Goal: Transaction & Acquisition: Purchase product/service

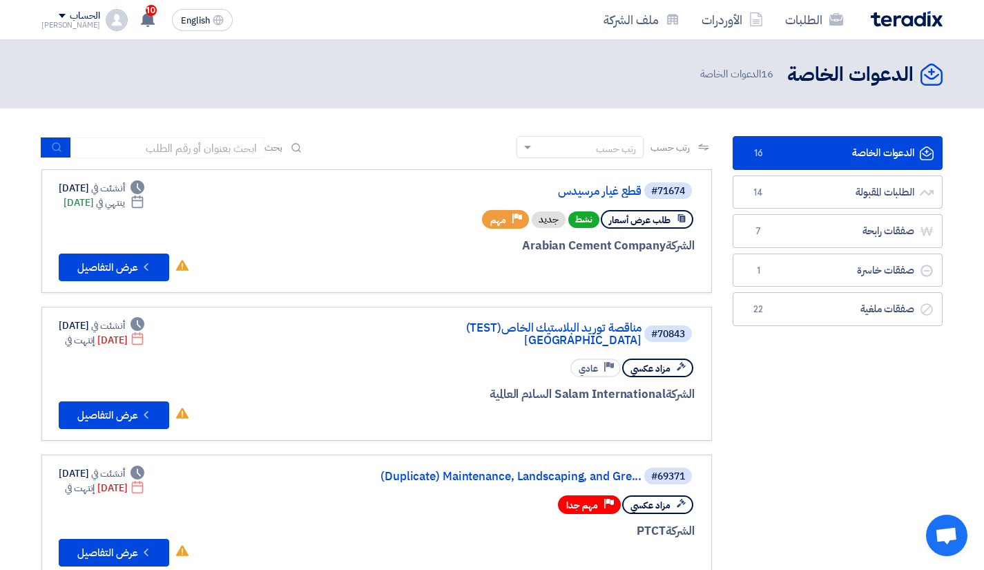
click at [209, 23] on button "English EN" at bounding box center [202, 20] width 61 height 22
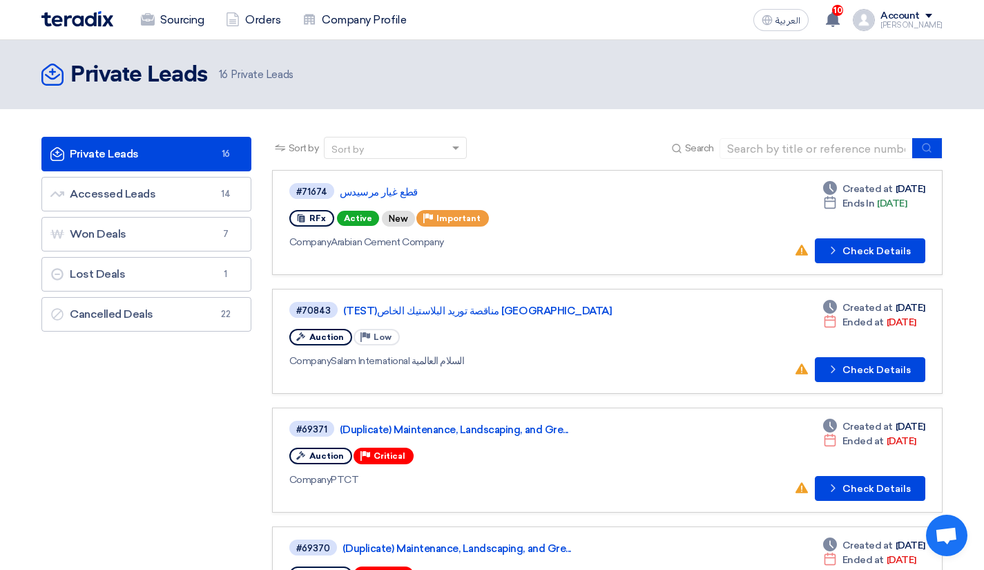
click at [790, 26] on span "العربية" at bounding box center [787, 21] width 25 height 10
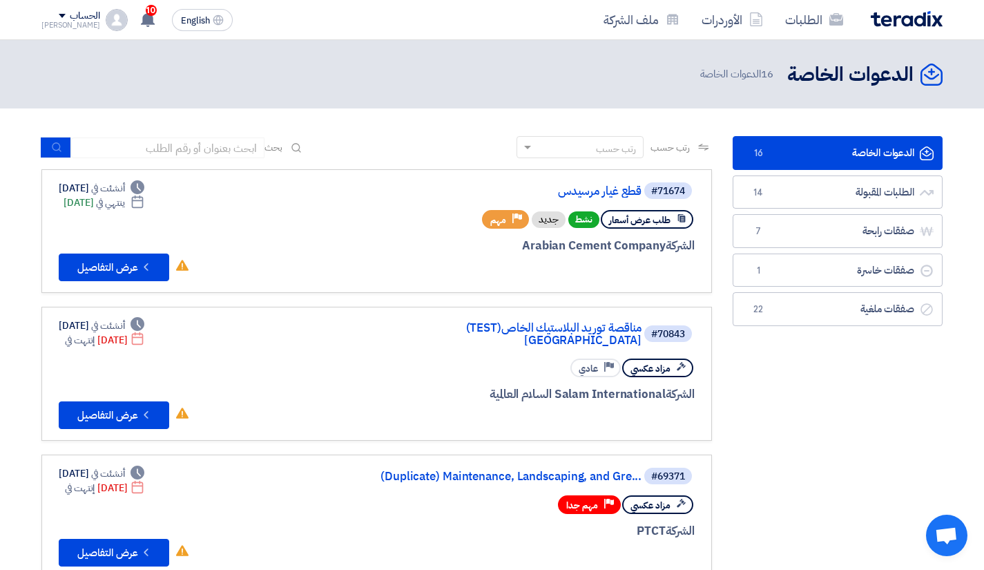
click at [606, 194] on link "قطع غيار مرسيدس" at bounding box center [503, 191] width 276 height 12
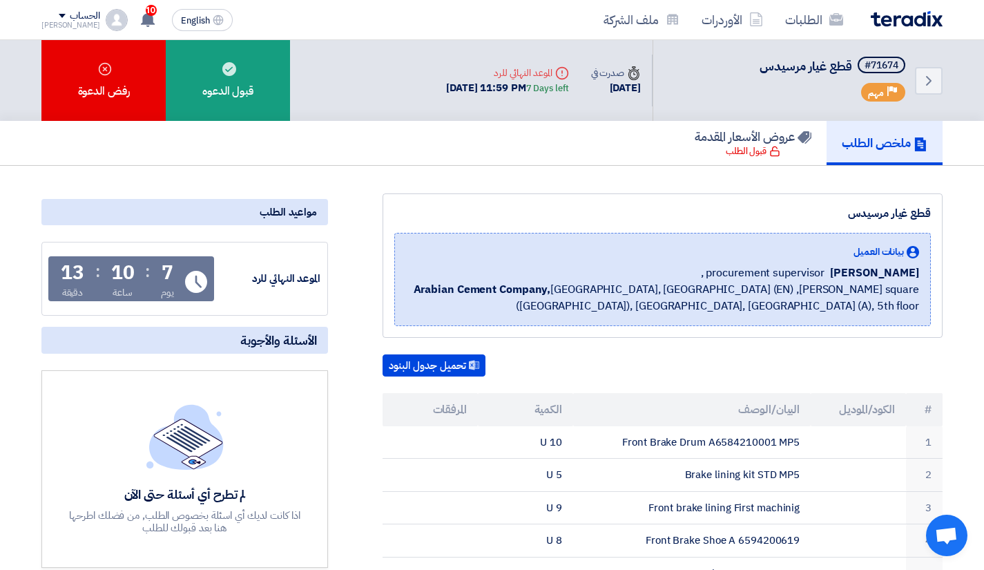
click at [463, 73] on div "Deadline الموعد النهائي للرد" at bounding box center [507, 73] width 122 height 15
click at [435, 113] on div "Back #71674 قطع غيار مرسيدس Priority مهم Time صدرت في 5 Oct, 2025 Deadline" at bounding box center [689, 80] width 508 height 81
click at [401, 177] on section "قطع غيار مرسيدس بيانات العميل Abubakr Eldesouky procurement supervisor , Arabia…" at bounding box center [492, 524] width 984 height 717
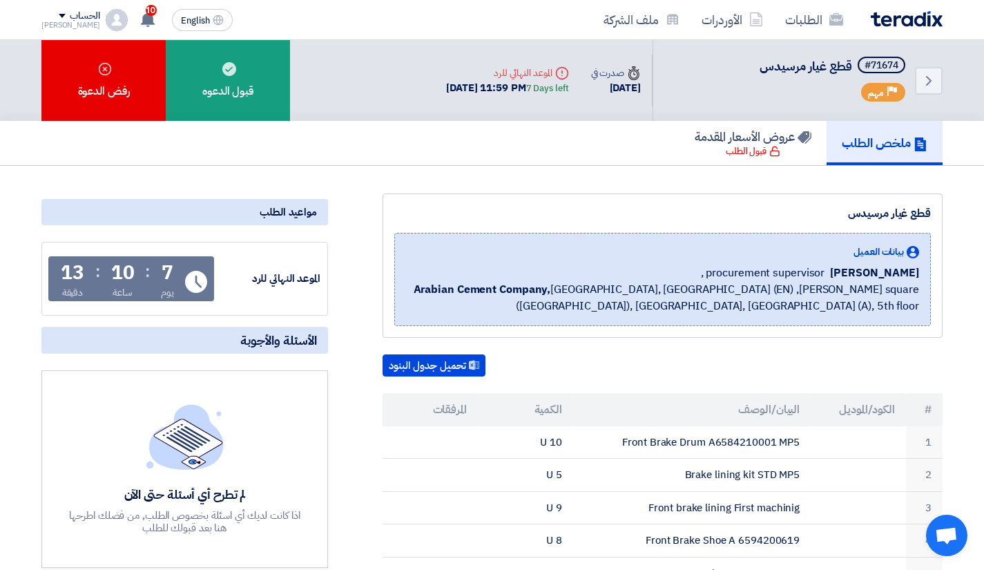
click at [128, 81] on div "رفض الدعوة" at bounding box center [103, 80] width 124 height 81
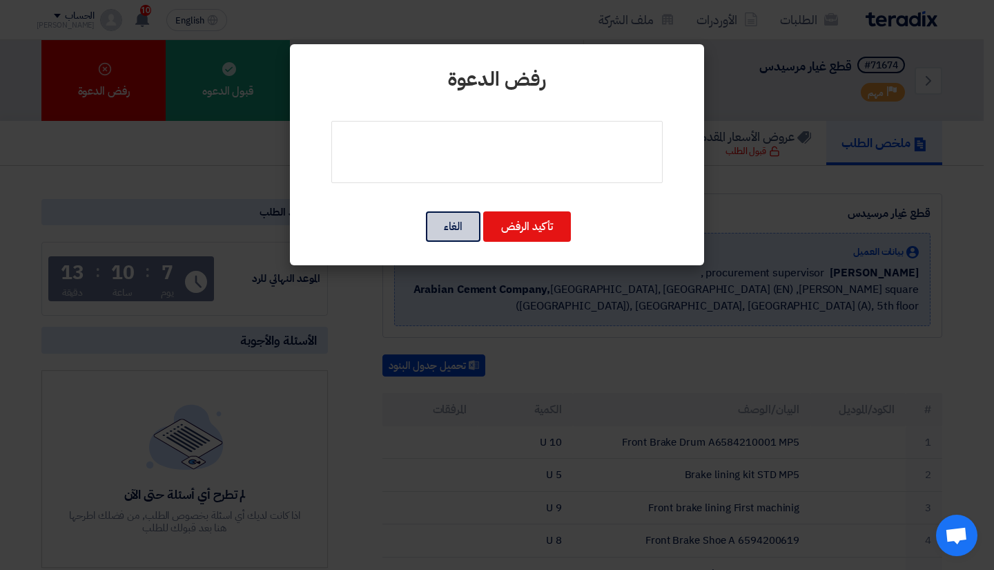
click at [461, 215] on button "الغاء" at bounding box center [453, 226] width 55 height 30
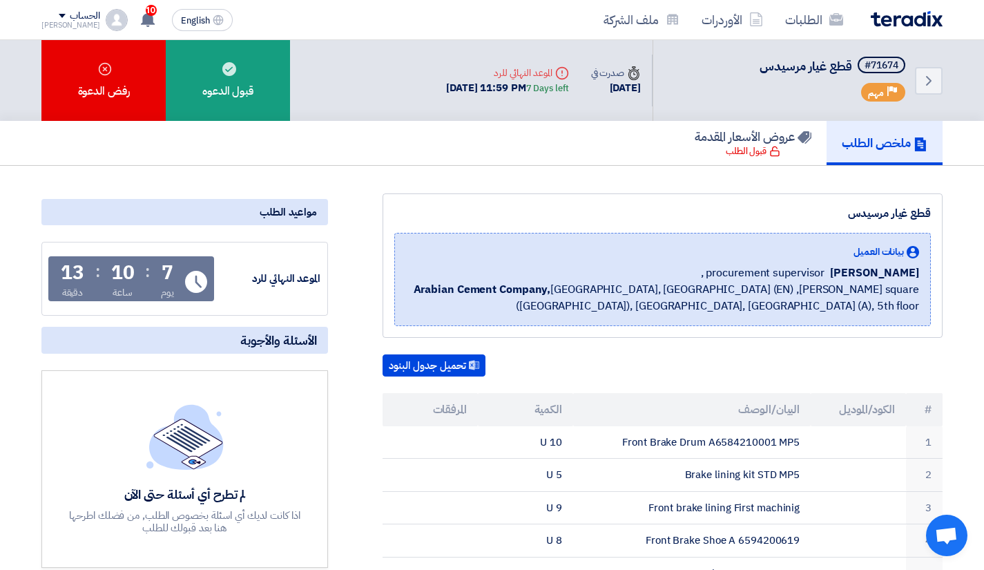
click at [252, 86] on div "قبول الدعوه" at bounding box center [228, 80] width 124 height 81
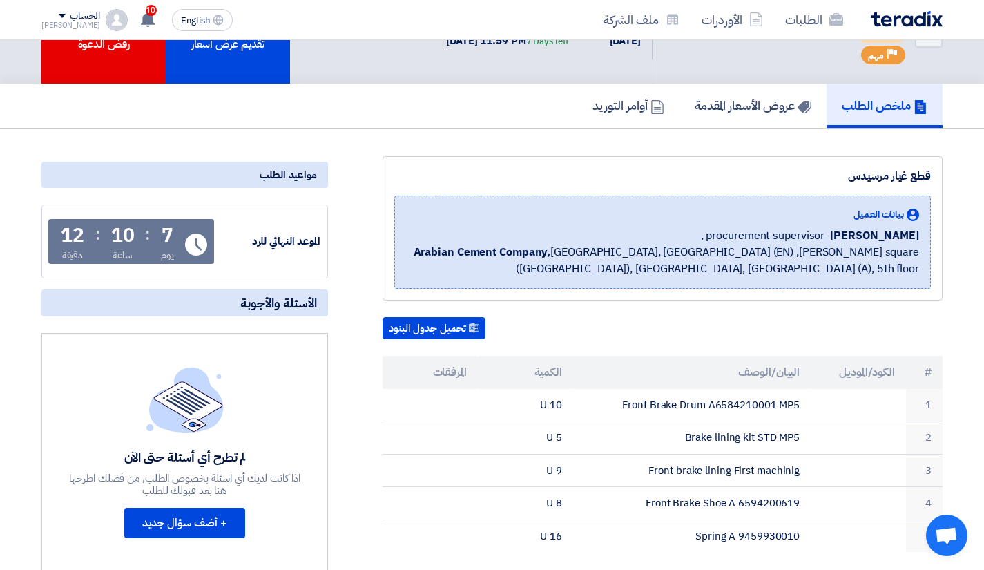
scroll to position [69, 0]
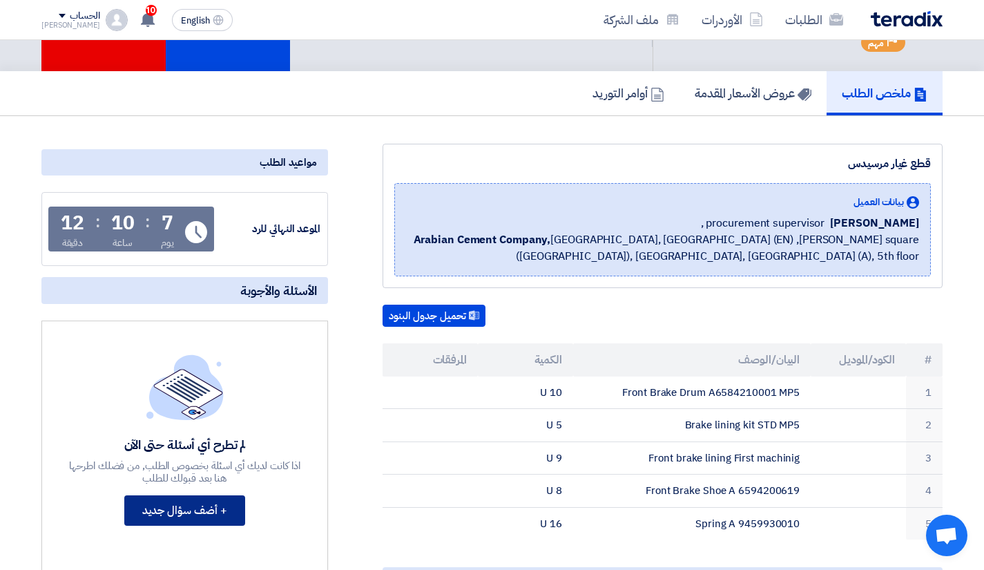
click at [181, 507] on button "+ أضف سؤال جديد" at bounding box center [184, 510] width 121 height 30
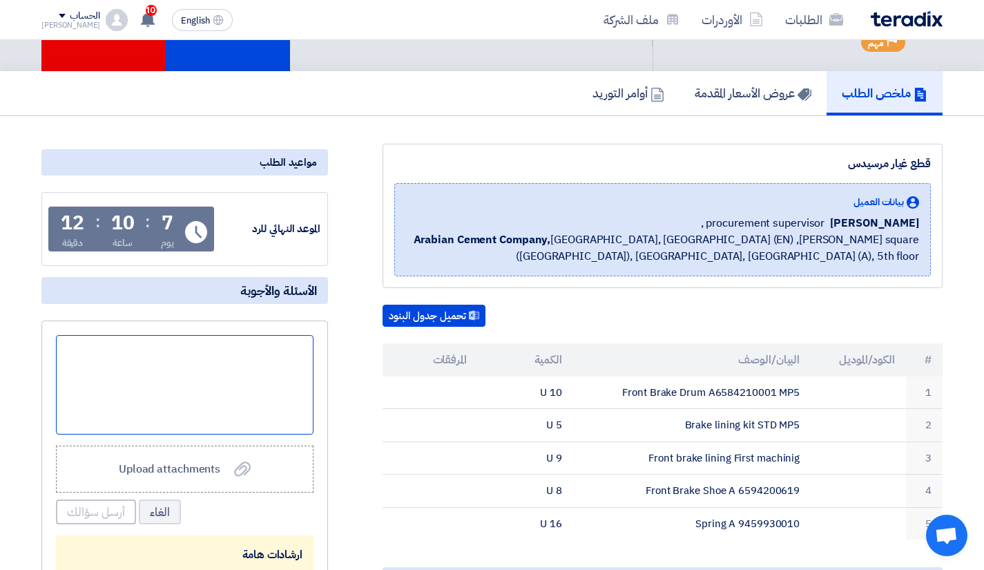
click at [240, 356] on div at bounding box center [185, 384] width 258 height 99
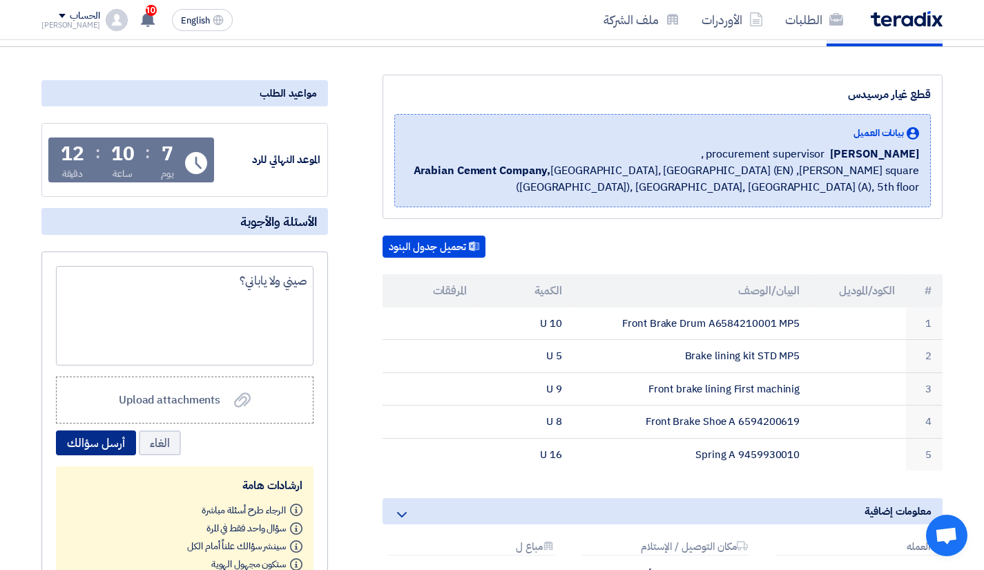
click at [114, 435] on button "أرسل سؤالك" at bounding box center [96, 442] width 80 height 25
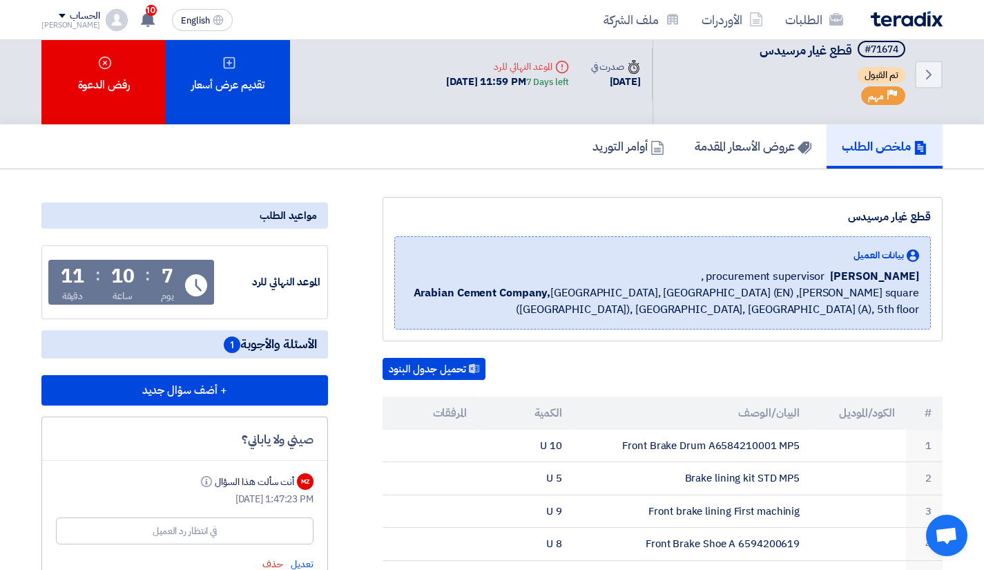
scroll to position [0, 0]
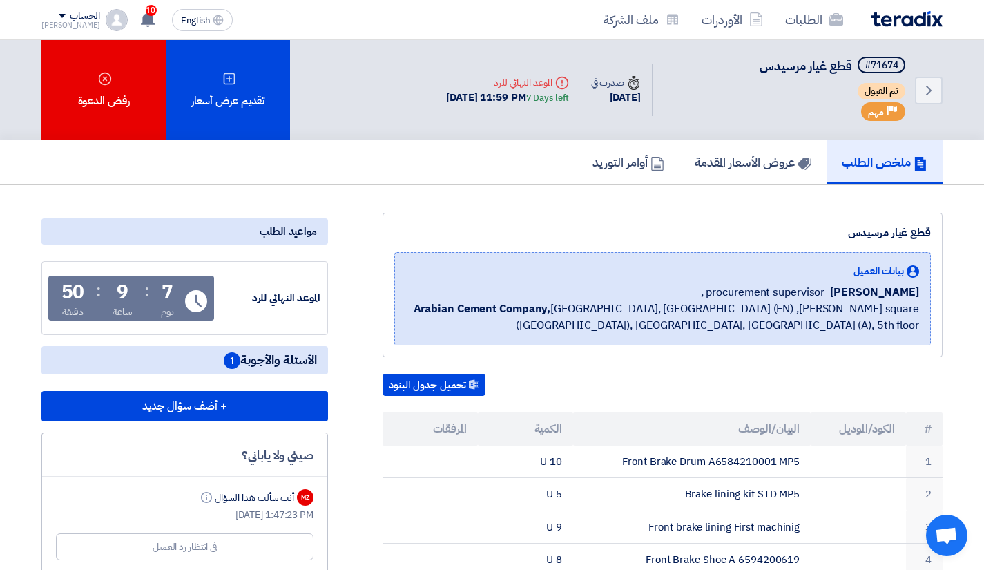
click at [354, 227] on div "قطع غيار مرسيدس بيانات العميل Abubakr Eldesouky procurement supervisor , Arabia…" at bounding box center [645, 524] width 615 height 623
click at [346, 221] on div "قطع غيار مرسيدس بيانات العميل Abubakr Eldesouky procurement supervisor , Arabia…" at bounding box center [645, 524] width 615 height 623
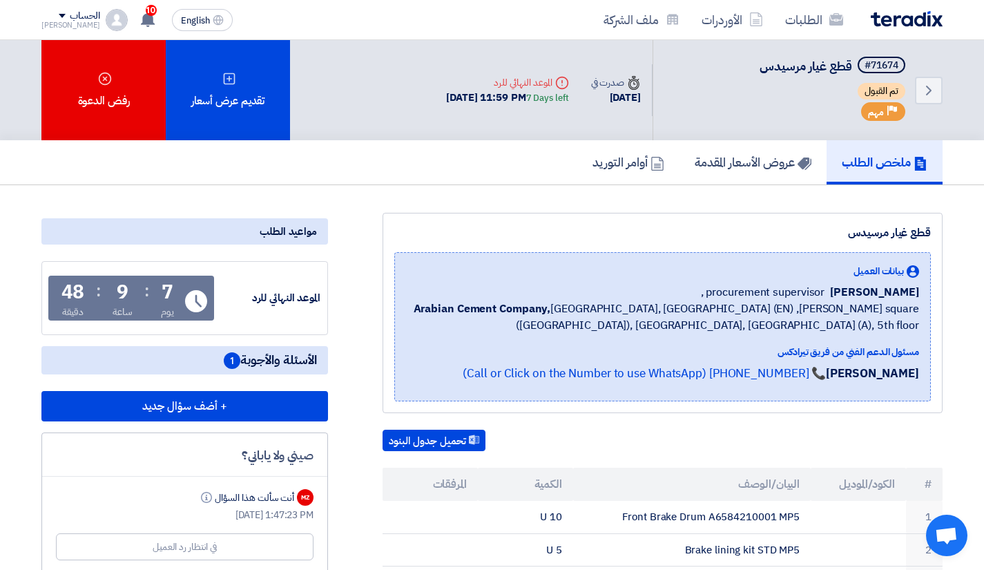
click at [349, 241] on div "قطع غيار مرسيدس بيانات العميل [PERSON_NAME] procurement supervisor , Arabian Ce…" at bounding box center [645, 552] width 615 height 679
click at [353, 259] on div "قطع غيار مرسيدس بيانات العميل [PERSON_NAME] procurement supervisor , Arabian Ce…" at bounding box center [645, 552] width 615 height 679
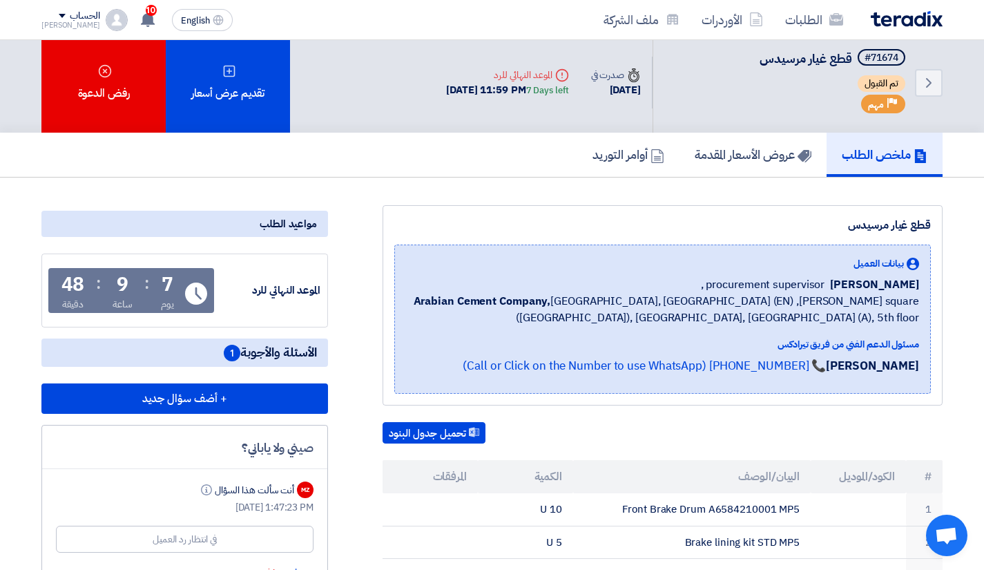
scroll to position [6, 0]
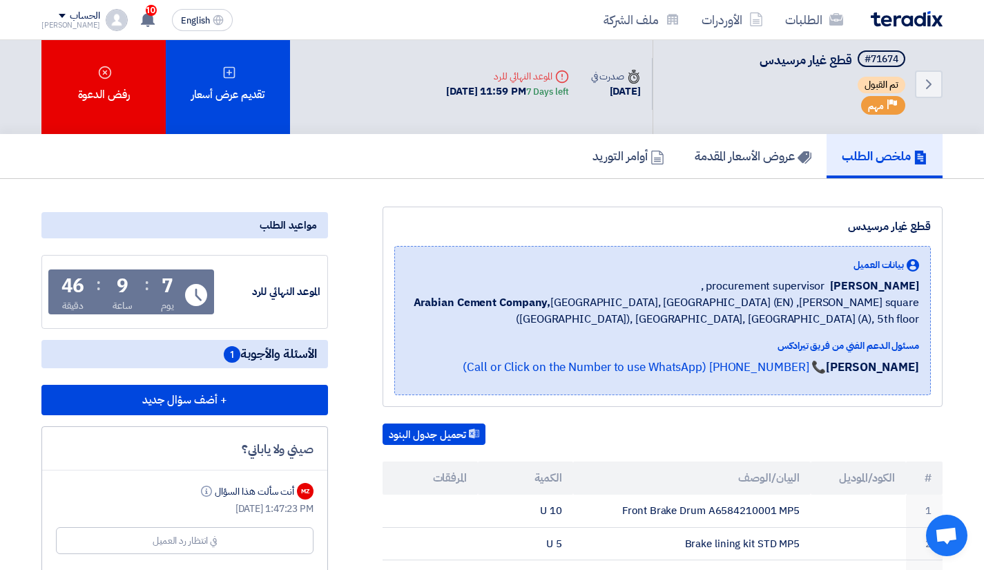
click at [370, 197] on section "قطع غيار مرسيدس بيانات العميل [PERSON_NAME] procurement supervisor , Arabian Ce…" at bounding box center [492, 565] width 984 height 773
click at [349, 264] on div "قطع غيار مرسيدس بيانات العميل [PERSON_NAME] procurement supervisor , Arabian Ce…" at bounding box center [645, 545] width 615 height 679
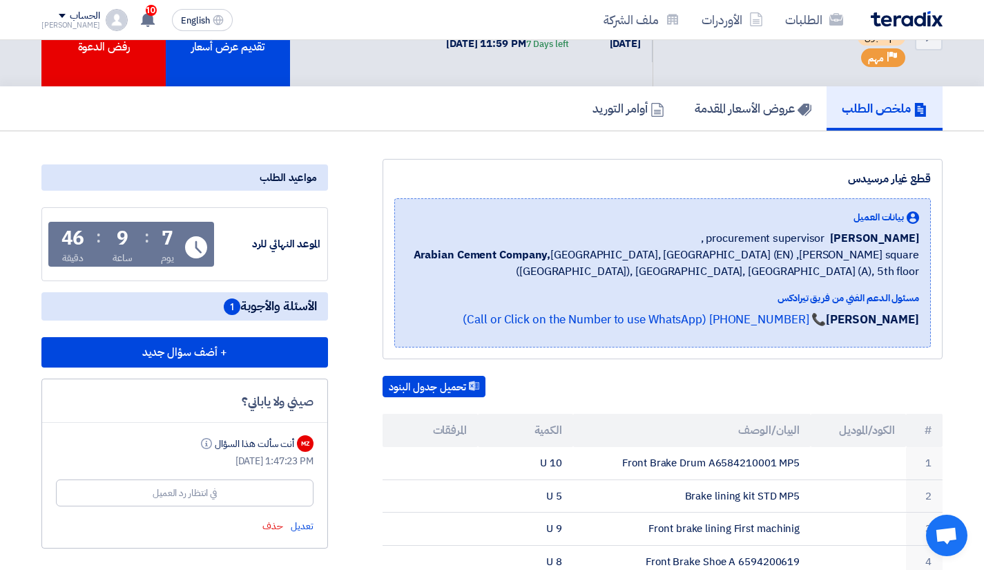
scroll to position [69, 0]
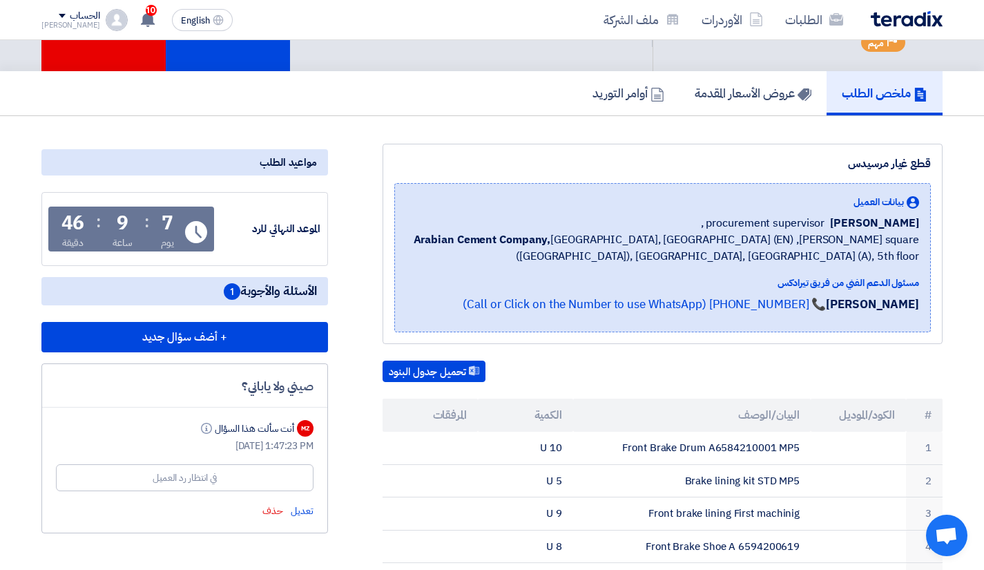
click at [349, 361] on div "قطع غيار مرسيدس بيانات العميل [PERSON_NAME] procurement supervisor , Arabian Ce…" at bounding box center [645, 483] width 615 height 679
click at [140, 21] on icon at bounding box center [147, 19] width 15 height 15
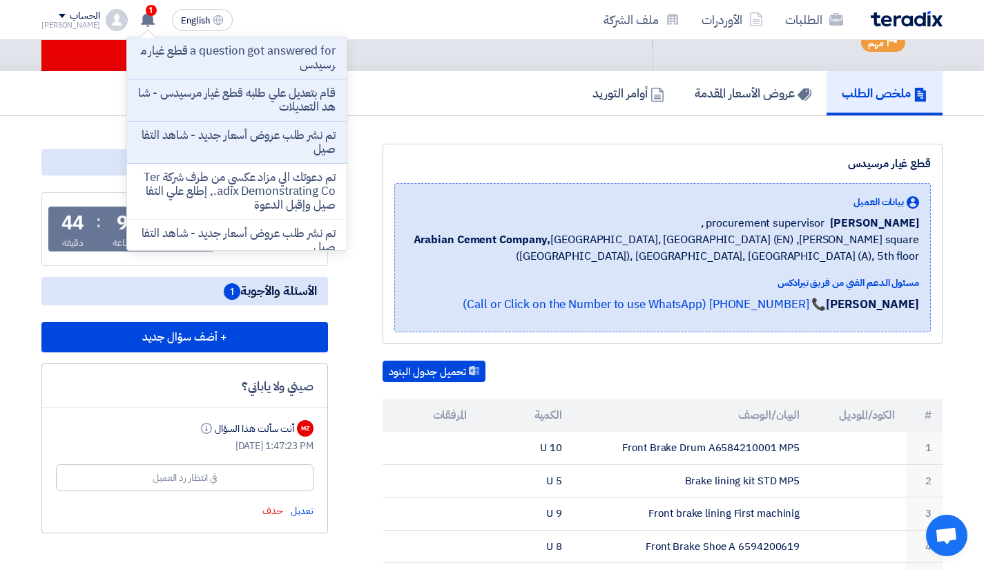
click at [250, 61] on p "a question got answered for قطع غيار مرسيدس" at bounding box center [236, 58] width 197 height 28
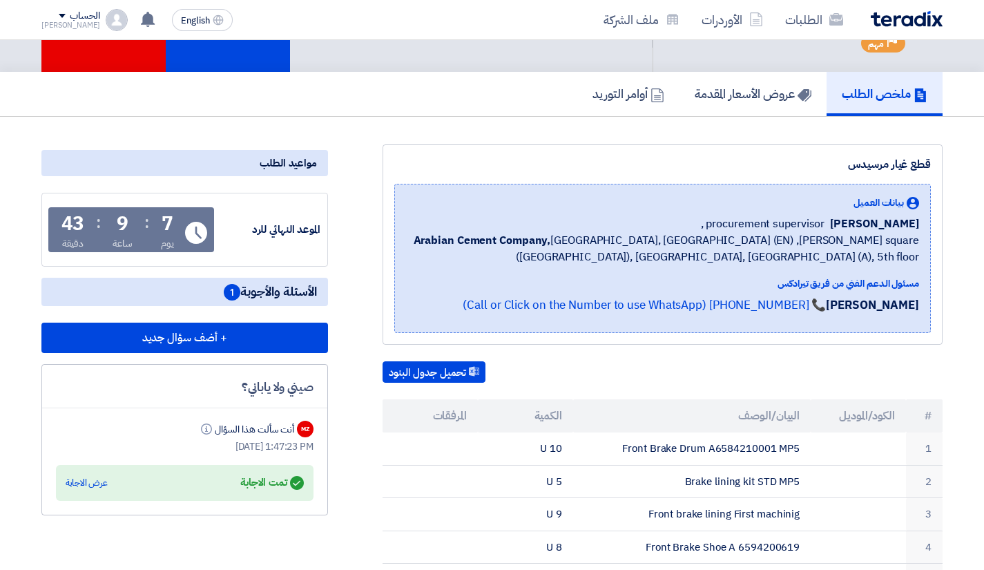
scroll to position [69, 0]
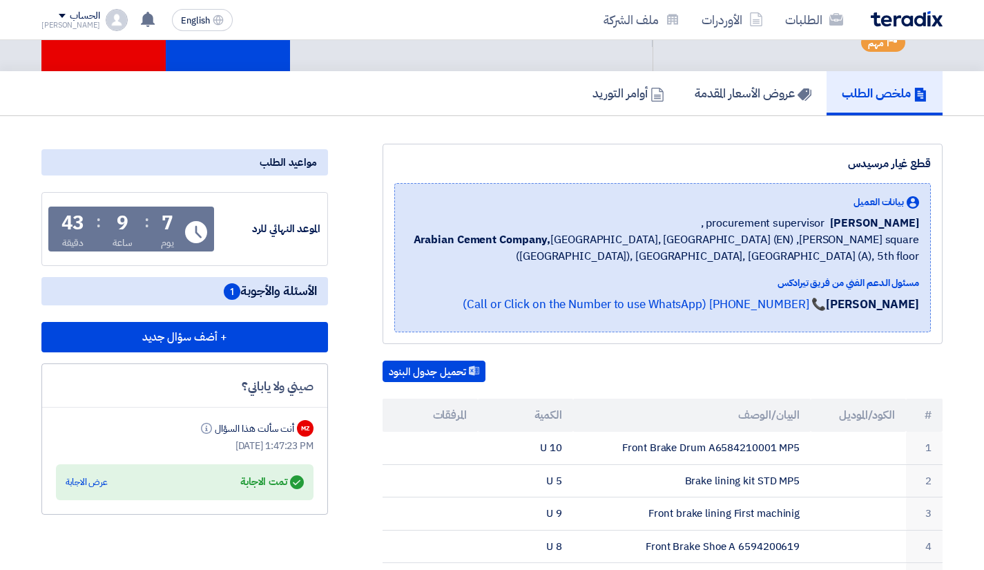
click at [92, 486] on div "عرض الاجابة" at bounding box center [87, 482] width 42 height 14
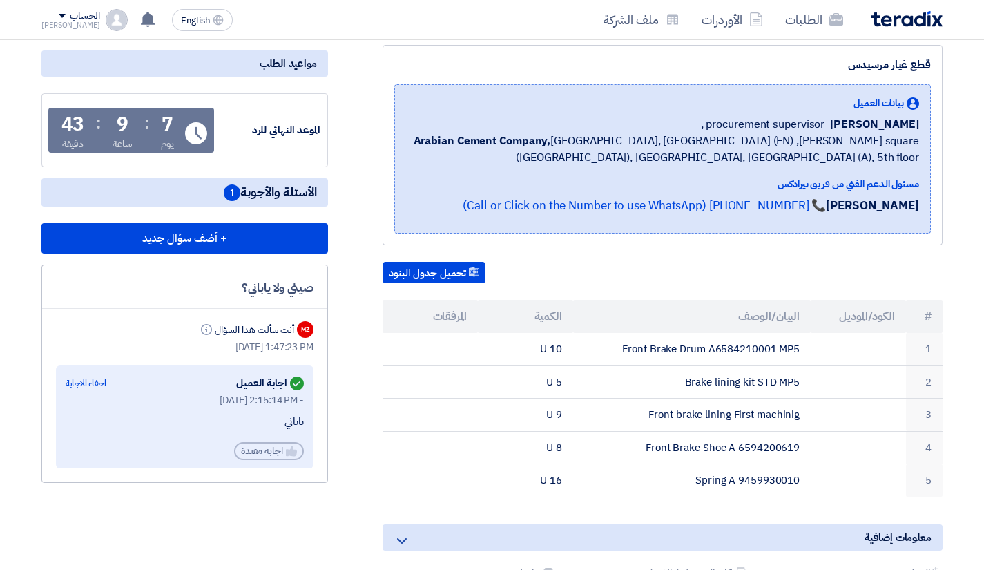
scroll to position [138, 0]
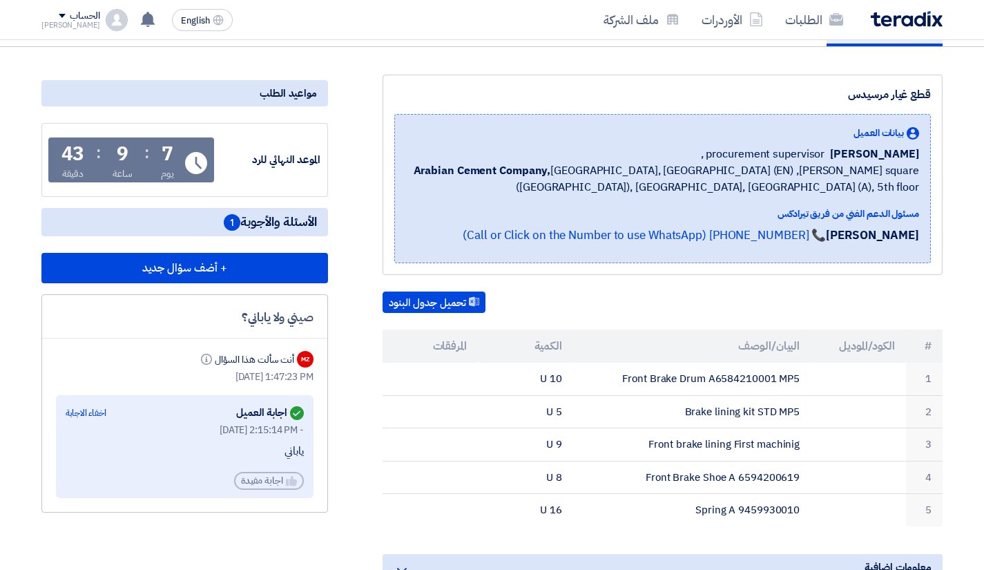
click at [257, 481] on div "Helpful اجابة مفيدة" at bounding box center [269, 481] width 70 height 18
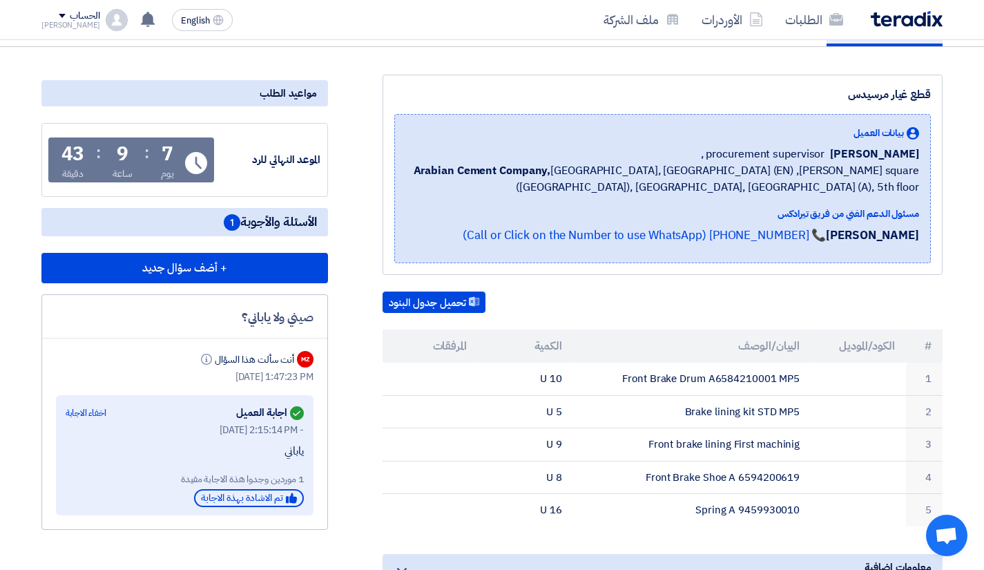
scroll to position [0, 0]
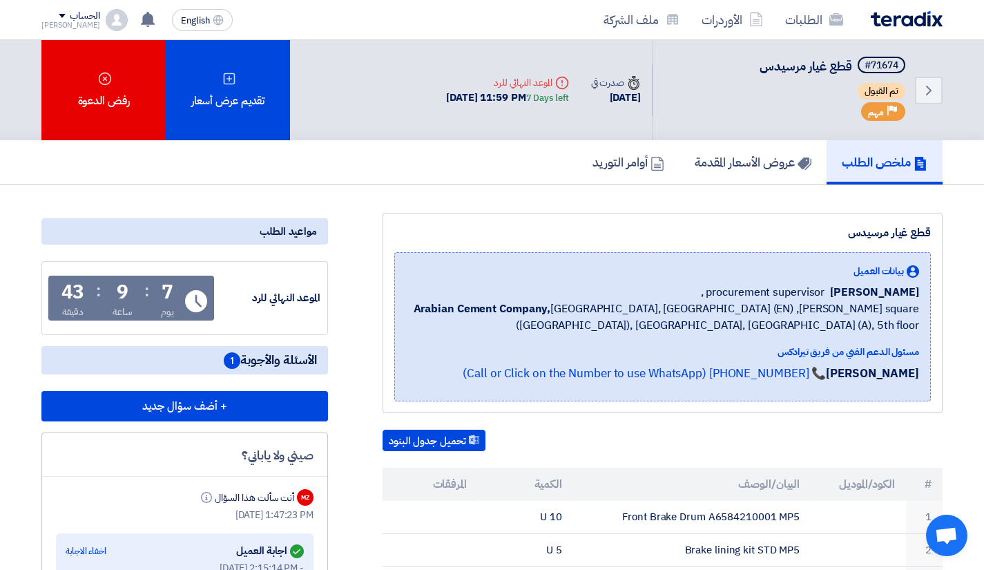
click at [257, 95] on div "تقديم عرض أسعار" at bounding box center [228, 90] width 124 height 100
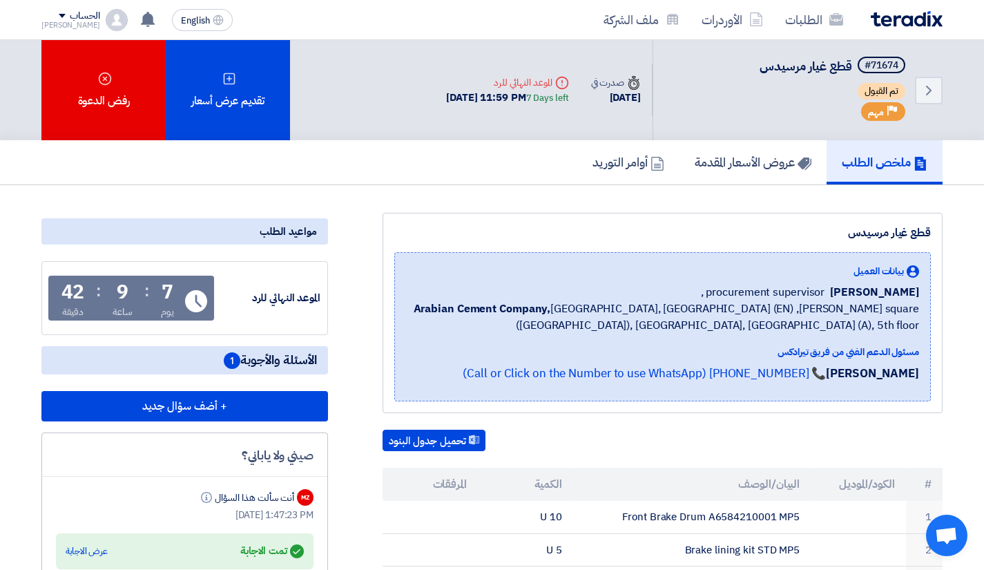
click at [233, 76] on icon at bounding box center [229, 79] width 14 height 14
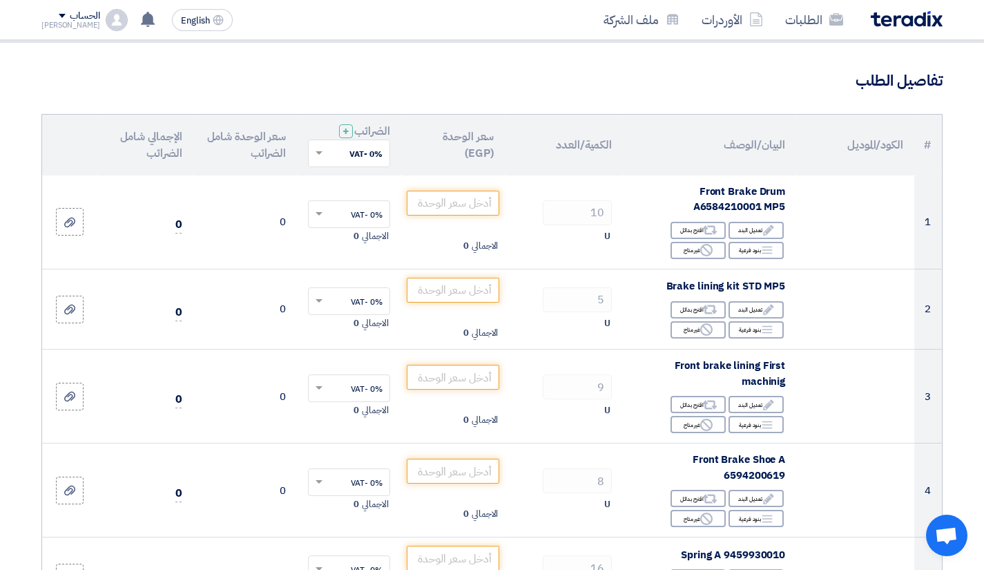
scroll to position [69, 0]
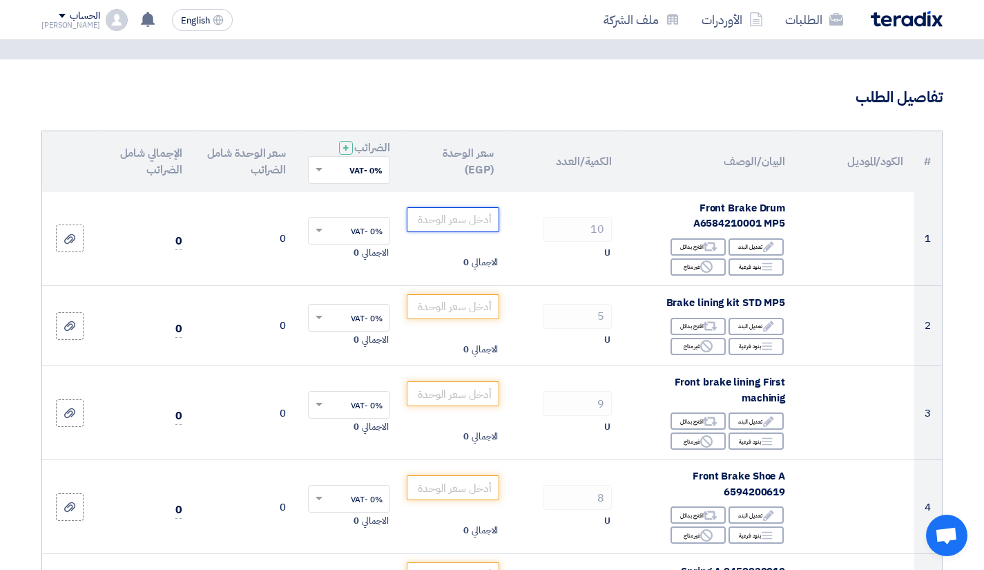
click at [463, 219] on input "number" at bounding box center [453, 219] width 93 height 25
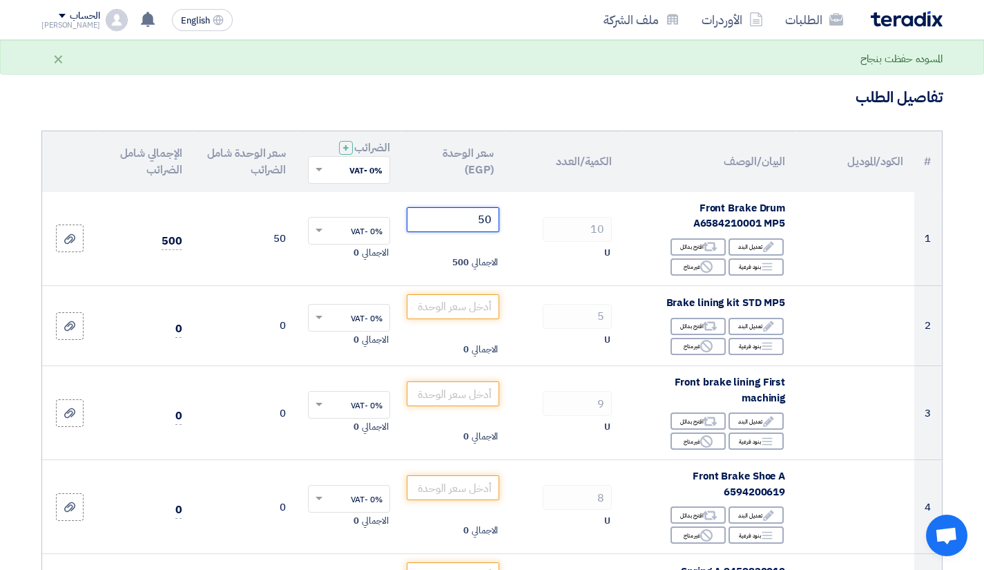
type input "50"
click at [310, 173] on span at bounding box center [317, 170] width 17 height 12
click at [350, 219] on span "14% -VAT" at bounding box center [364, 219] width 38 height 12
click at [316, 315] on span at bounding box center [317, 317] width 17 height 12
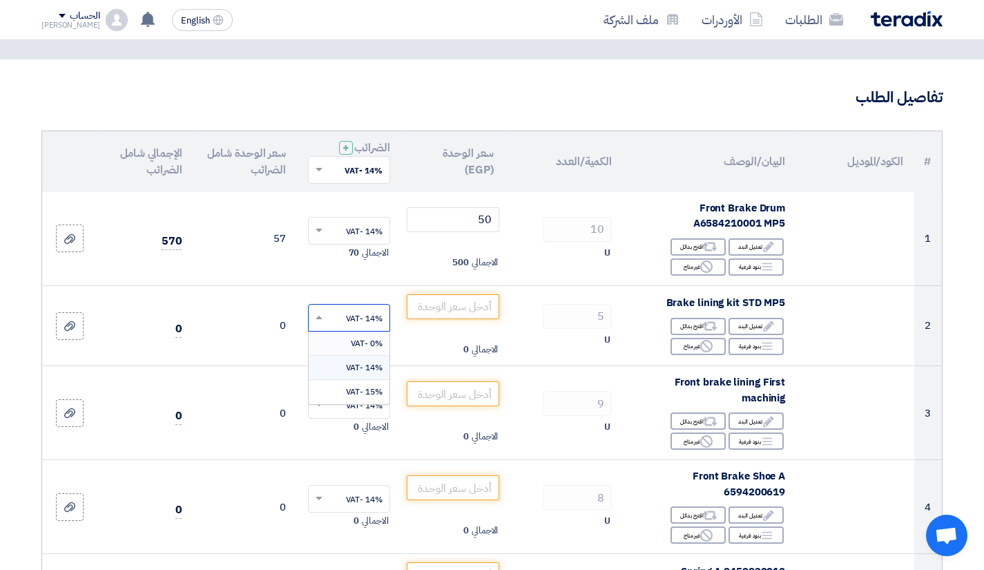
click at [354, 339] on span "0% -VAT" at bounding box center [367, 343] width 32 height 12
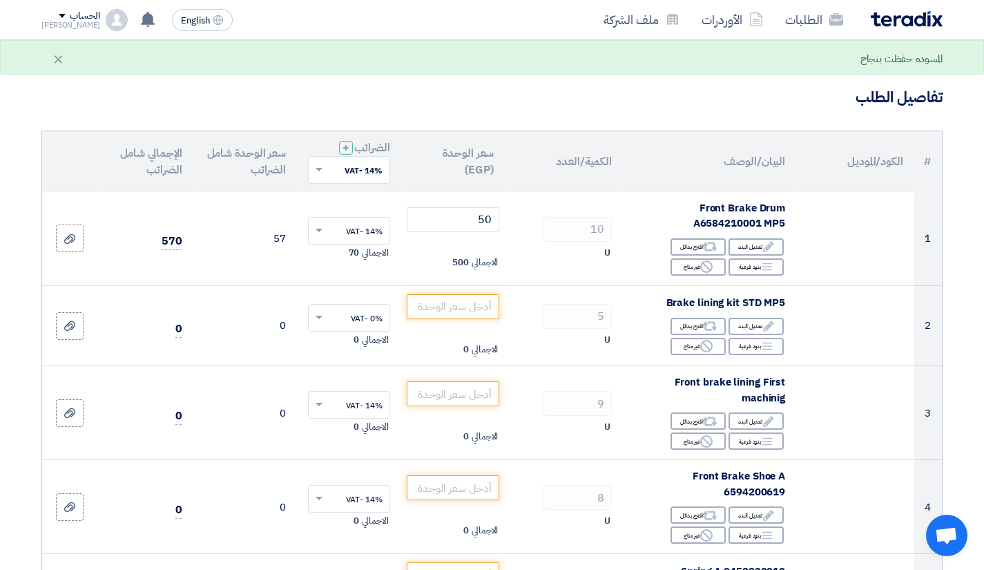
click at [333, 318] on input "text" at bounding box center [356, 318] width 55 height 23
click at [359, 367] on span "14% -VAT" at bounding box center [364, 367] width 37 height 12
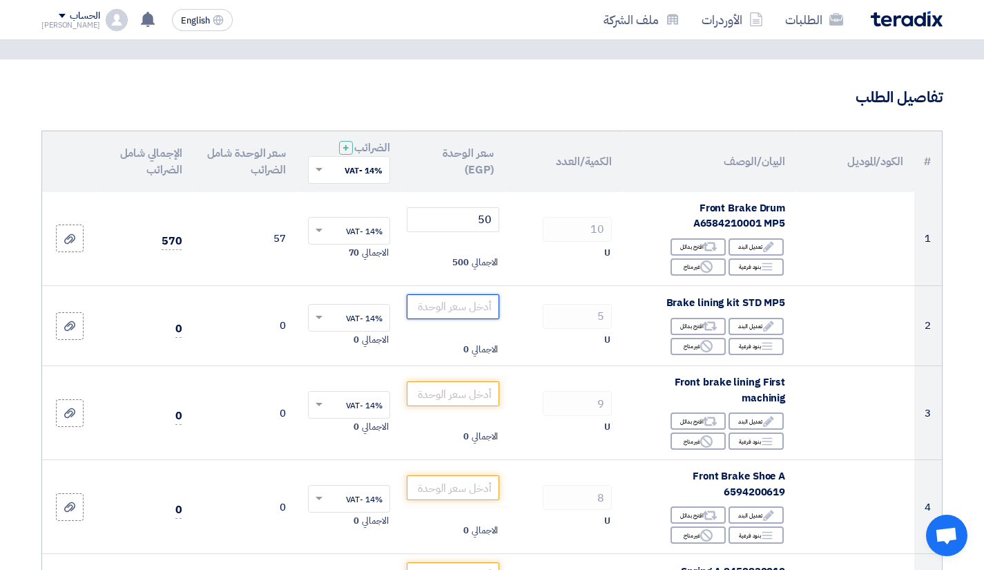
click at [467, 303] on input "number" at bounding box center [453, 306] width 93 height 25
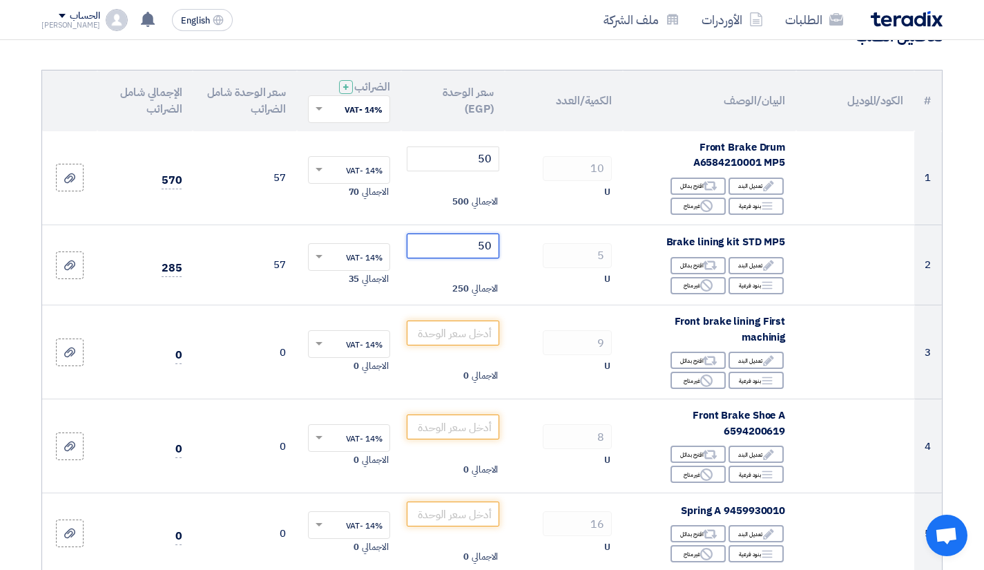
scroll to position [138, 0]
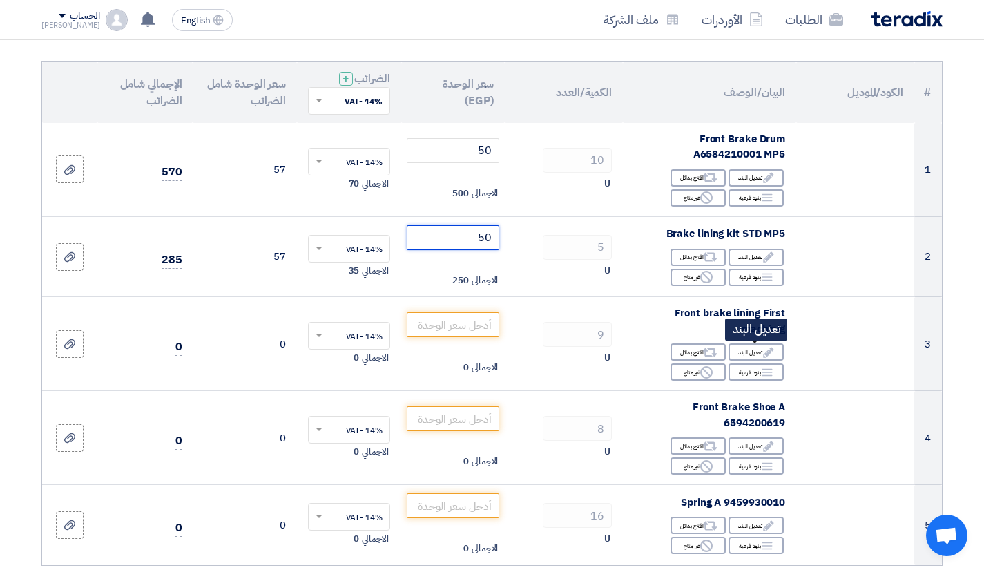
type input "50"
click at [762, 351] on icon "Edit" at bounding box center [768, 352] width 12 height 12
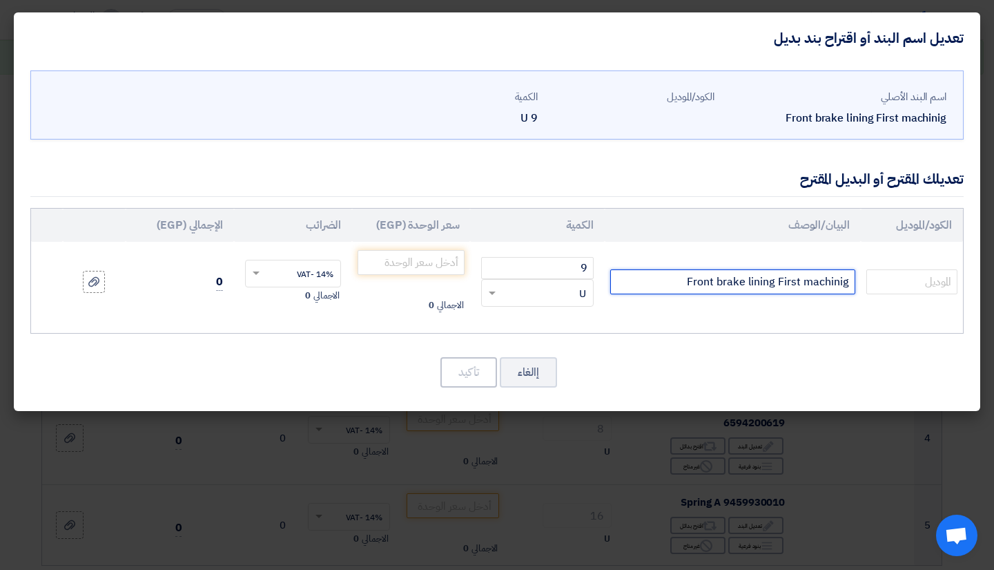
click at [722, 277] on input "Front brake lining First machinig" at bounding box center [732, 281] width 245 height 25
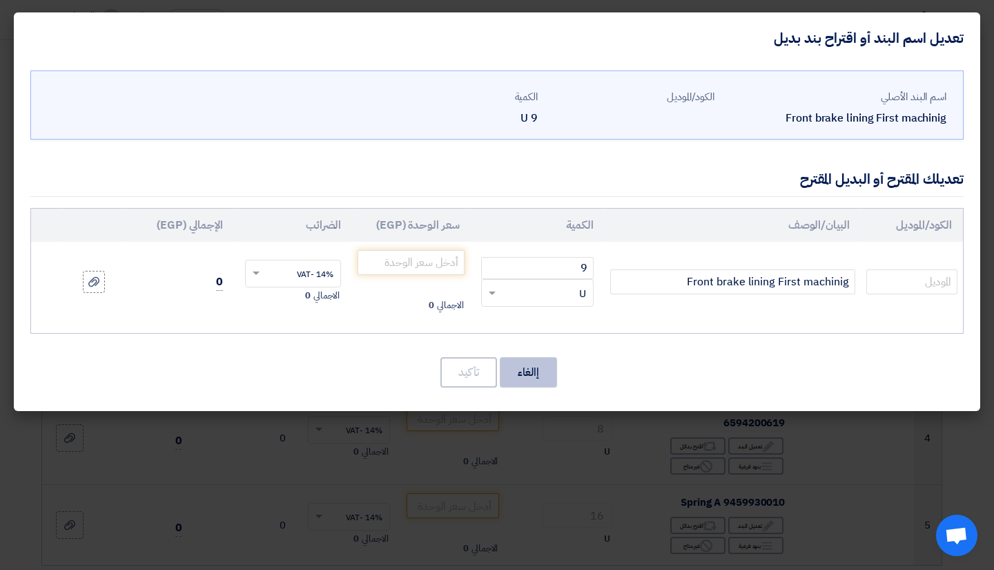
click at [540, 357] on button "إالغاء" at bounding box center [528, 372] width 57 height 30
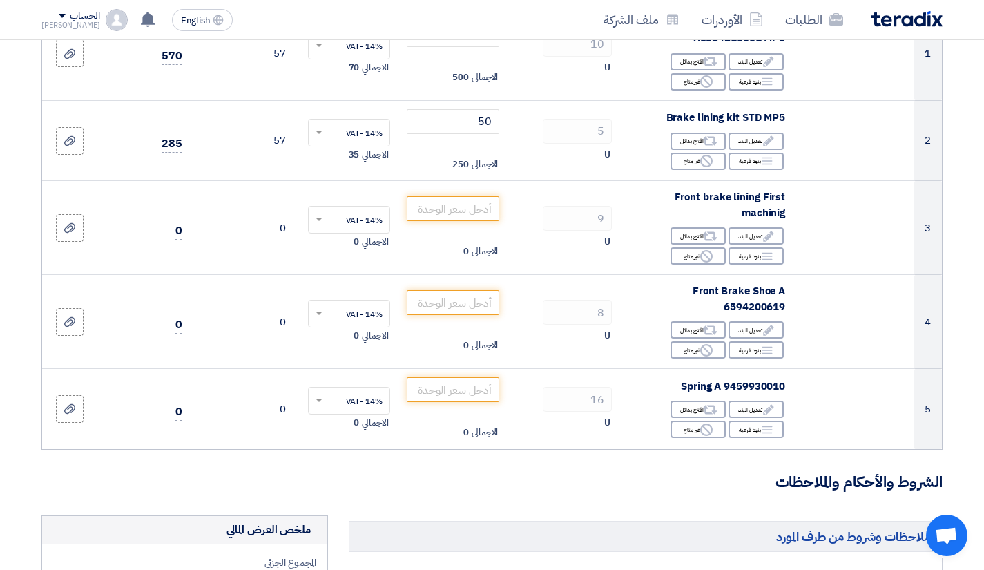
scroll to position [207, 0]
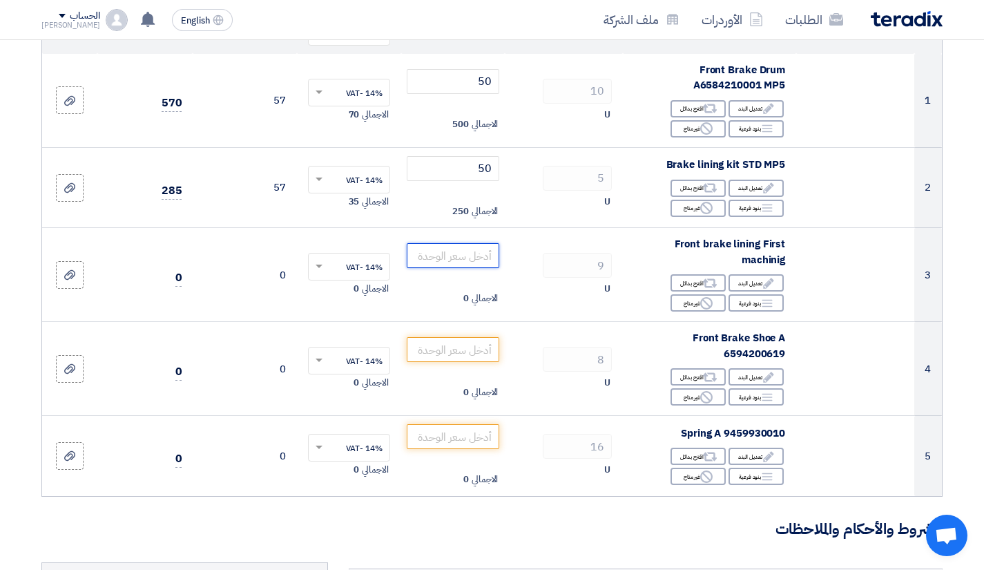
click at [468, 248] on input "number" at bounding box center [453, 255] width 93 height 25
type input "50"
click at [443, 348] on input "number" at bounding box center [453, 349] width 93 height 25
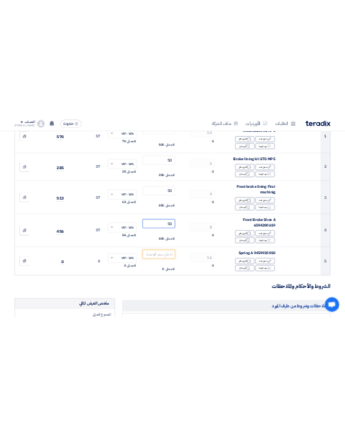
scroll to position [276, 0]
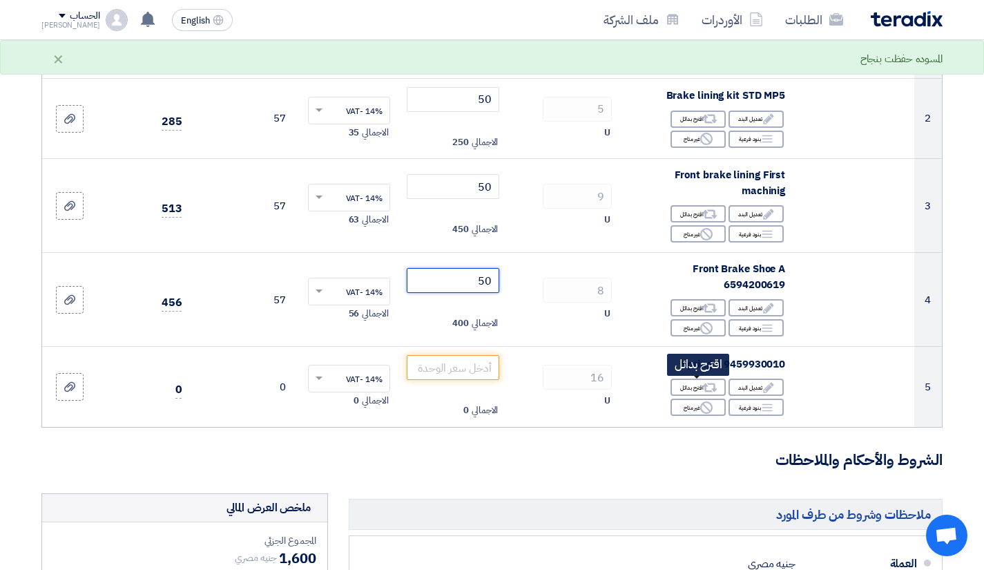
type input "50"
click at [716, 383] on icon "Alternative" at bounding box center [710, 387] width 15 height 15
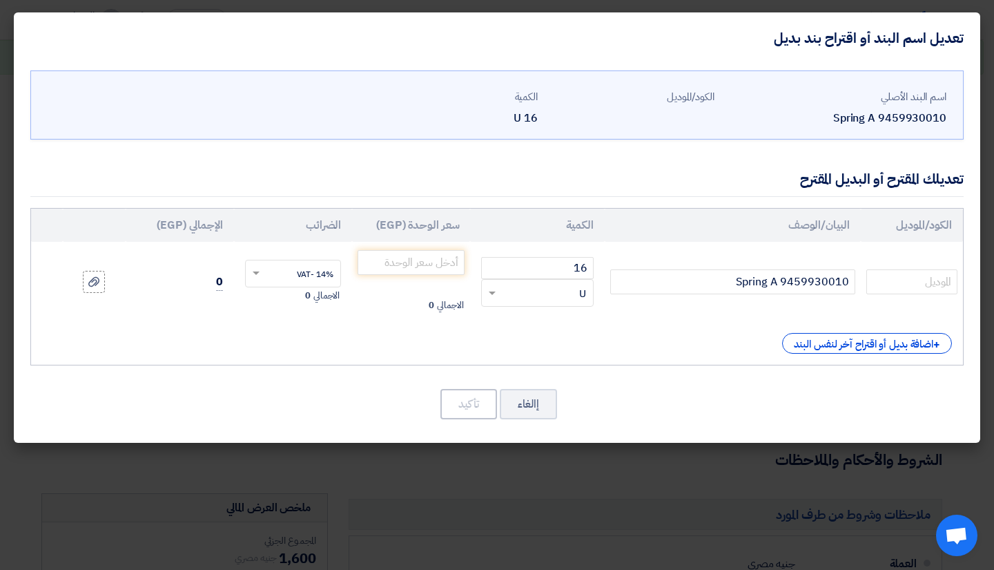
click at [829, 342] on div "+ اضافة بديل أو اقتراح آخر لنفس البند" at bounding box center [867, 343] width 170 height 21
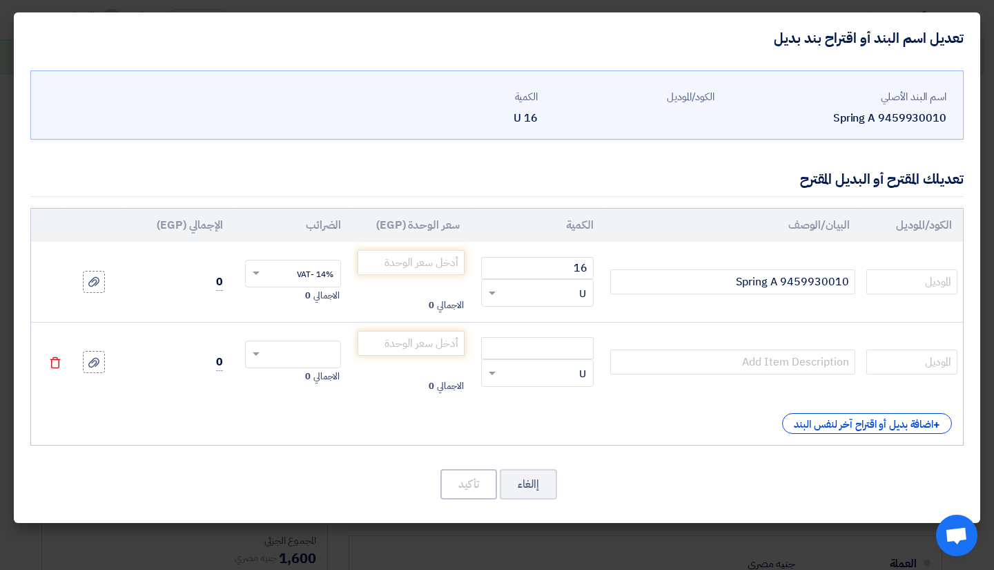
click at [875, 116] on div "Spring A 9459930010" at bounding box center [836, 118] width 221 height 17
click at [716, 276] on input "Spring A 9459930010" at bounding box center [732, 281] width 245 height 25
click at [716, 276] on input "Spring A 9459930010 ياباني" at bounding box center [732, 281] width 245 height 25
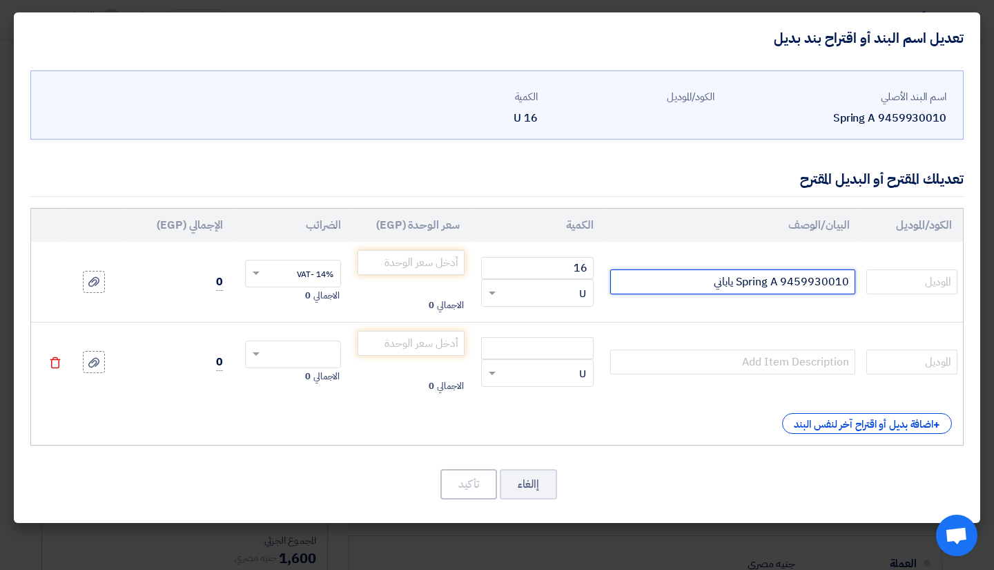
click at [716, 276] on input "Spring A 9459930010 ياباني" at bounding box center [732, 281] width 245 height 25
type input "Spring A 9459930010 ياباني"
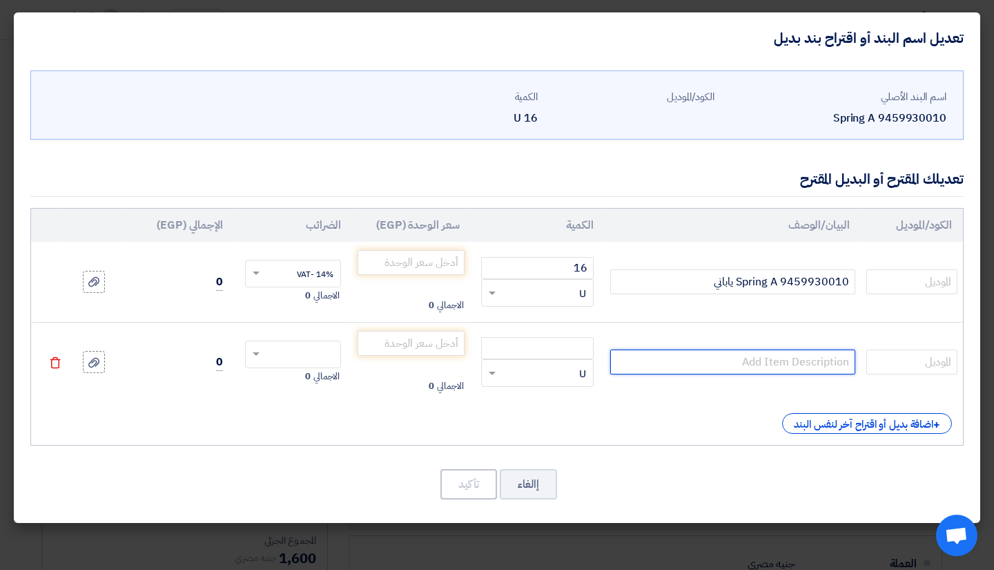
click at [727, 358] on input "text" at bounding box center [732, 361] width 245 height 25
paste input "Spring A 9459930010 ياباني"
click at [722, 359] on input "Spring A 9459930010 ياباني" at bounding box center [732, 361] width 245 height 25
type input "Spring A 9459930010 صيني"
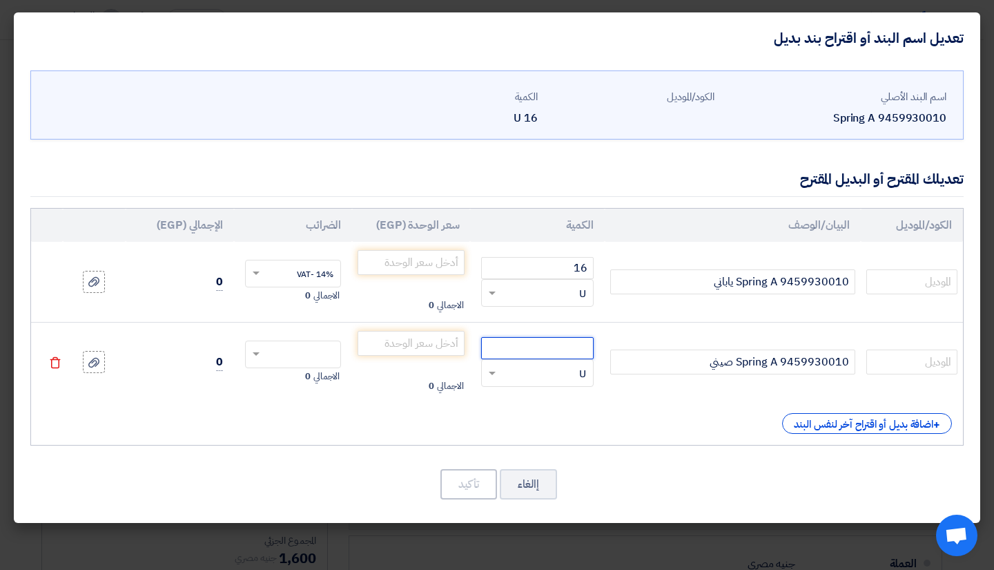
click at [566, 352] on input "number" at bounding box center [537, 348] width 112 height 22
type input "16"
click at [436, 264] on input "number" at bounding box center [411, 262] width 107 height 25
type input "70"
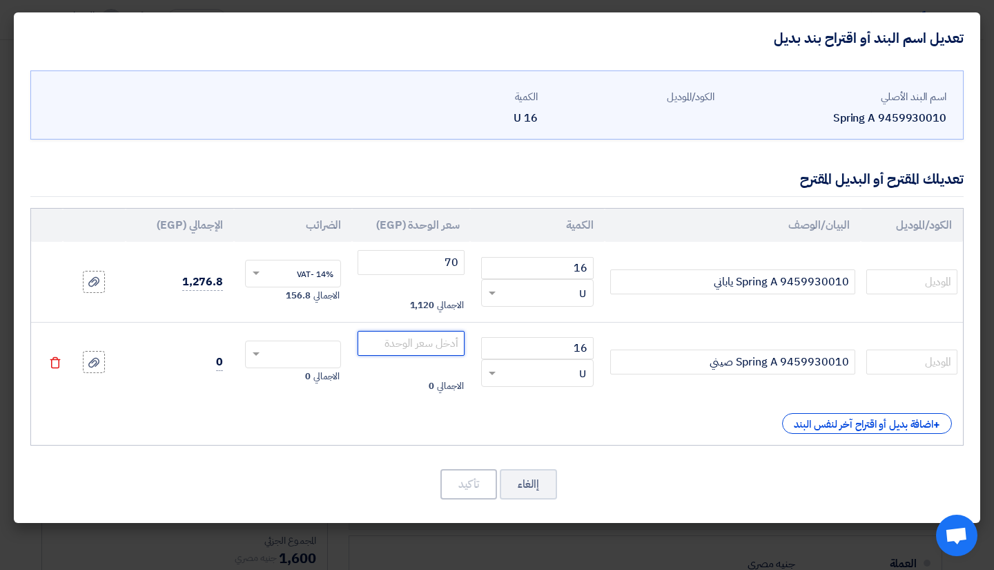
click at [427, 341] on input "number" at bounding box center [411, 343] width 107 height 25
click at [274, 346] on input "text" at bounding box center [302, 356] width 66 height 22
type input "50"
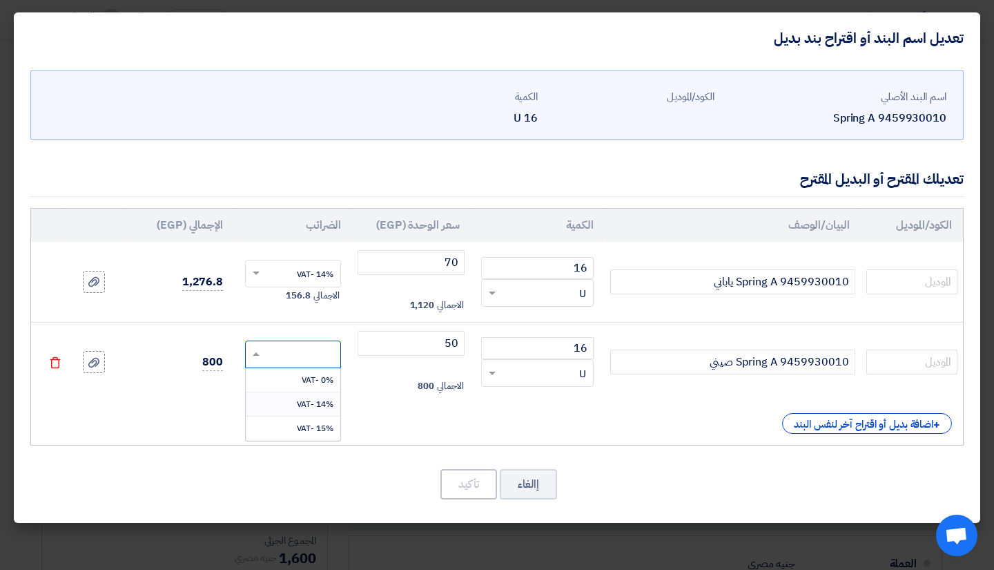
click at [303, 407] on span "14% -VAT" at bounding box center [315, 404] width 37 height 12
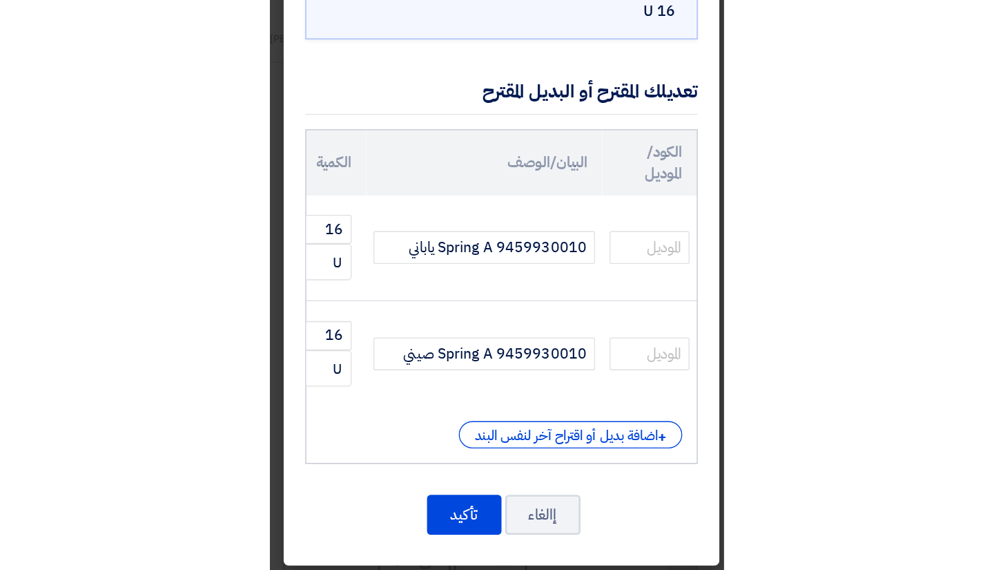
scroll to position [193, 0]
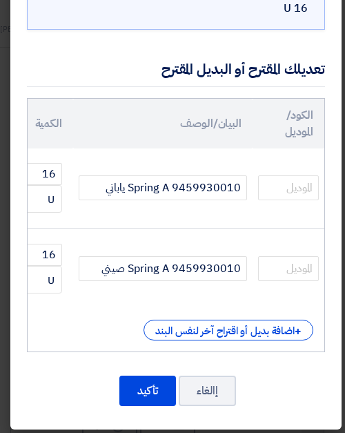
click at [206, 209] on td "Spring A 9459930010 ياباني" at bounding box center [163, 188] width 180 height 80
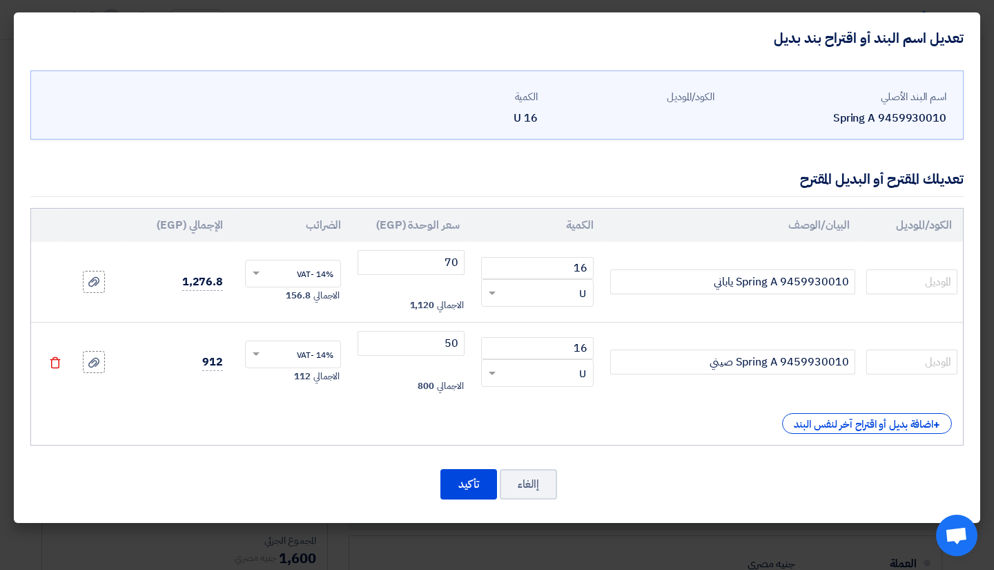
scroll to position [0, 0]
click at [436, 261] on input "70" at bounding box center [411, 262] width 107 height 25
click at [546, 300] on div "RFQ_STEP1.ITEMS.2.TYPE_PLACEHOLDER × U" at bounding box center [537, 293] width 112 height 28
click at [570, 347] on span "Box" at bounding box center [577, 346] width 18 height 15
click at [572, 264] on input "16" at bounding box center [537, 268] width 112 height 22
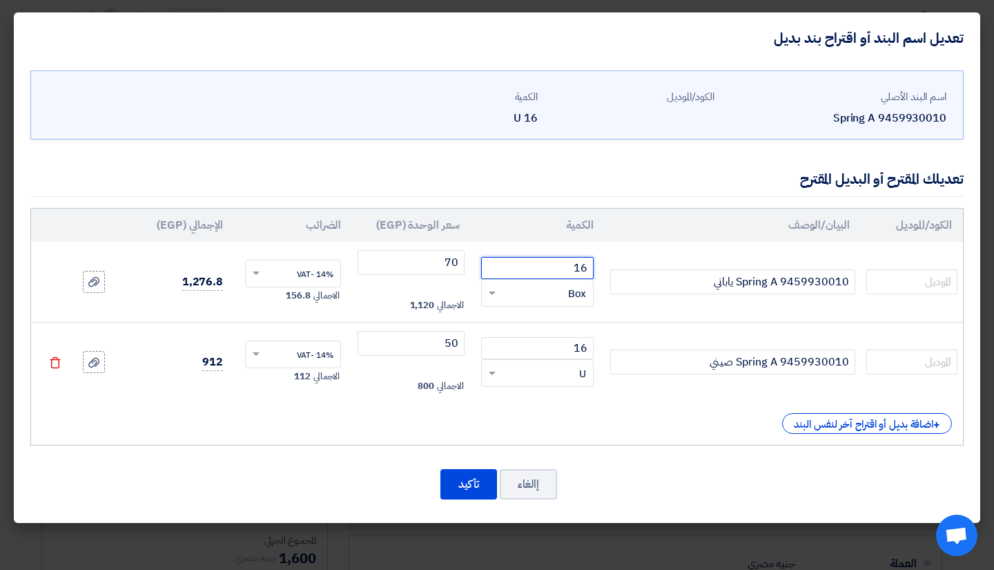
click at [572, 264] on input "16" at bounding box center [537, 268] width 112 height 22
type input "2"
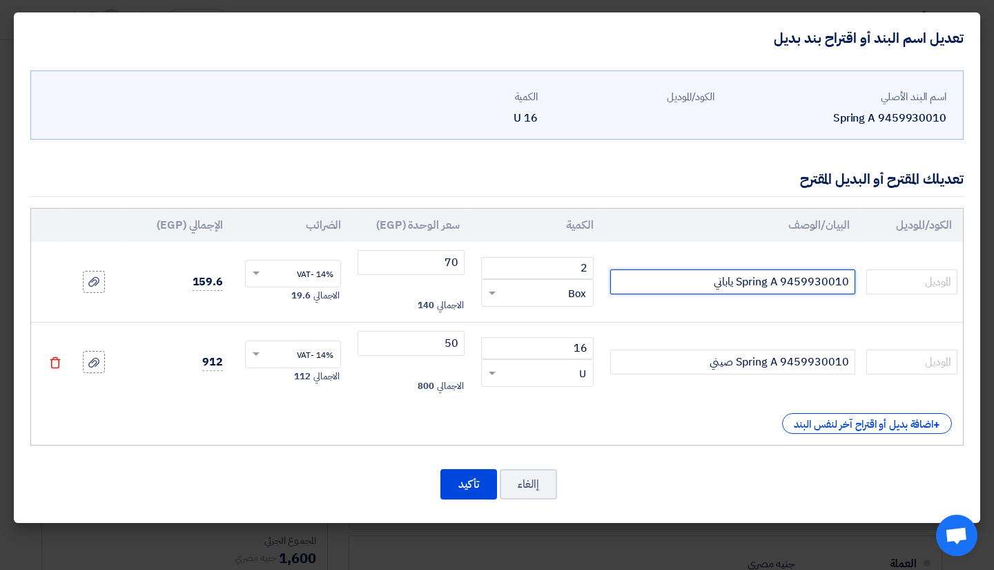
click at [676, 285] on input "Spring A 9459930010 ياباني" at bounding box center [732, 281] width 245 height 25
drag, startPoint x: 714, startPoint y: 280, endPoint x: 632, endPoint y: 285, distance: 82.3
click at [632, 285] on input "Spring A 9459930010 ياباني (8 في البوكس)" at bounding box center [732, 281] width 245 height 25
type input "Spring A 9459930010 ياباني (8 في البوكس)"
click at [668, 191] on div "تعديلك المقترح أو البديل المقترح" at bounding box center [497, 179] width 934 height 35
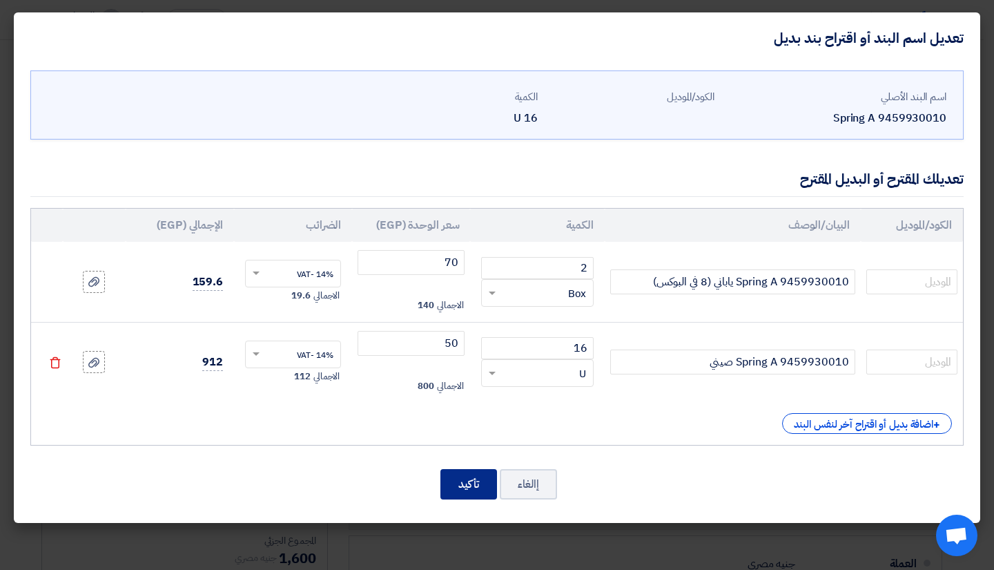
click at [467, 482] on button "تأكيد" at bounding box center [469, 484] width 57 height 30
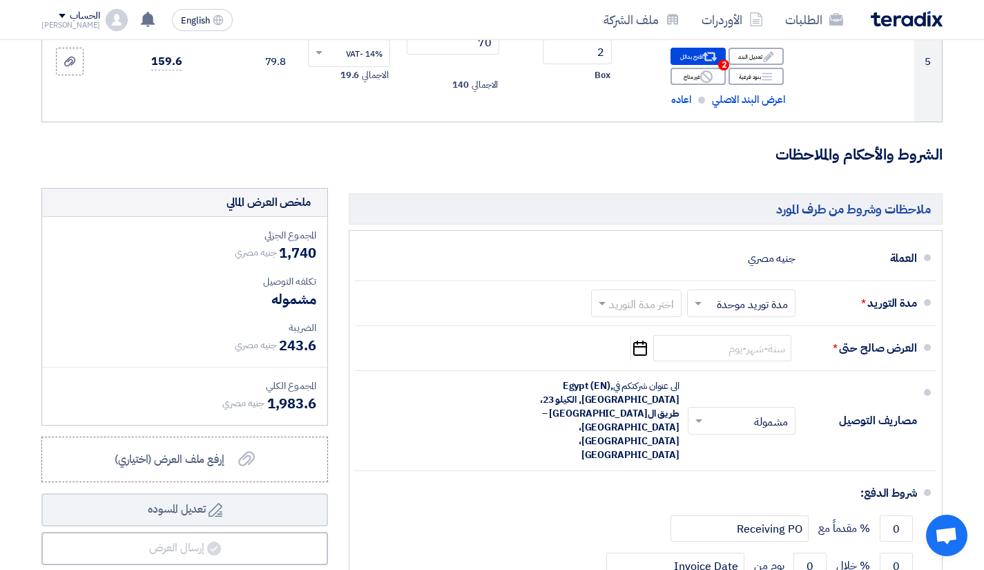
scroll to position [691, 0]
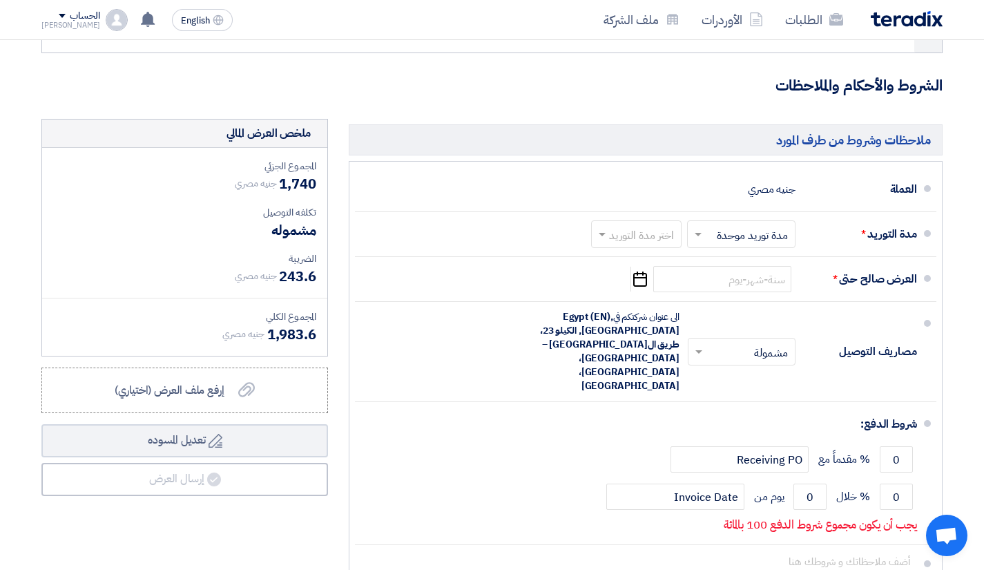
click at [617, 229] on input "text" at bounding box center [634, 236] width 84 height 20
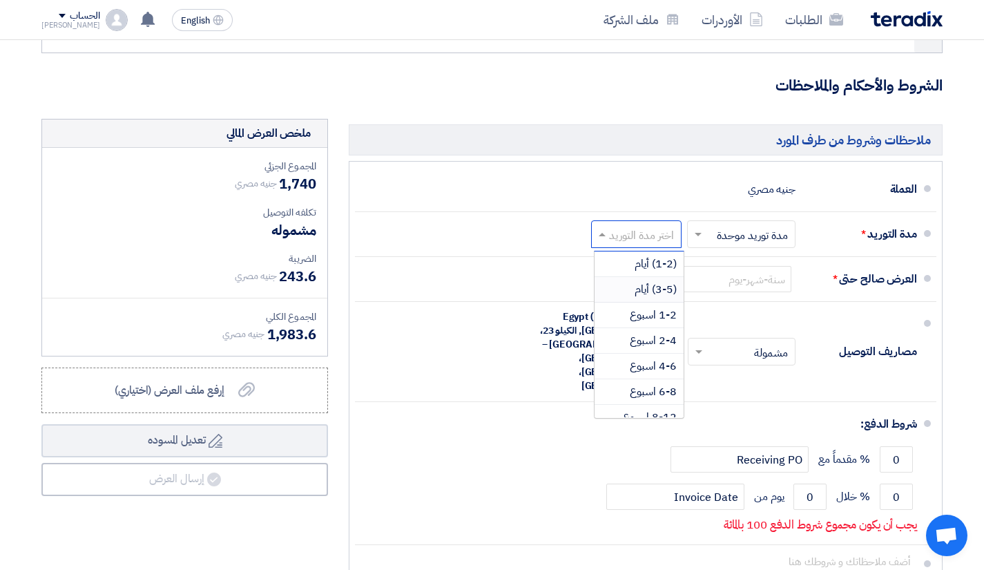
click at [648, 288] on span "(3-5) أيام" at bounding box center [656, 289] width 42 height 17
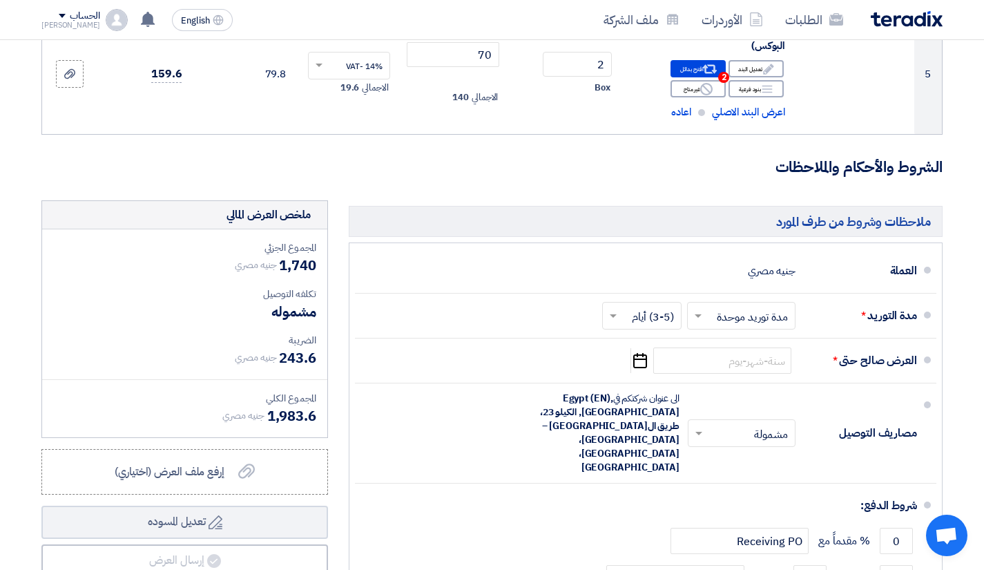
scroll to position [552, 0]
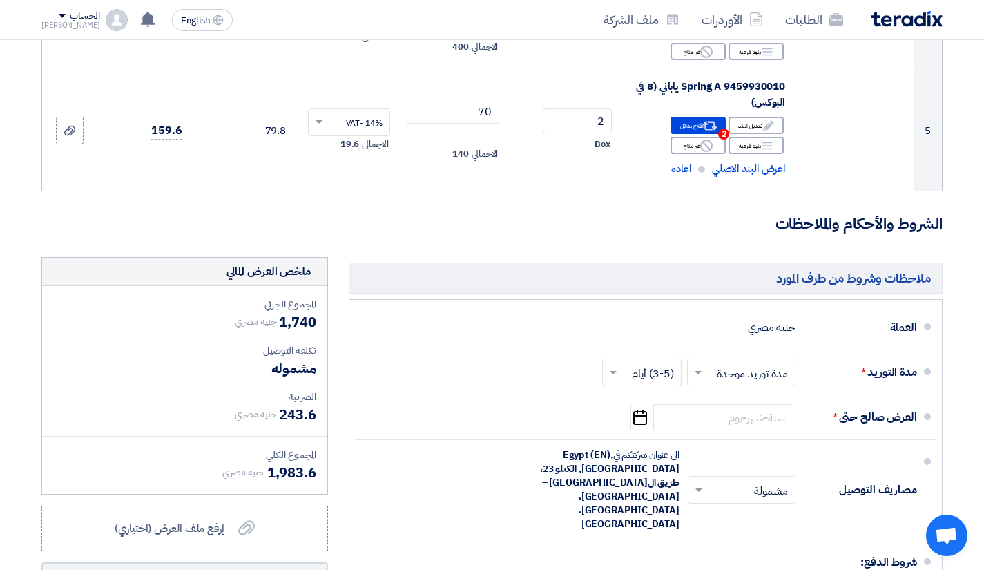
click at [712, 371] on input "text" at bounding box center [739, 374] width 102 height 20
click at [757, 401] on span "مدد توريد متعددة" at bounding box center [753, 402] width 75 height 17
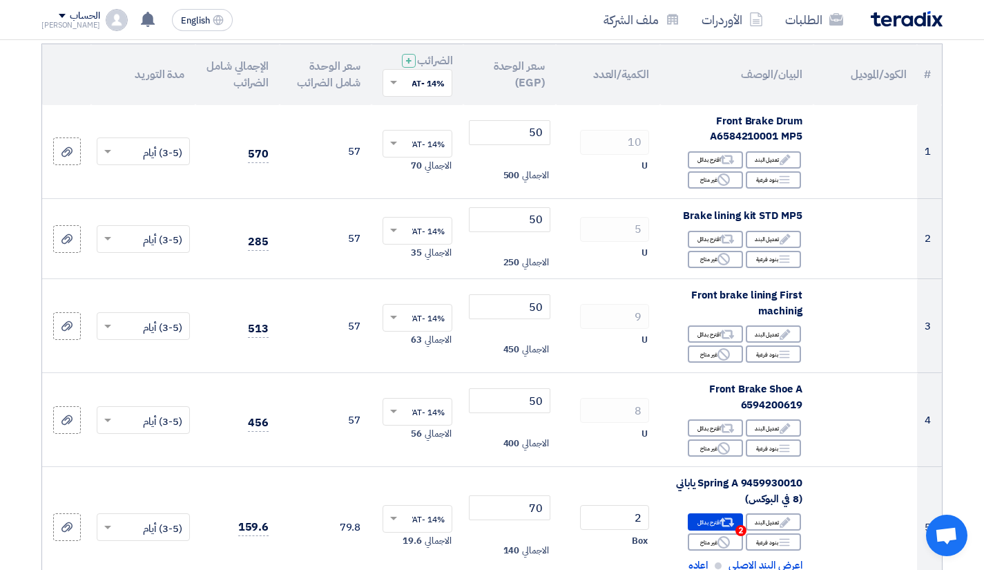
scroll to position [0, 0]
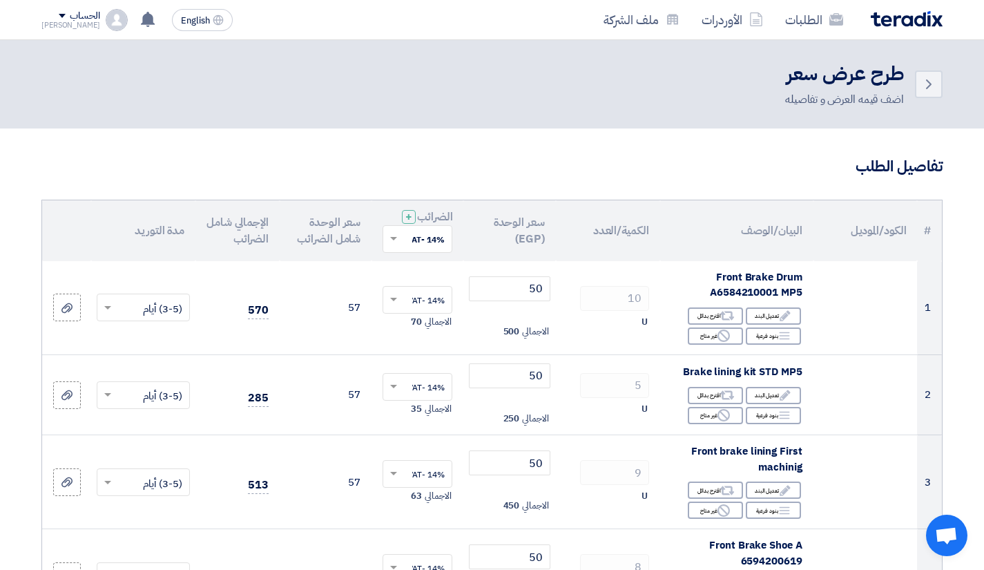
click at [115, 296] on div at bounding box center [143, 307] width 92 height 23
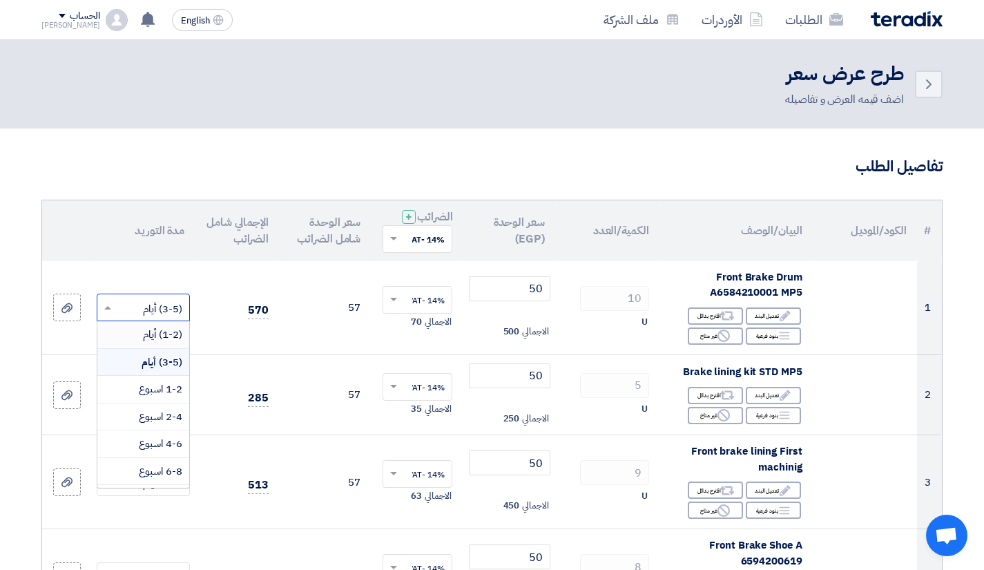
click at [164, 303] on input "text" at bounding box center [151, 309] width 66 height 23
click at [161, 278] on td "اختر مدة التوريد × (3-5) أيام × (1-2) أيام (3-5) أيام 1-2 اسبوع 2-4 اسبوع 4-6 ا…" at bounding box center [143, 308] width 104 height 94
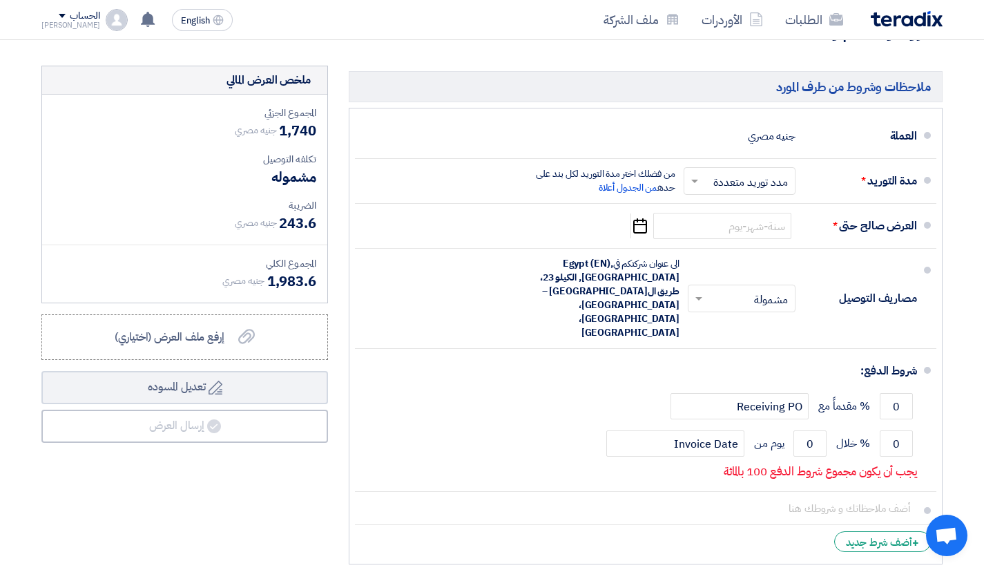
scroll to position [760, 0]
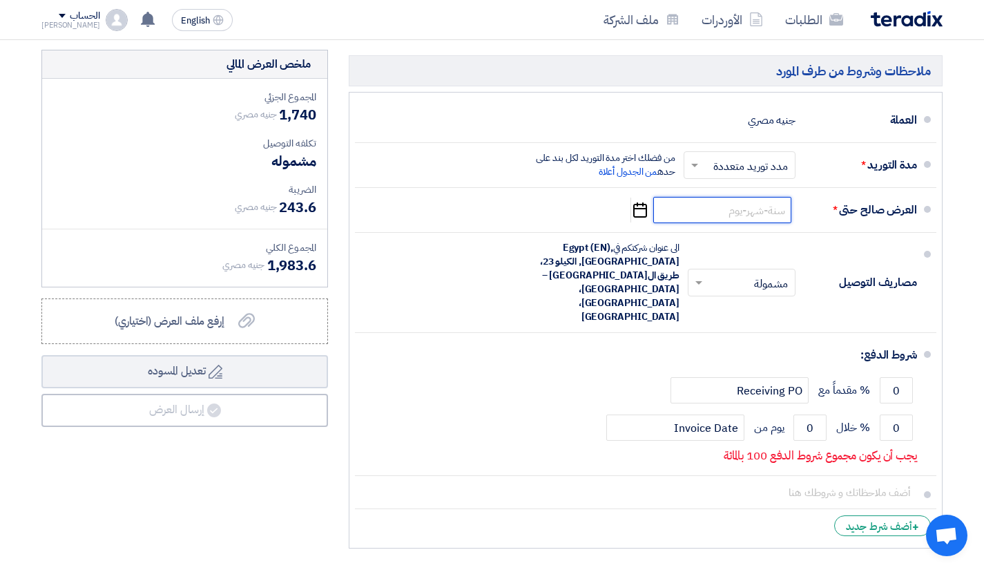
click at [777, 203] on input at bounding box center [722, 210] width 138 height 26
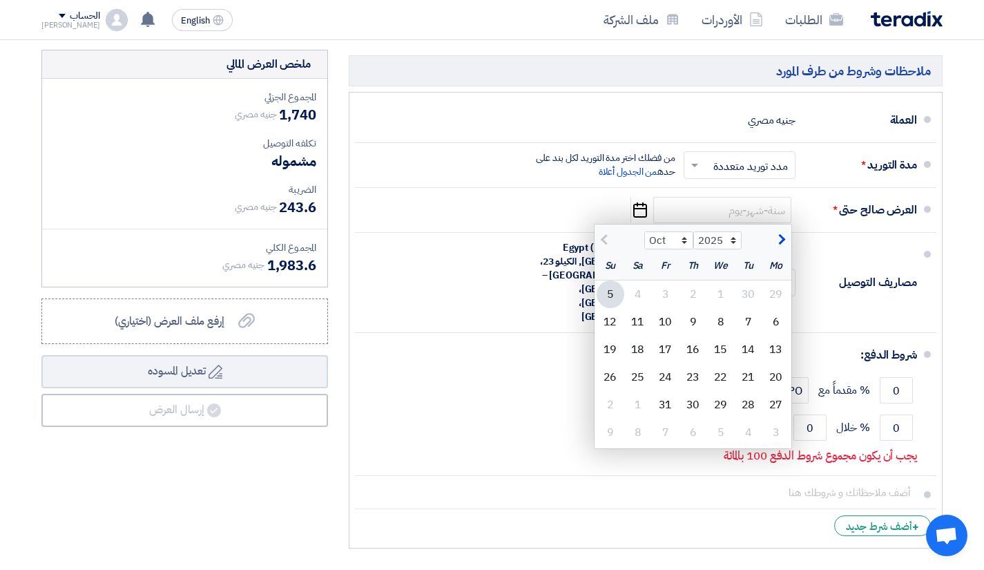
click at [672, 404] on div "31" at bounding box center [666, 405] width 28 height 28
type input "[DATE]"
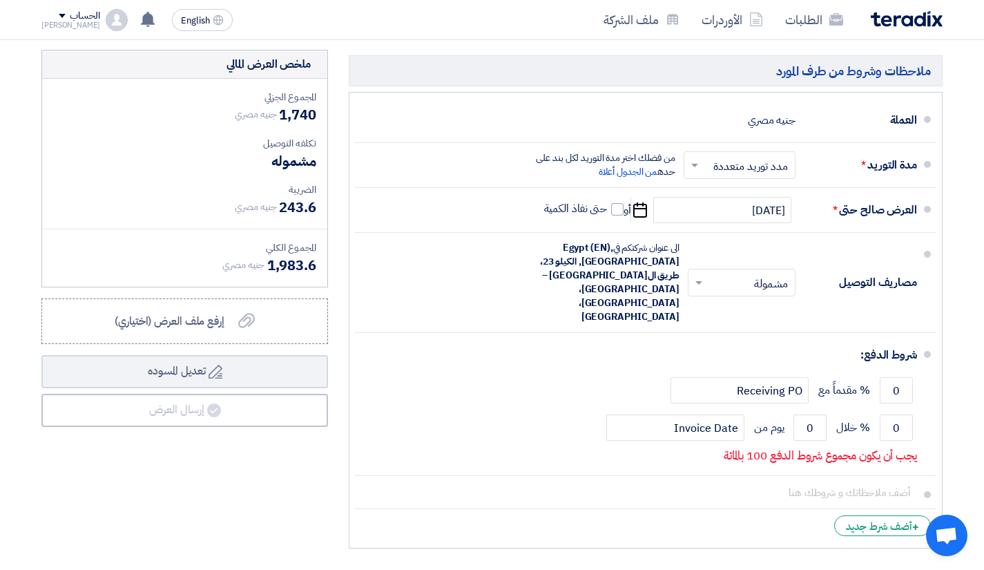
click at [616, 211] on span at bounding box center [617, 209] width 12 height 12
click at [608, 211] on input "حتى نفاذ الكمية" at bounding box center [574, 215] width 66 height 26
checkbox input "true"
click at [717, 274] on input "text" at bounding box center [738, 284] width 101 height 20
click at [748, 329] on span "غير مشمولة" at bounding box center [766, 337] width 48 height 17
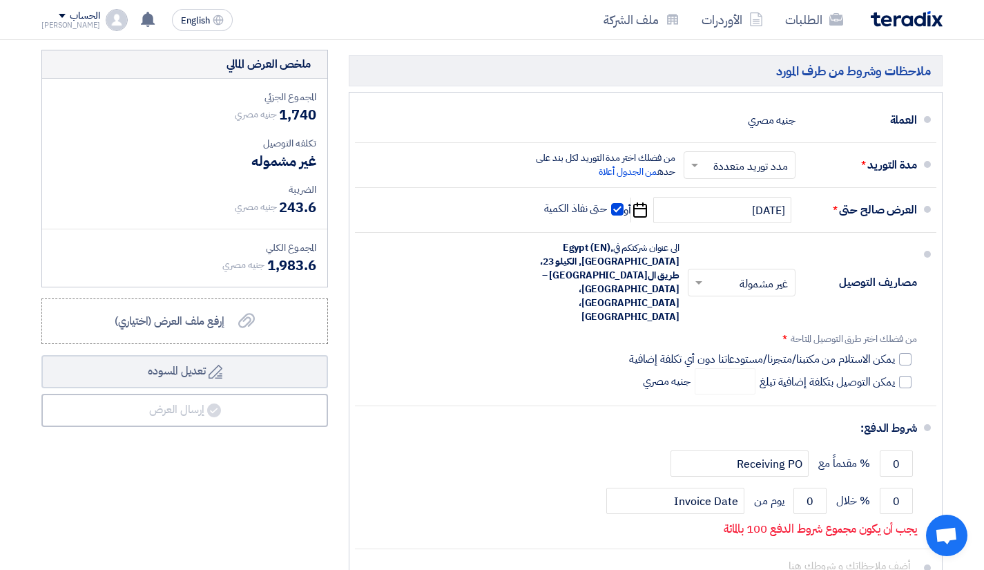
click at [905, 353] on div at bounding box center [905, 359] width 12 height 12
click at [895, 351] on input "يمكن الاستلام من مكتبنا/متجرنا/مستودعاتنا دون أي تكلفة إضافية" at bounding box center [760, 364] width 269 height 26
checkbox input "true"
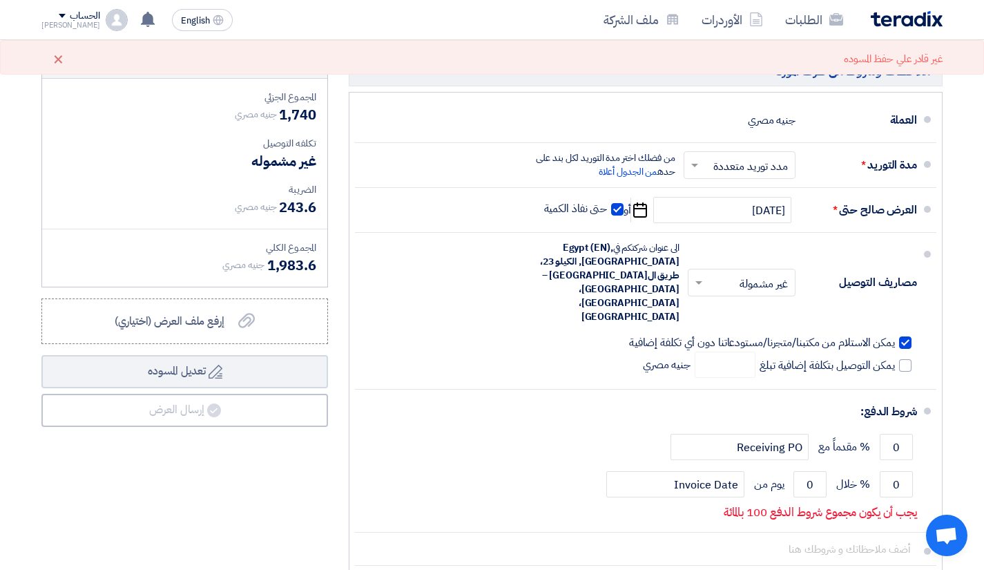
click at [906, 359] on span at bounding box center [905, 365] width 12 height 12
click at [895, 358] on input "يمكن التوصيل بتكلفة إضافية تبلغ" at bounding box center [826, 371] width 138 height 26
checkbox input "true"
click at [733, 351] on input "number" at bounding box center [725, 364] width 61 height 26
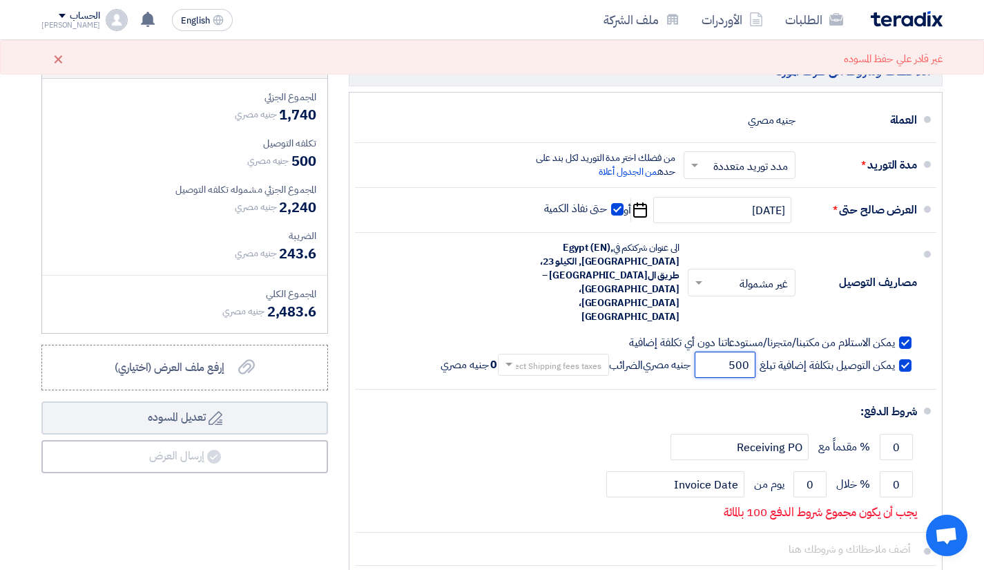
click at [552, 356] on input "text" at bounding box center [551, 366] width 104 height 20
type input "500"
click at [569, 406] on span "14% -VAT" at bounding box center [580, 413] width 43 height 15
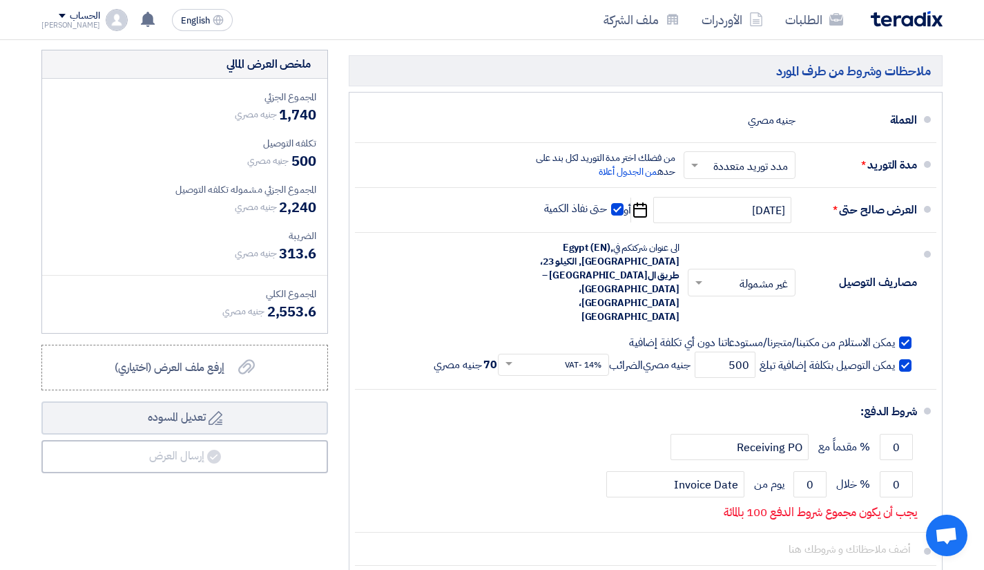
scroll to position [829, 0]
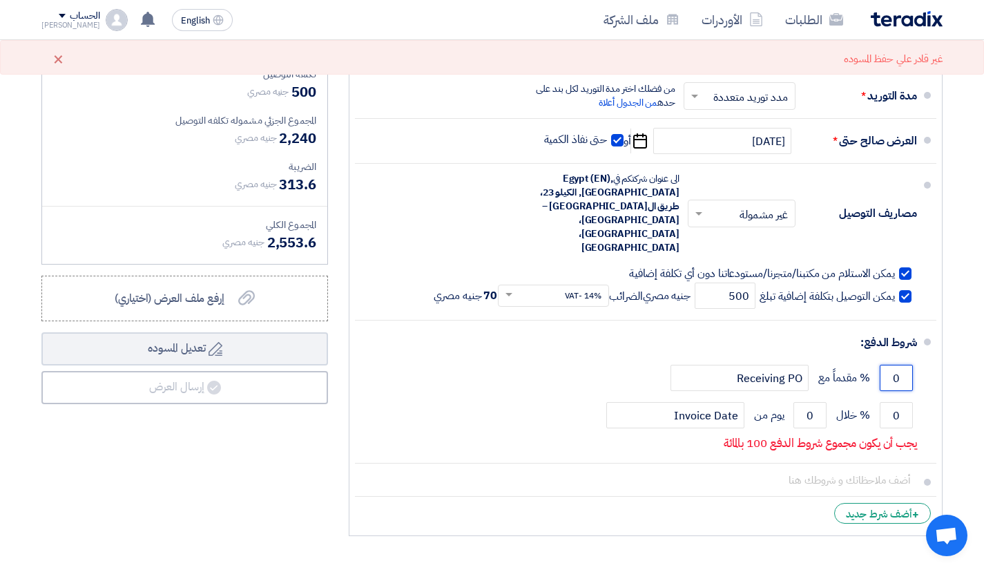
drag, startPoint x: 907, startPoint y: 338, endPoint x: 862, endPoint y: 336, distance: 44.9
click at [862, 359] on div "0 % مقدماً مع Receiving PO" at bounding box center [641, 377] width 551 height 37
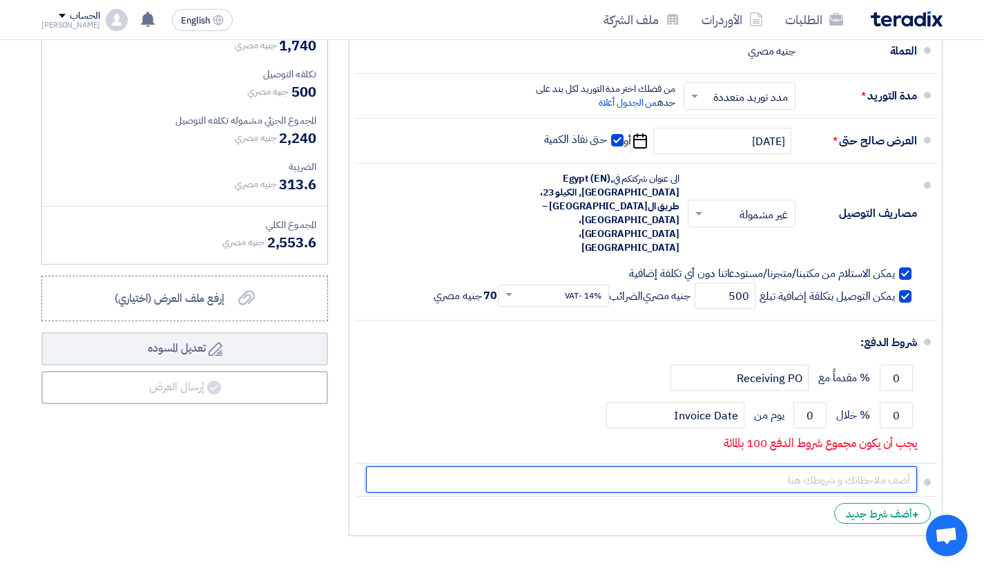
click at [832, 466] on input "text" at bounding box center [641, 479] width 551 height 26
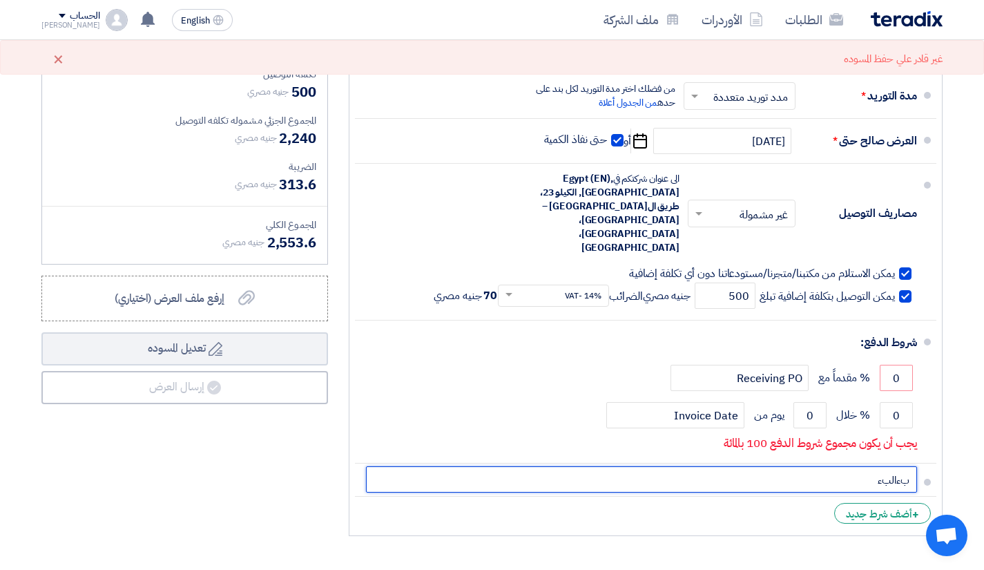
type input "بءالبء"
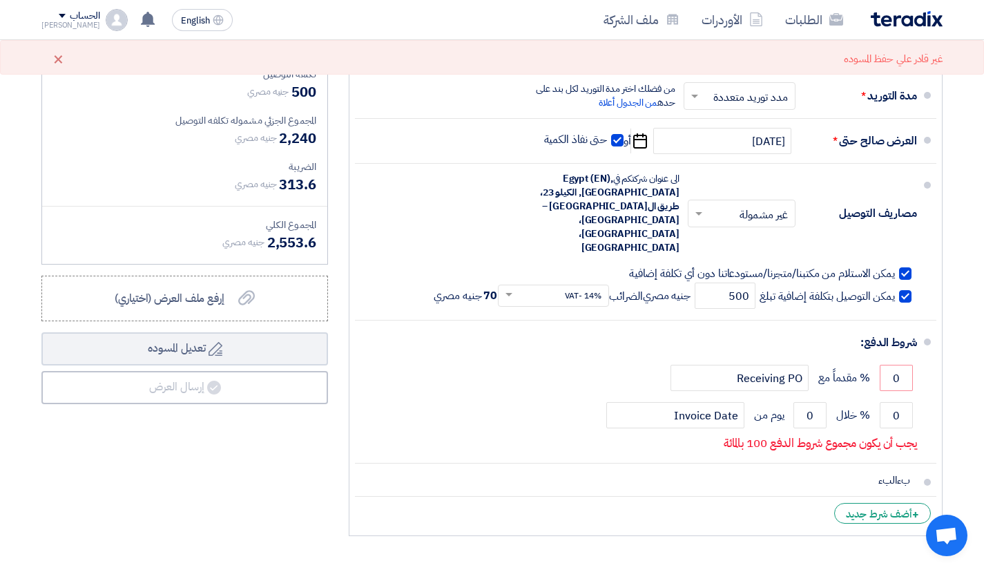
click at [706, 497] on li "+ أضف شرط جديد" at bounding box center [645, 513] width 581 height 33
click at [896, 365] on input "0" at bounding box center [896, 378] width 33 height 26
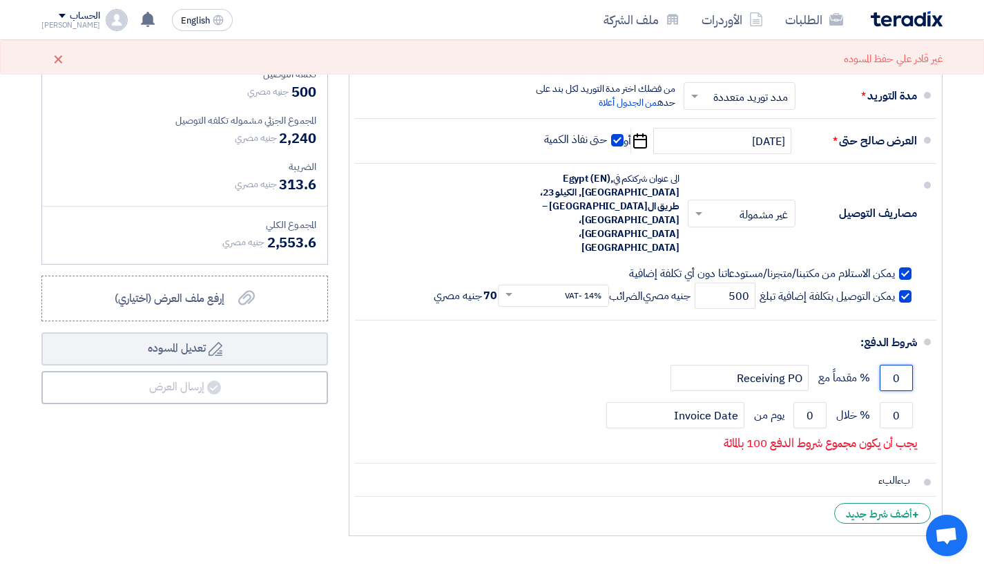
click at [896, 365] on input "0" at bounding box center [896, 378] width 33 height 26
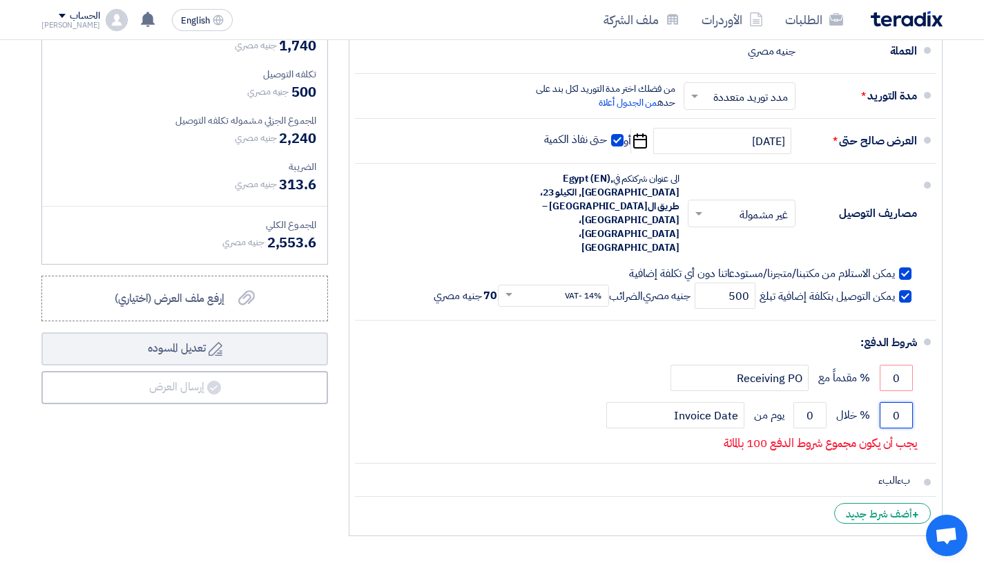
click at [906, 402] on input "0" at bounding box center [896, 415] width 33 height 26
click at [905, 402] on input "0" at bounding box center [896, 415] width 33 height 26
type input "100"
click at [813, 402] on input "0" at bounding box center [809, 415] width 33 height 26
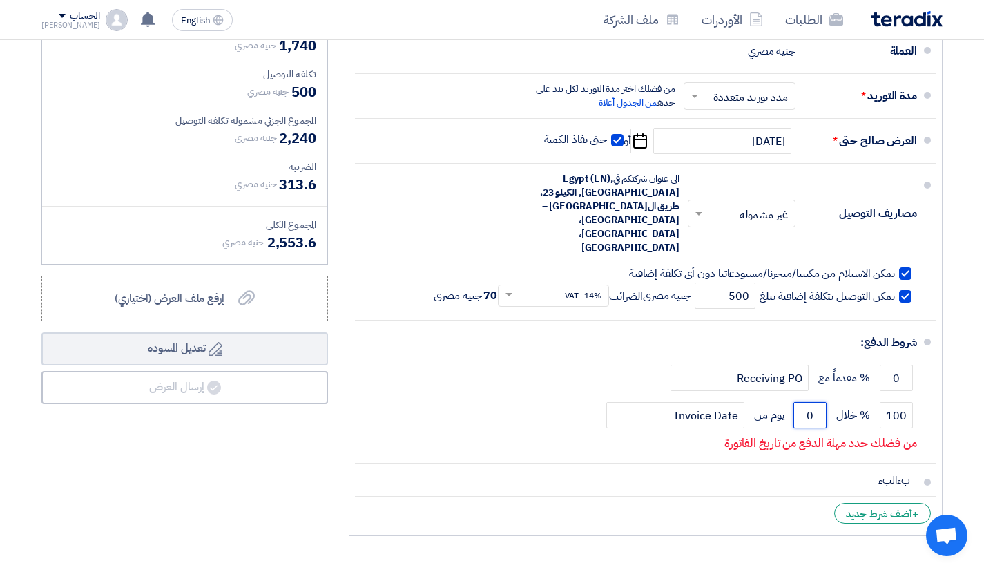
click at [813, 402] on input "0" at bounding box center [809, 415] width 33 height 26
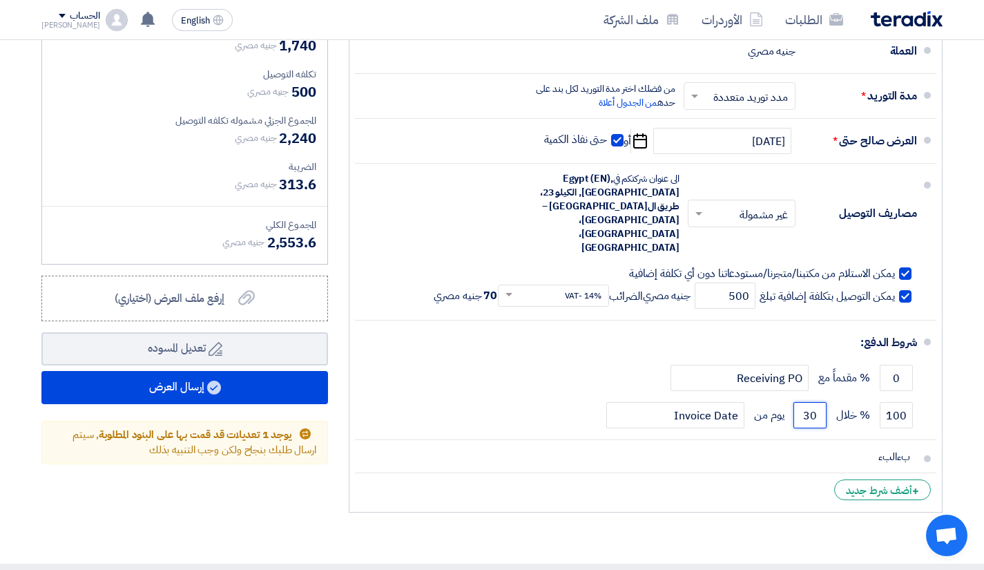
type input "30"
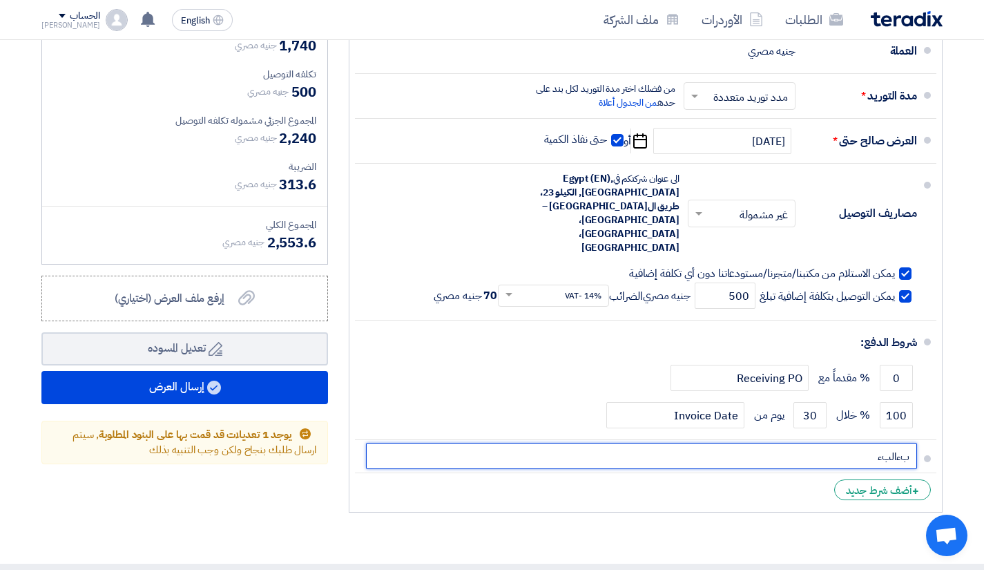
click at [782, 443] on input "بءالبء" at bounding box center [641, 456] width 551 height 26
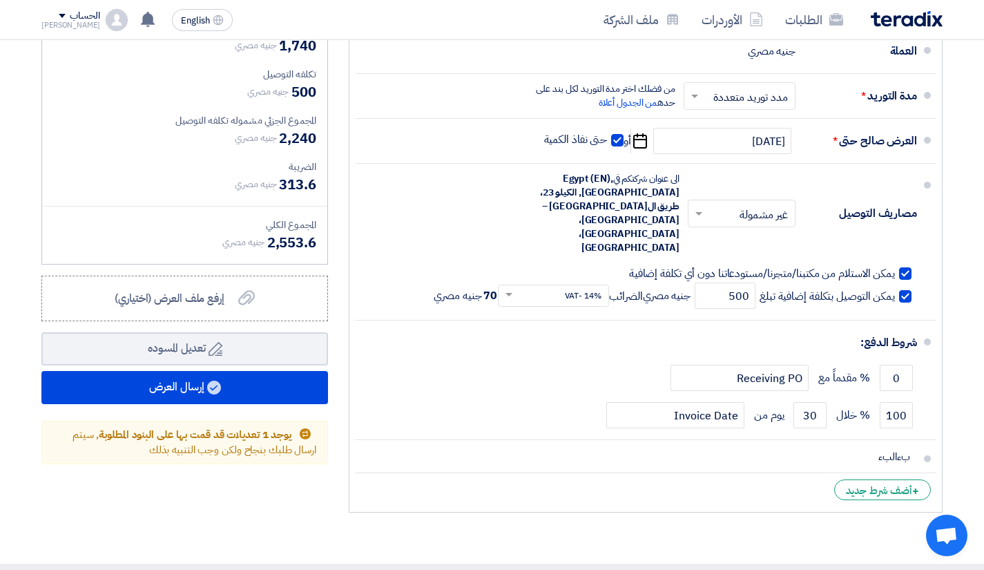
click at [950, 360] on div "ملاحظات وشروط من طرف المورد العملة جنيه مصري مدة التوريد * اختر مدة التوريد × ×" at bounding box center [645, 250] width 615 height 539
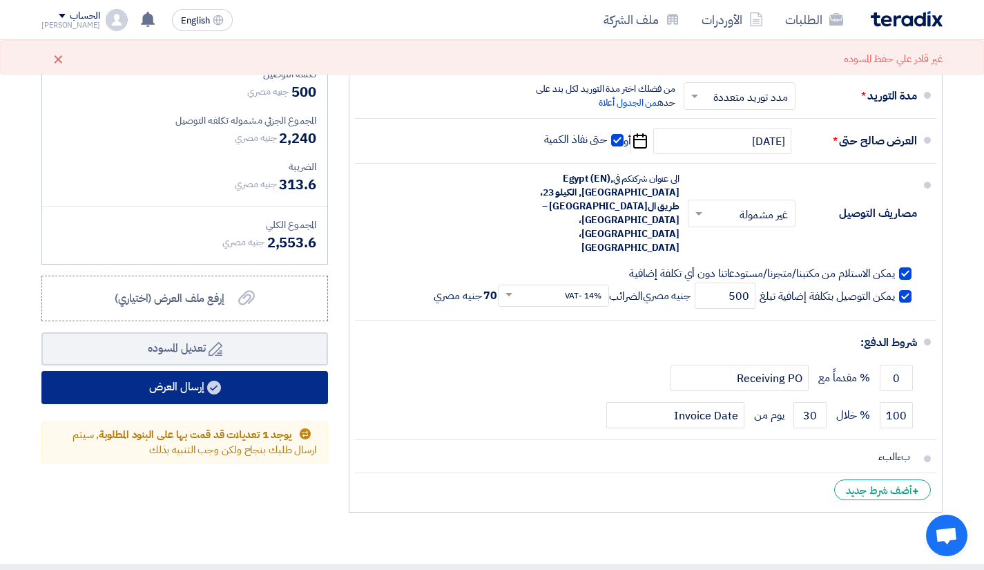
click at [194, 392] on button "إرسال العرض" at bounding box center [184, 387] width 287 height 33
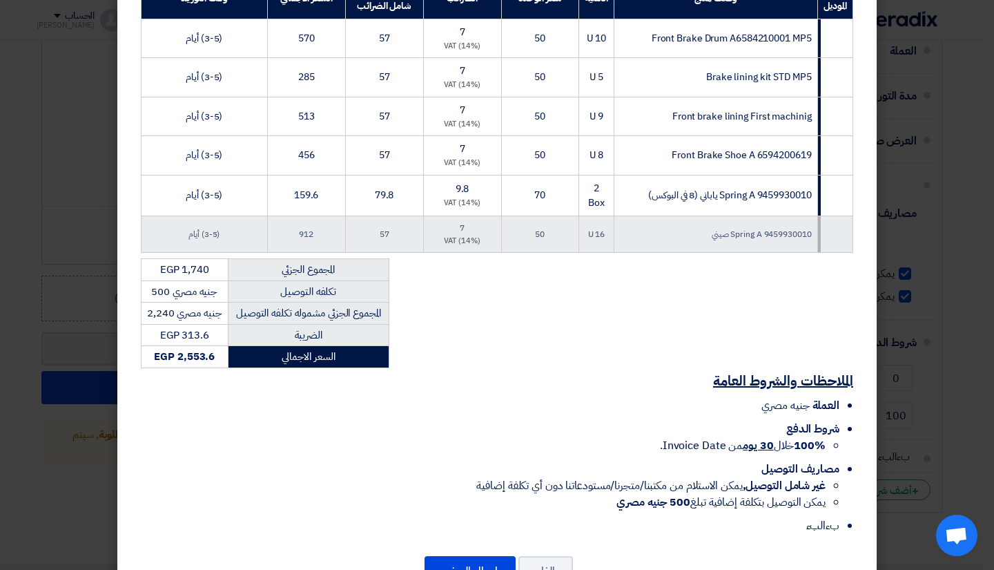
scroll to position [308, 0]
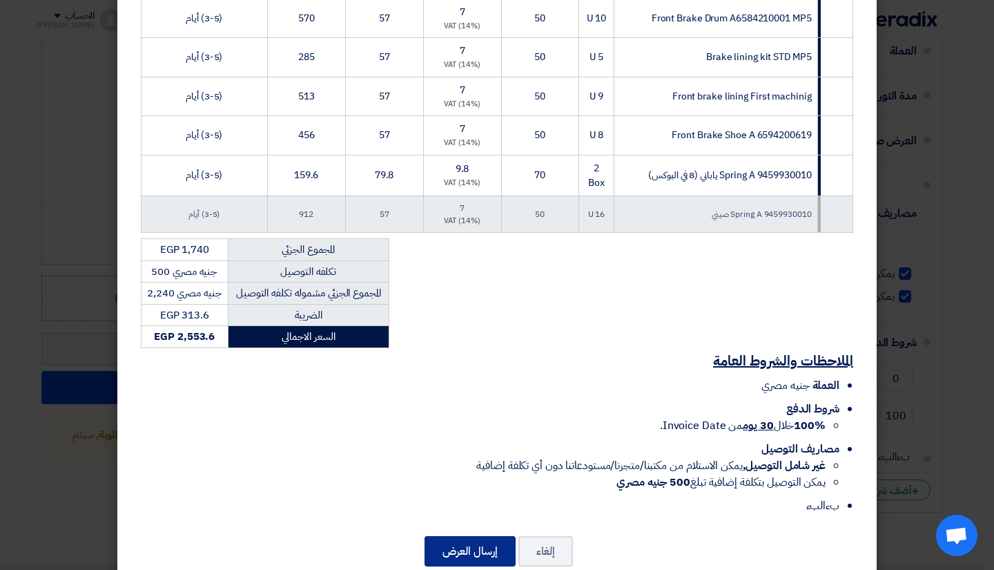
click at [481, 536] on button "إرسال العرض" at bounding box center [470, 551] width 91 height 30
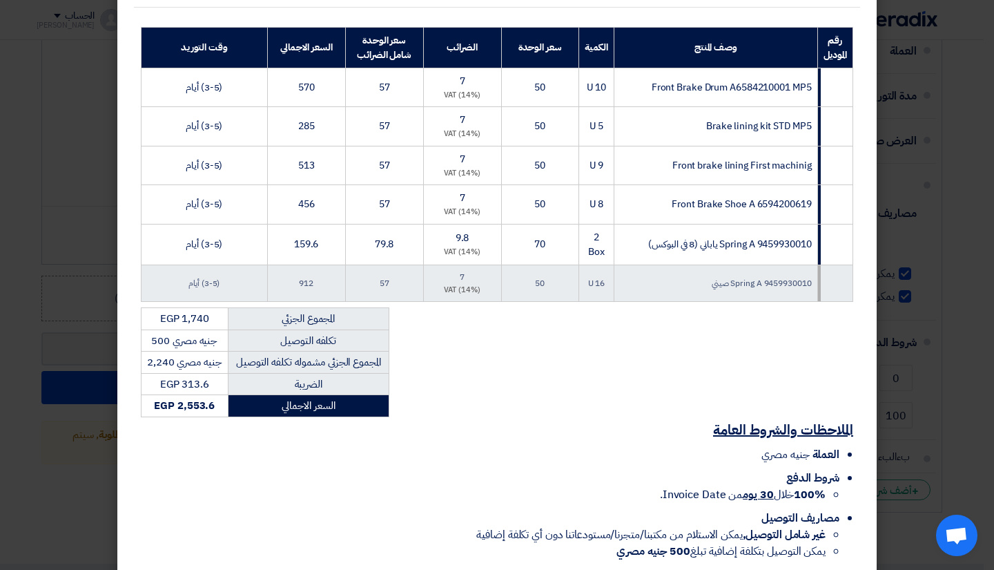
scroll to position [0, 0]
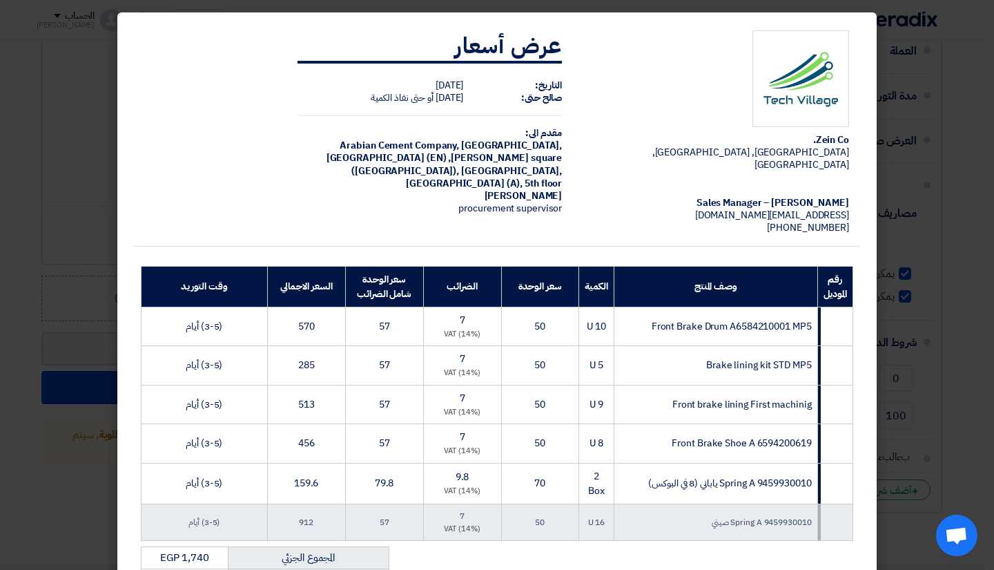
click at [496, 189] on span "[PERSON_NAME]" at bounding box center [524, 196] width 78 height 15
drag, startPoint x: 496, startPoint y: 180, endPoint x: 568, endPoint y: 176, distance: 71.9
click at [568, 176] on td "عرض أسعار التاريخ: Sun Oct 05 2025 صالح حتى: Fri Oct 31 2025 أو حتى نفاذ الكمي…" at bounding box center [430, 132] width 287 height 226
click at [571, 200] on td "عرض أسعار التاريخ: Sun Oct 05 2025 صالح حتى: Fri Oct 31 2025 أو حتى نفاذ الكمي…" at bounding box center [430, 132] width 287 height 226
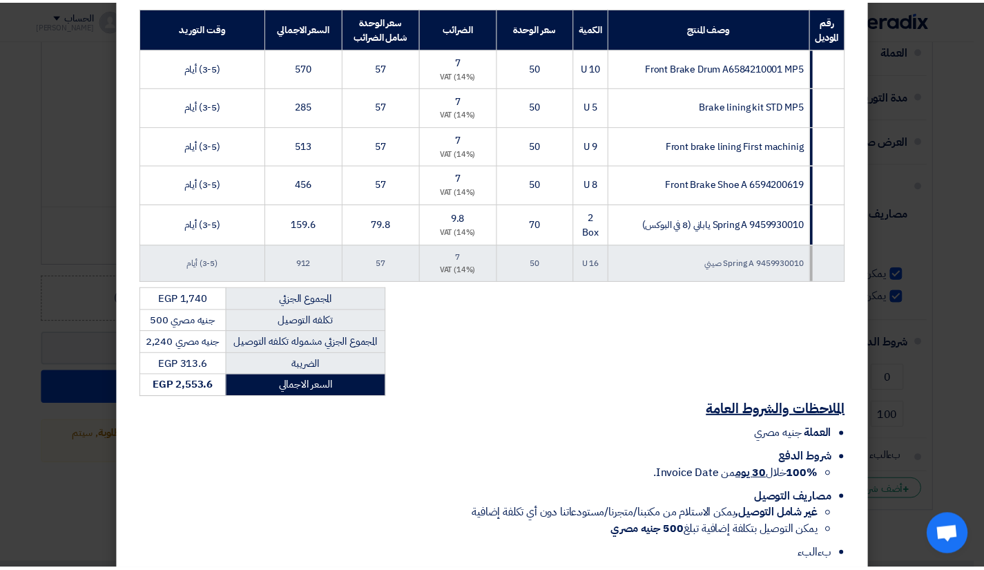
scroll to position [308, 0]
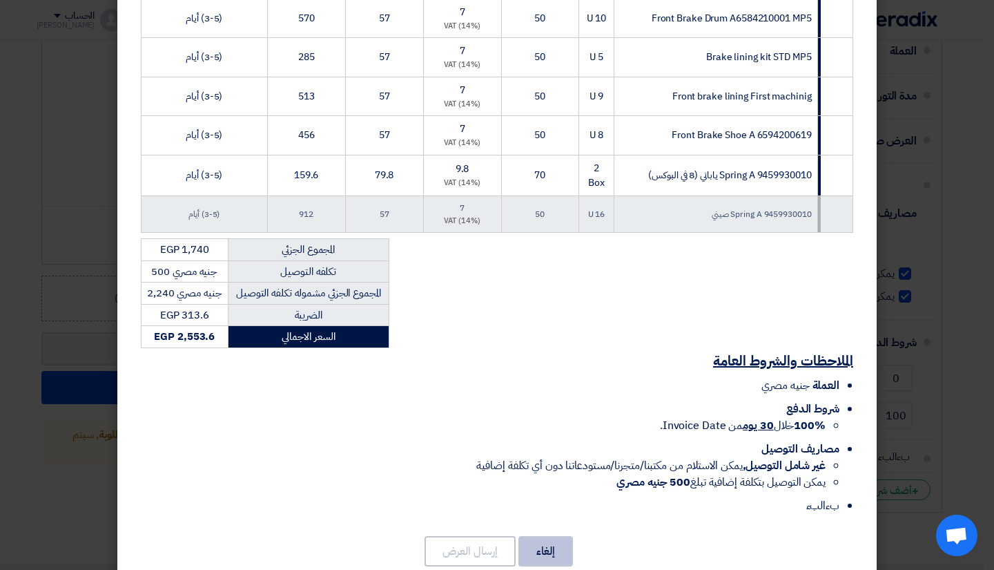
click at [560, 536] on button "إلغاء" at bounding box center [546, 551] width 55 height 30
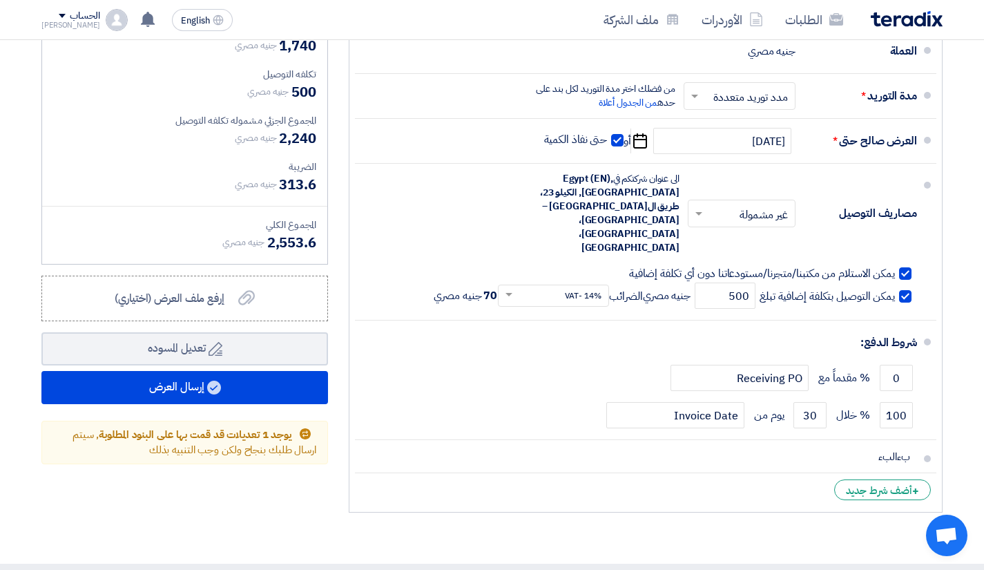
click at [338, 285] on div "ملخص العرض المالي المجموع الجزئي جنيه مصري 1,740 تكلفه التوصيل" at bounding box center [184, 250] width 307 height 539
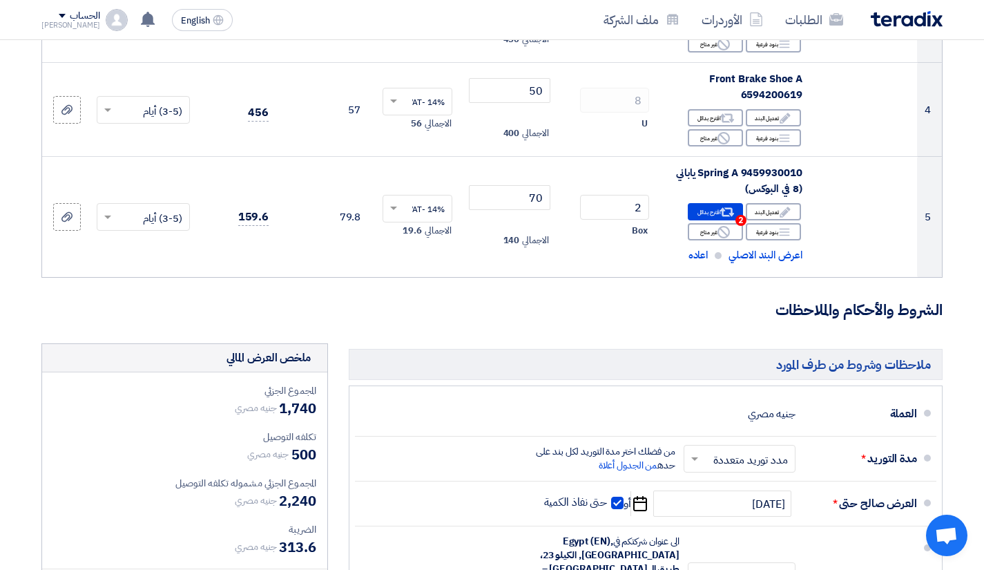
scroll to position [414, 0]
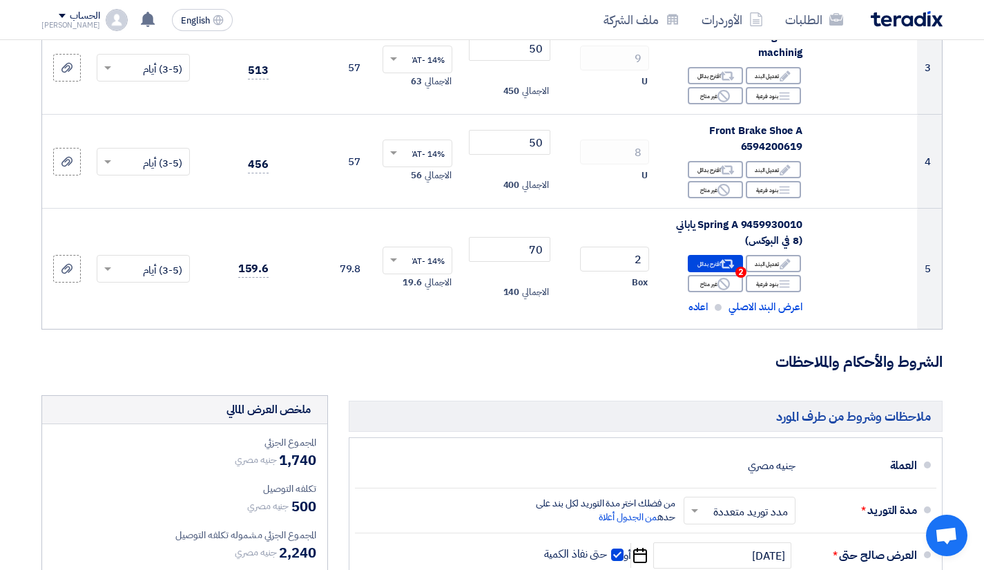
click at [590, 372] on h3 "الشروط والأحكام والملاحظات" at bounding box center [491, 361] width 901 height 21
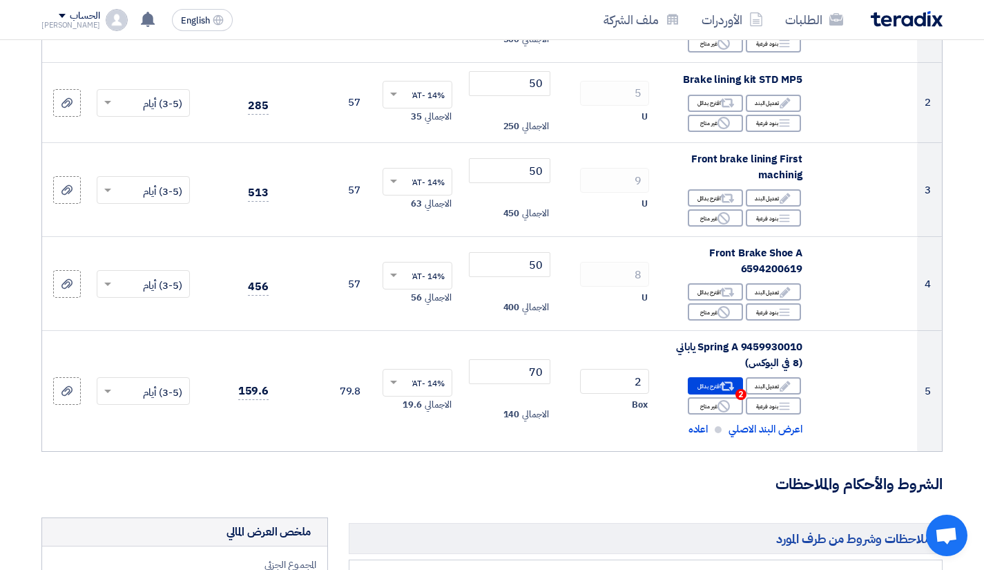
scroll to position [276, 0]
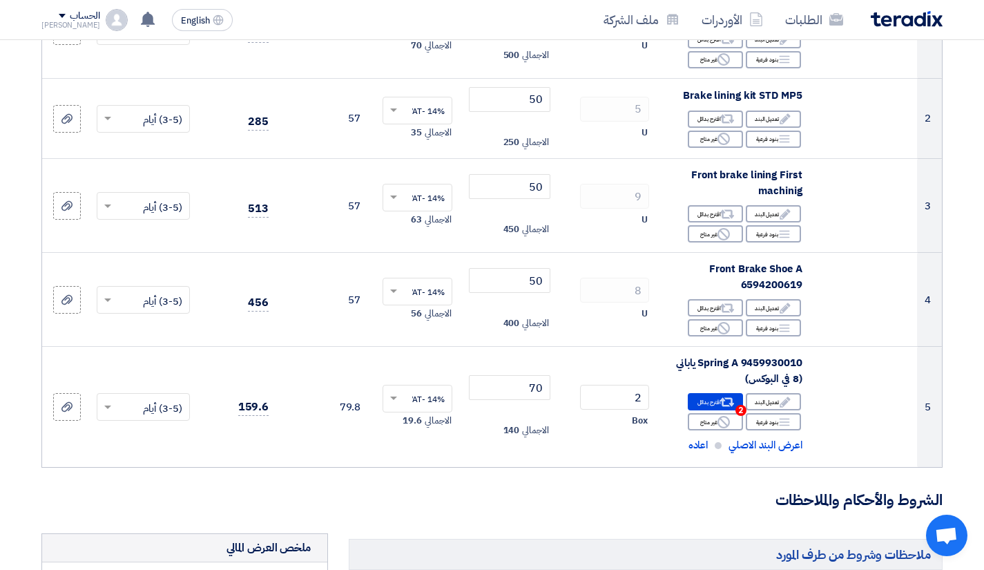
drag, startPoint x: 405, startPoint y: 423, endPoint x: 428, endPoint y: 423, distance: 23.5
click at [428, 423] on div "الاجمالي 19.6" at bounding box center [418, 420] width 70 height 17
click at [428, 438] on td "14% -VAT × الاجمالي 19.6" at bounding box center [418, 407] width 92 height 120
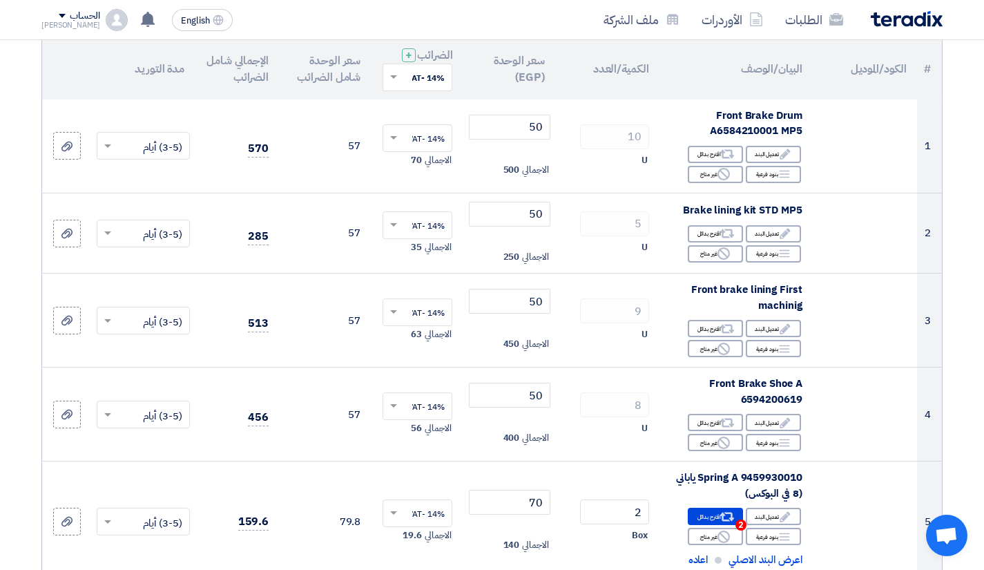
scroll to position [207, 0]
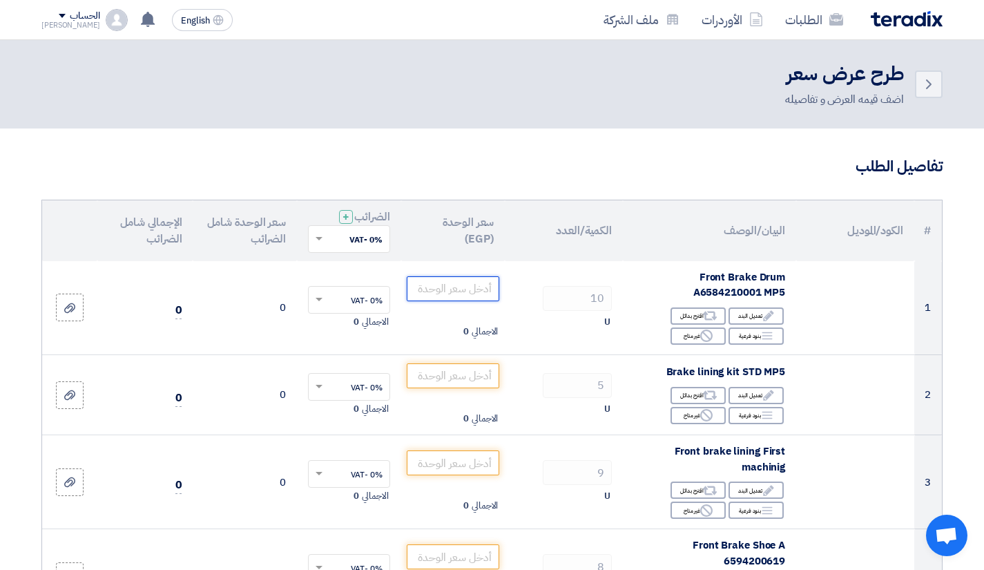
click at [481, 291] on input "number" at bounding box center [453, 288] width 93 height 25
click at [347, 240] on input "text" at bounding box center [356, 240] width 55 height 23
click at [345, 289] on span "14% -VAT" at bounding box center [364, 288] width 38 height 12
click at [441, 280] on input "number" at bounding box center [453, 288] width 93 height 25
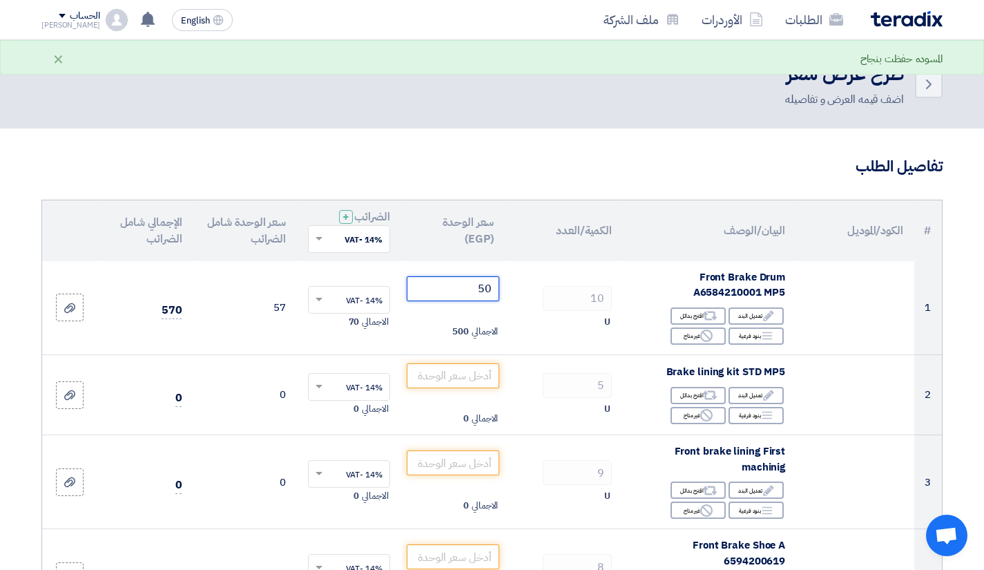
type input "50"
click at [449, 373] on input "number" at bounding box center [453, 375] width 93 height 25
type input "50"
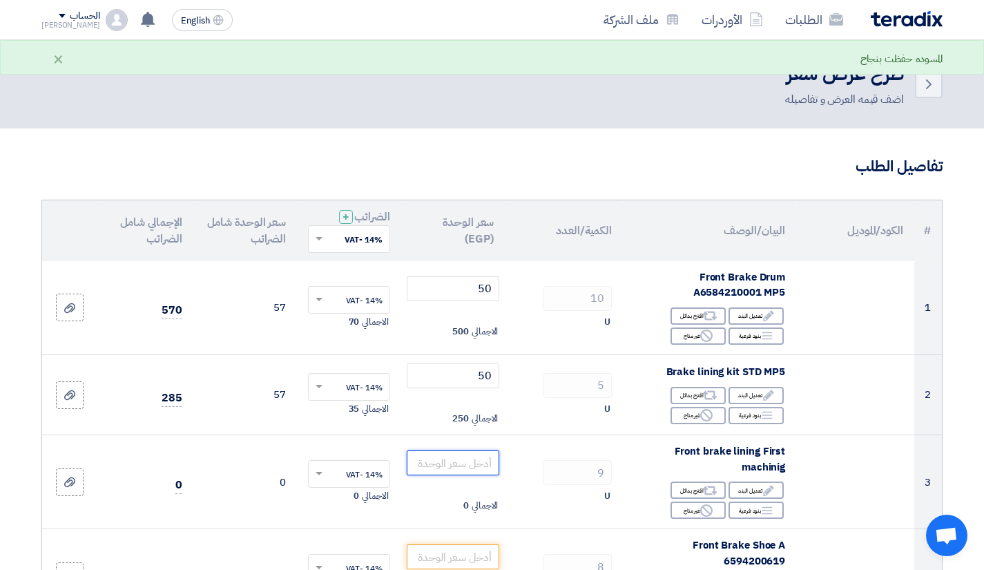
click at [441, 461] on input "number" at bounding box center [453, 462] width 93 height 25
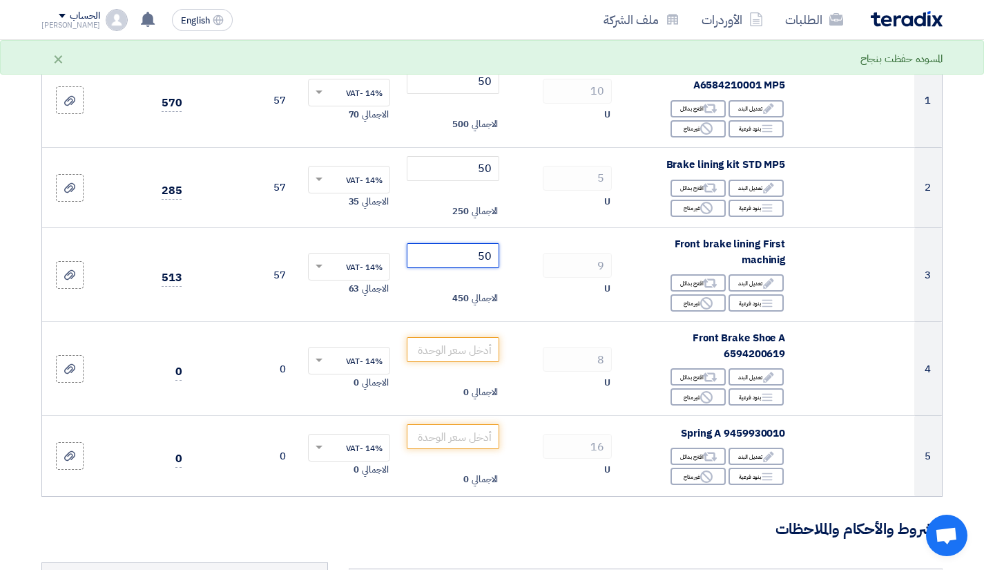
type input "50"
click at [499, 351] on input "number" at bounding box center [453, 349] width 93 height 25
type input "50"
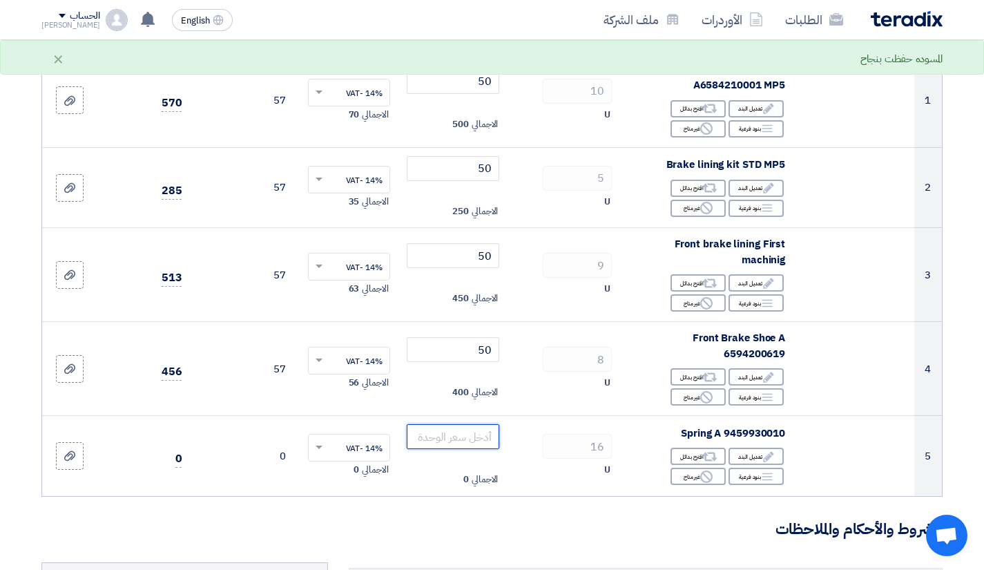
click at [450, 434] on input "number" at bounding box center [453, 436] width 93 height 25
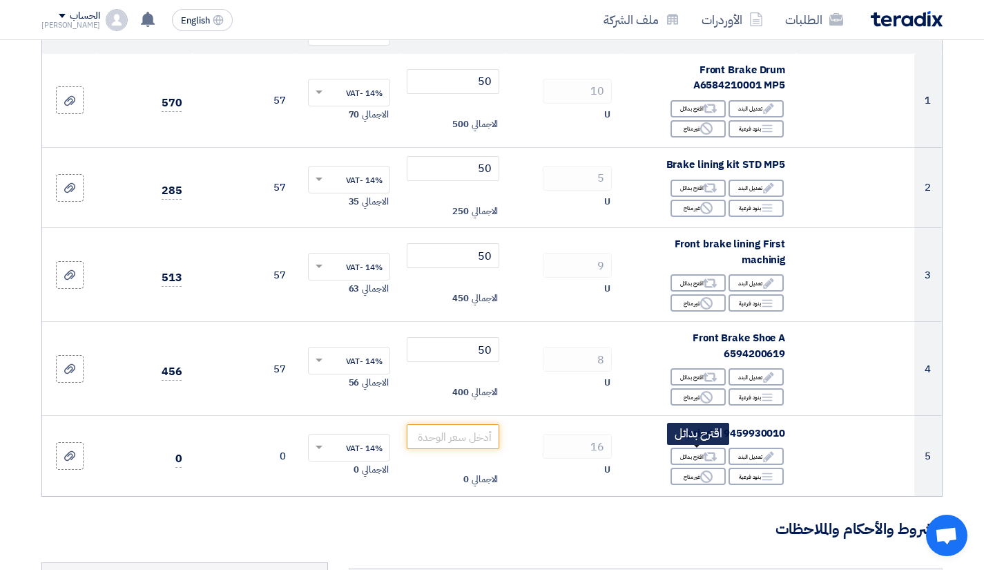
click at [710, 456] on icon "Alternative" at bounding box center [710, 457] width 15 height 15
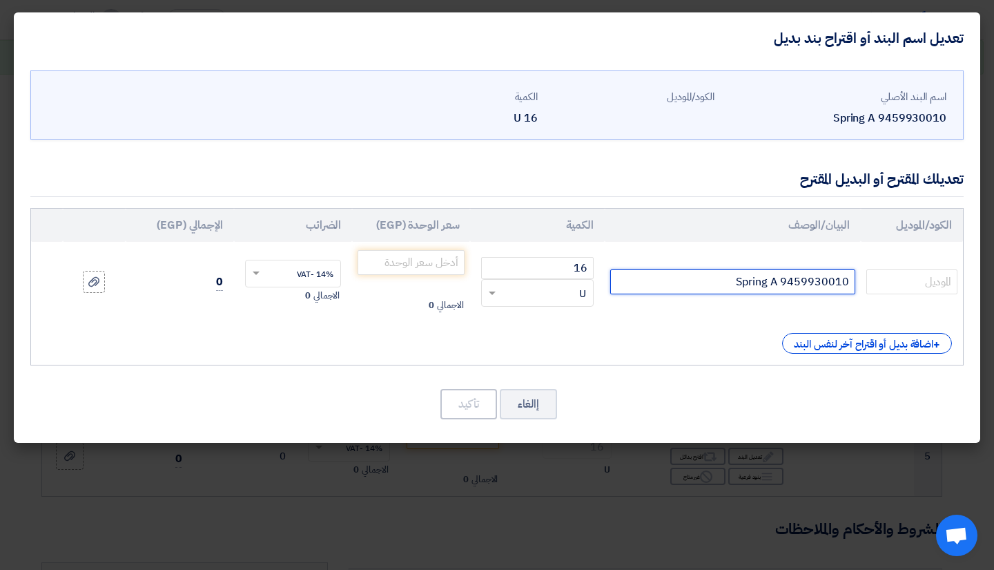
click at [751, 276] on input "Spring A 9459930010" at bounding box center [732, 281] width 245 height 25
click at [725, 283] on input "Spring A 9459930010" at bounding box center [732, 281] width 245 height 25
type input "Spring A 9459930010 ياباني"
click at [801, 338] on div "+ اضافة بديل أو اقتراح آخر لنفس البند" at bounding box center [867, 343] width 170 height 21
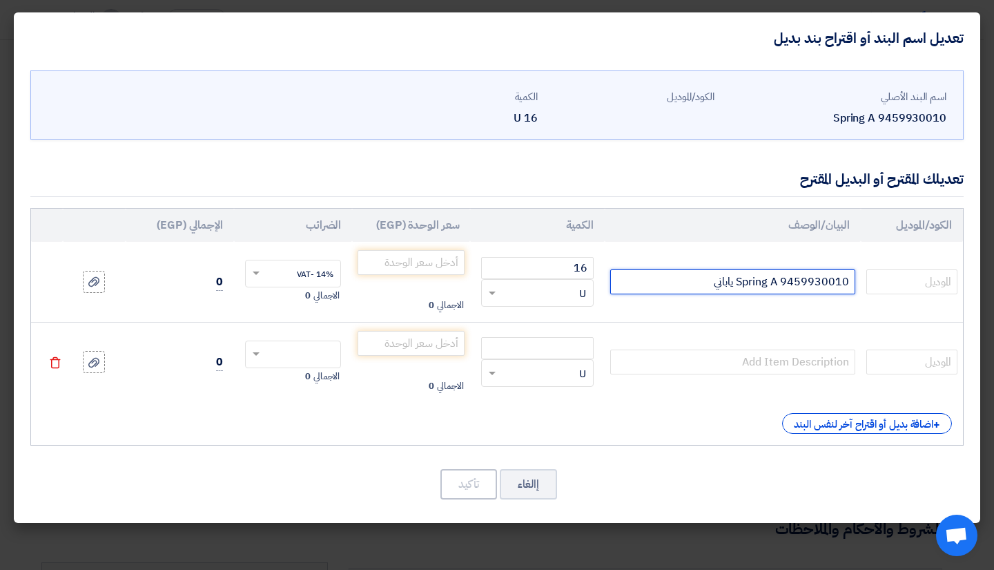
click at [746, 291] on input "Spring A 9459930010 ياباني" at bounding box center [732, 281] width 245 height 25
click at [747, 291] on input "Spring A 9459930010 ياباني" at bounding box center [732, 281] width 245 height 25
click at [749, 284] on input "Spring A 9459930010 ياباني" at bounding box center [732, 281] width 245 height 25
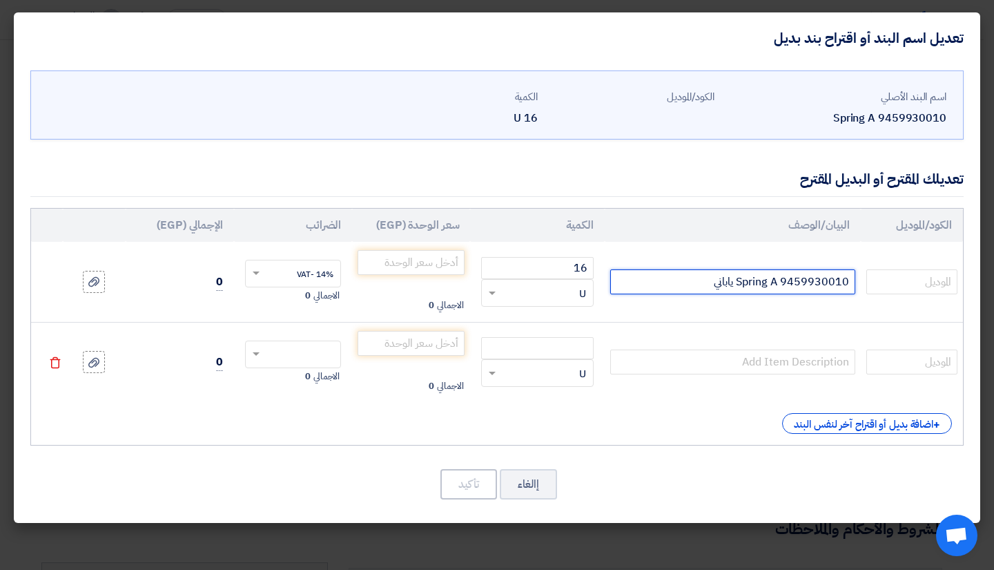
click at [749, 284] on input "Spring A 9459930010 ياباني" at bounding box center [732, 281] width 245 height 25
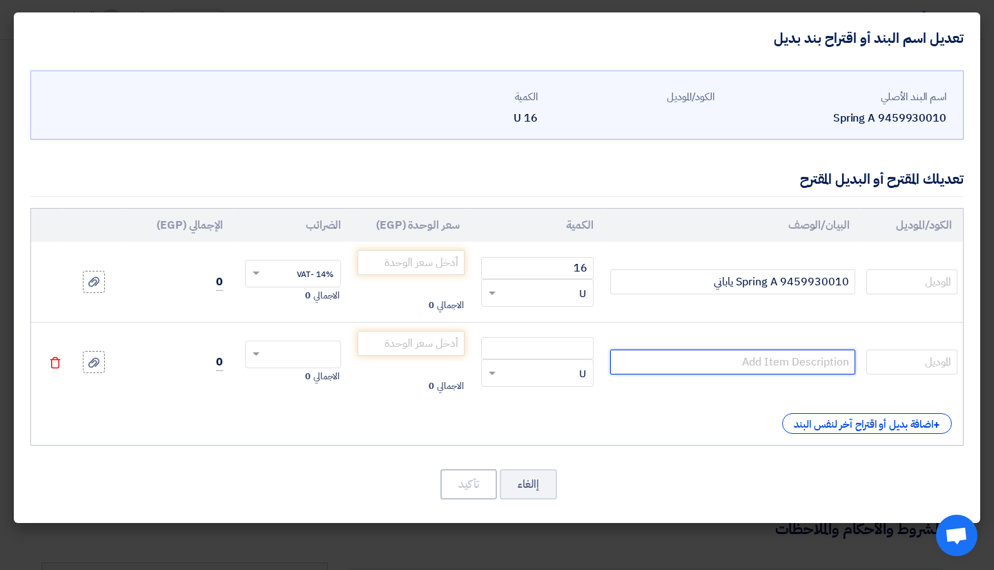
click at [762, 360] on input "text" at bounding box center [732, 361] width 245 height 25
paste input "Spring A 9459930010 ياباني"
click at [724, 360] on input "Spring A 9459930010 ياباني" at bounding box center [732, 361] width 245 height 25
type input "Spring A 9459930010 صيني"
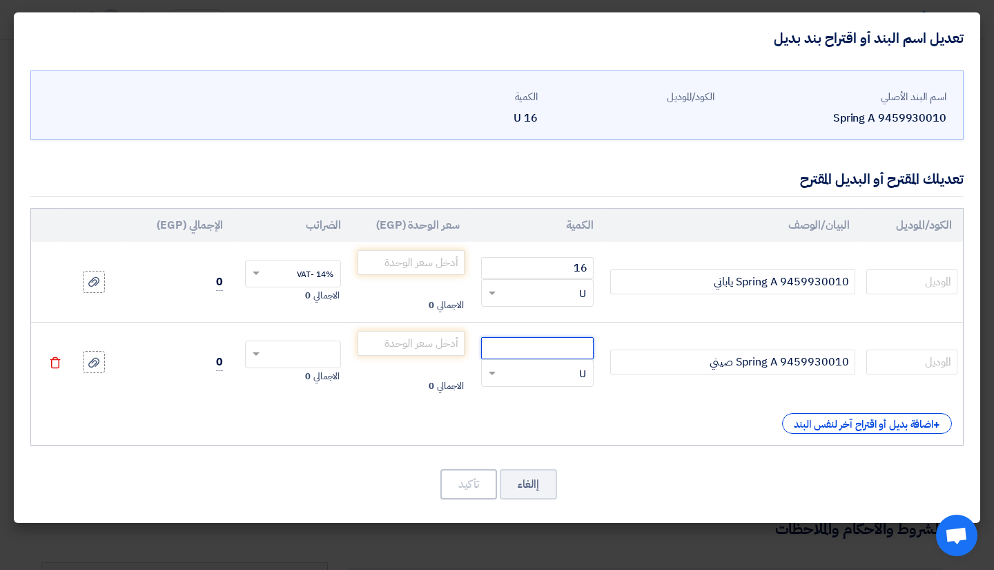
click at [557, 353] on input "number" at bounding box center [537, 348] width 112 height 22
type input "16"
click at [447, 265] on input "number" at bounding box center [411, 262] width 107 height 25
type input "70"
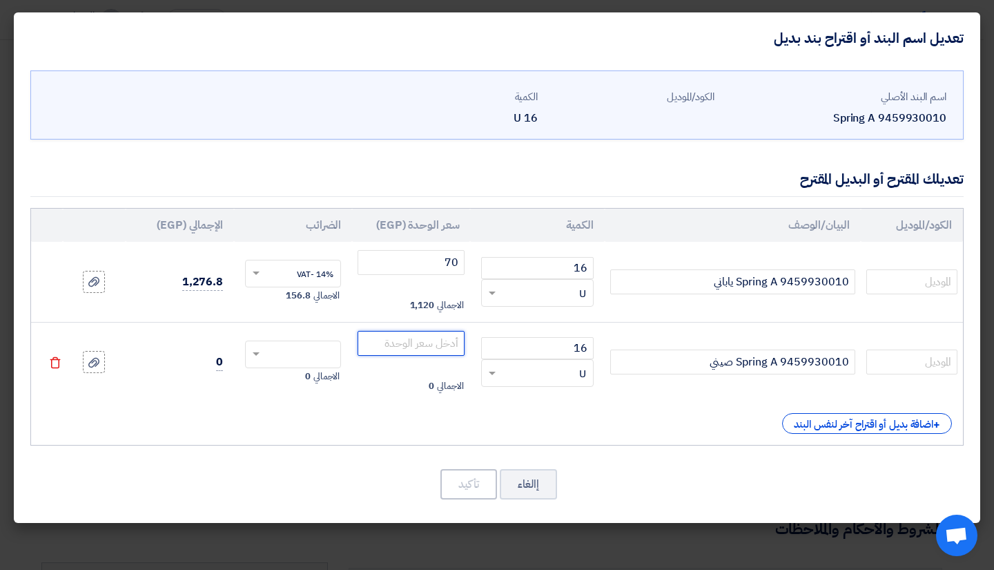
click at [438, 336] on input "number" at bounding box center [411, 343] width 107 height 25
click at [332, 340] on div at bounding box center [293, 354] width 96 height 28
type input "50"
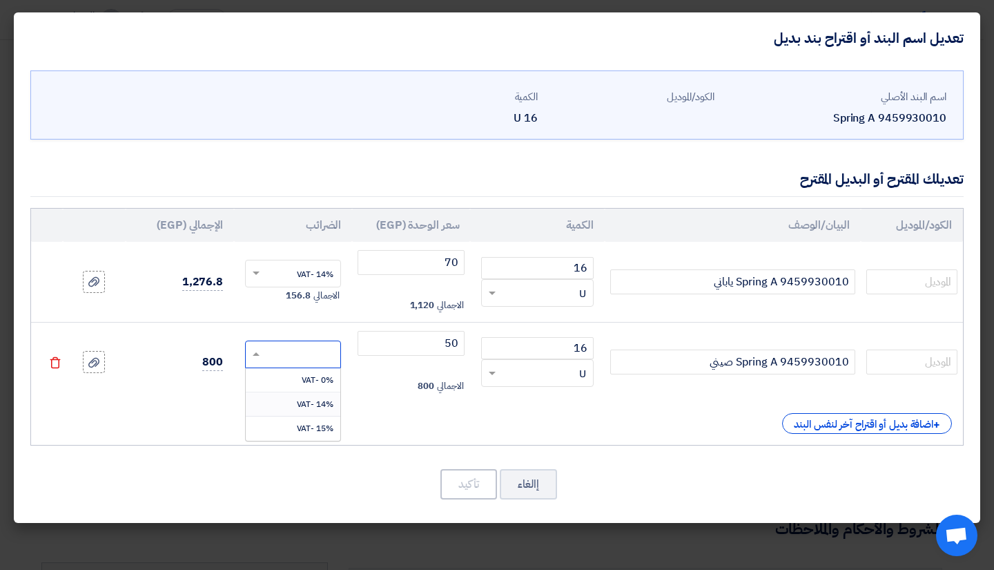
click at [309, 408] on span "14% -VAT" at bounding box center [315, 404] width 37 height 12
click at [461, 480] on button "تأكيد" at bounding box center [469, 484] width 57 height 30
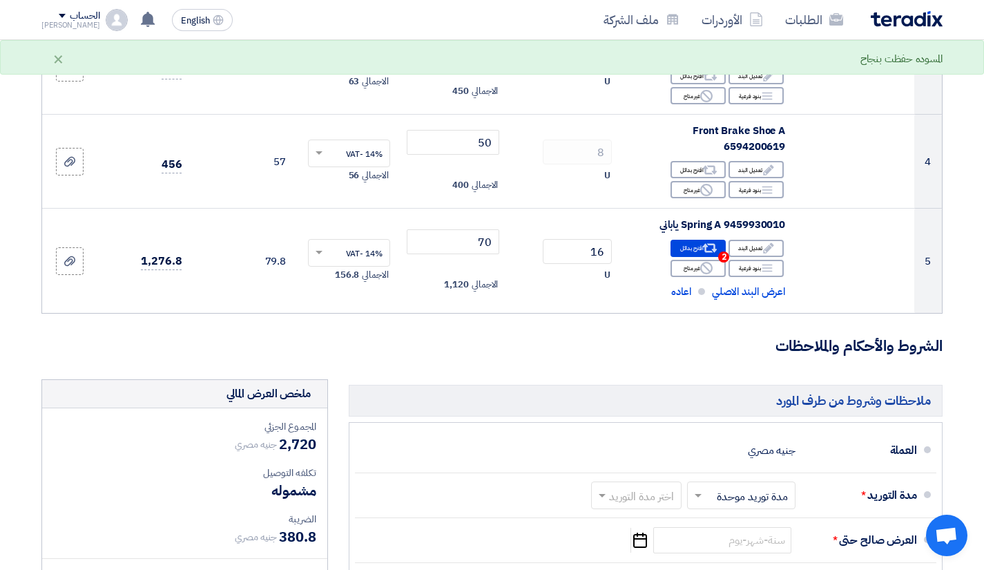
scroll to position [621, 0]
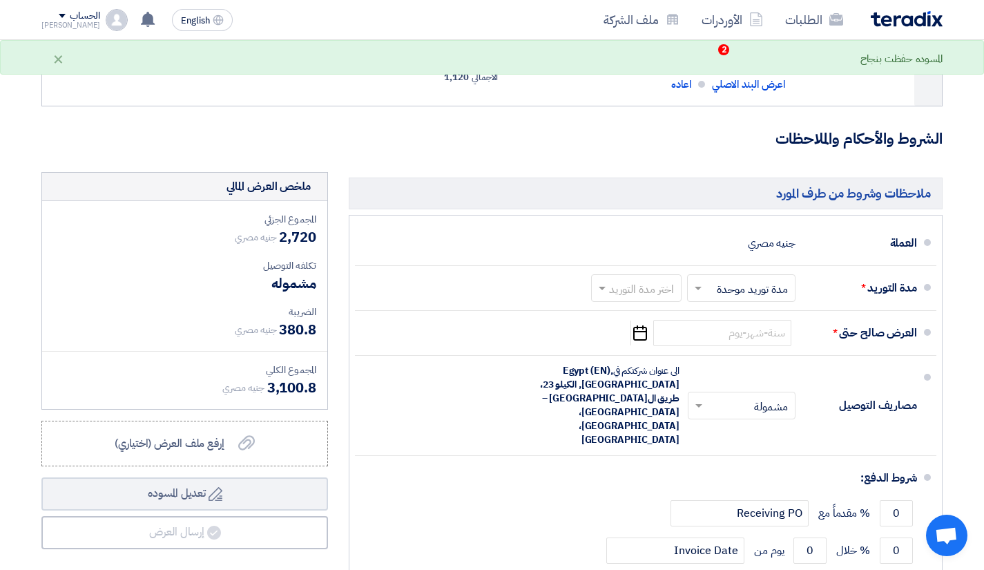
click at [668, 285] on input "text" at bounding box center [634, 289] width 84 height 20
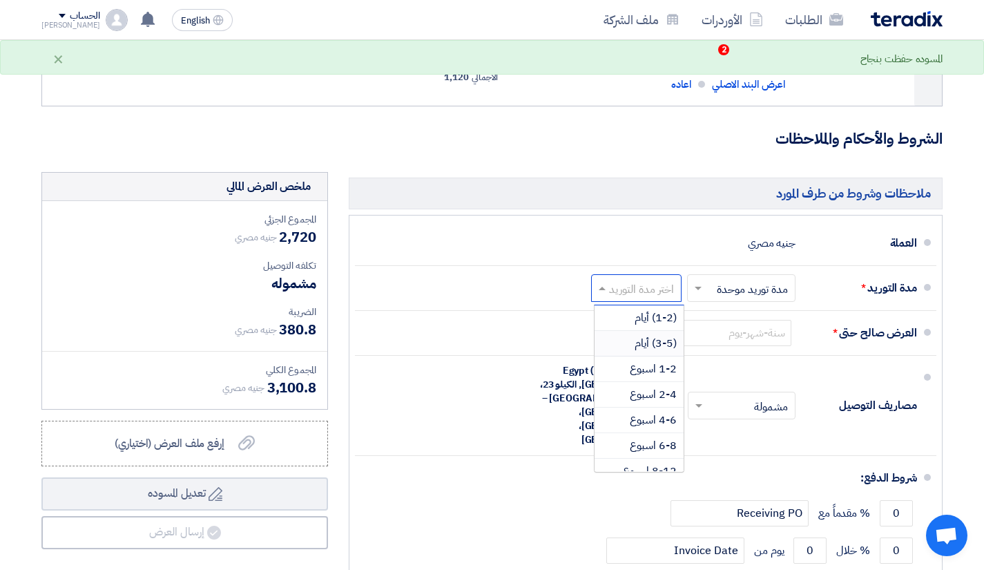
click at [650, 340] on span "(3-5) أيام" at bounding box center [656, 343] width 42 height 17
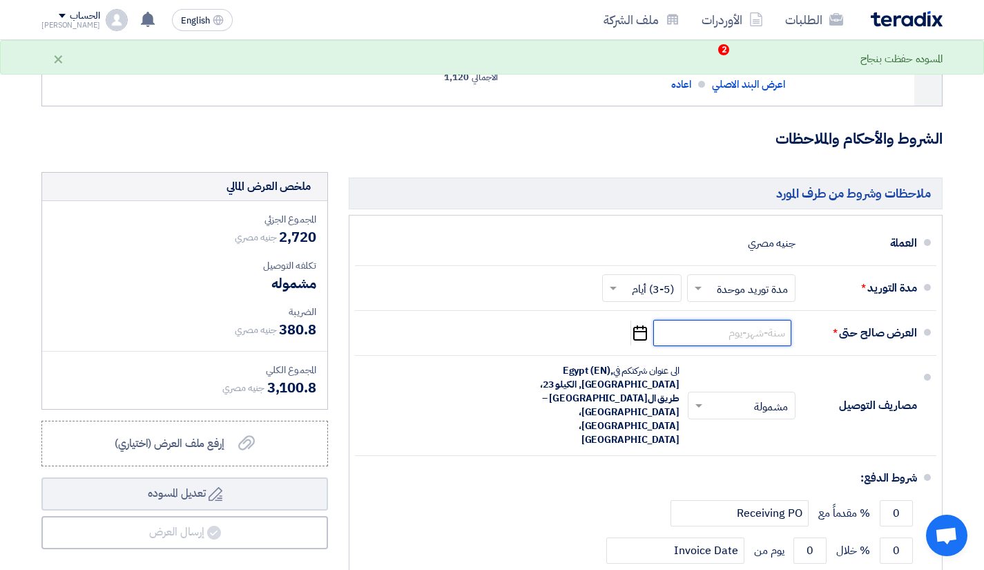
click at [713, 322] on input at bounding box center [722, 333] width 138 height 26
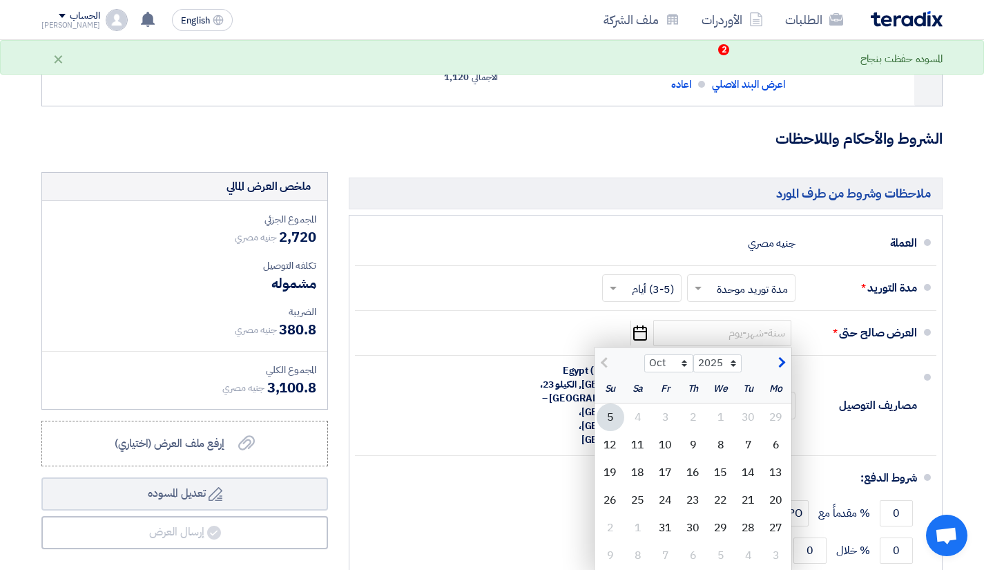
click at [675, 523] on div "31" at bounding box center [666, 528] width 28 height 28
type input "[DATE]"
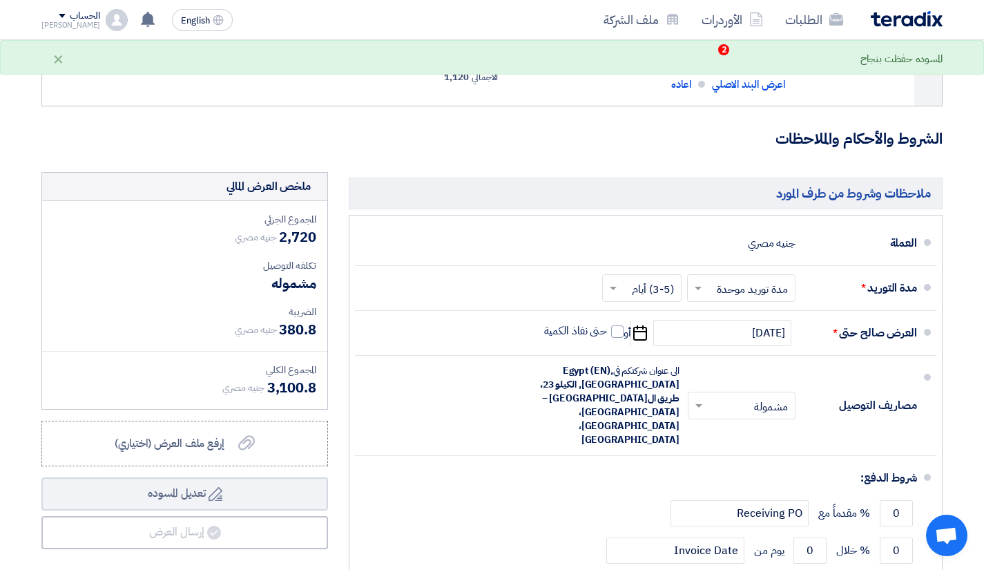
scroll to position [829, 0]
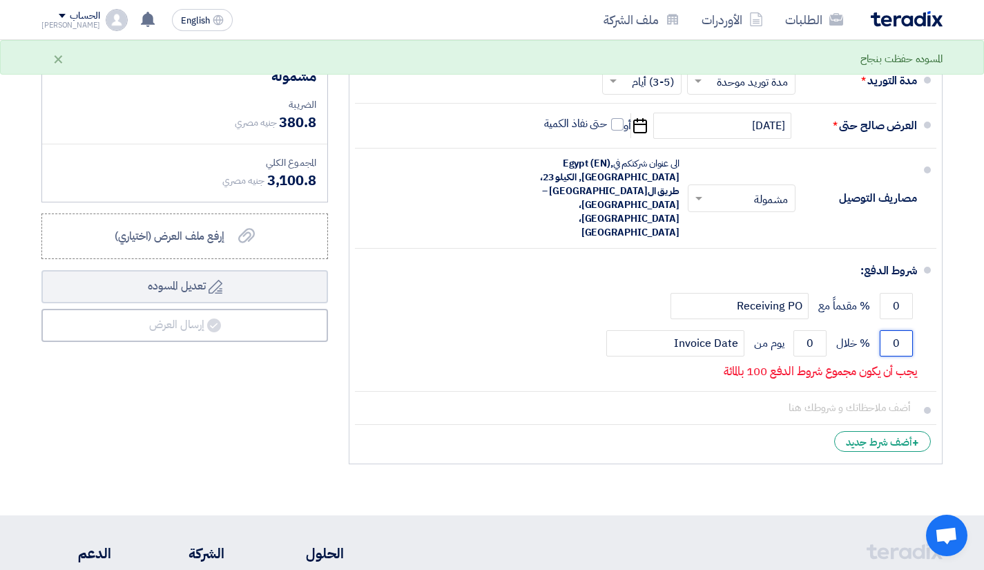
click at [892, 330] on input "0" at bounding box center [896, 343] width 33 height 26
type input "100"
click at [937, 273] on ul "العملة جنيه مصري مدة التوريد * اختر مدة التوريد × مدة توريد موحدة ×" at bounding box center [646, 236] width 594 height 456
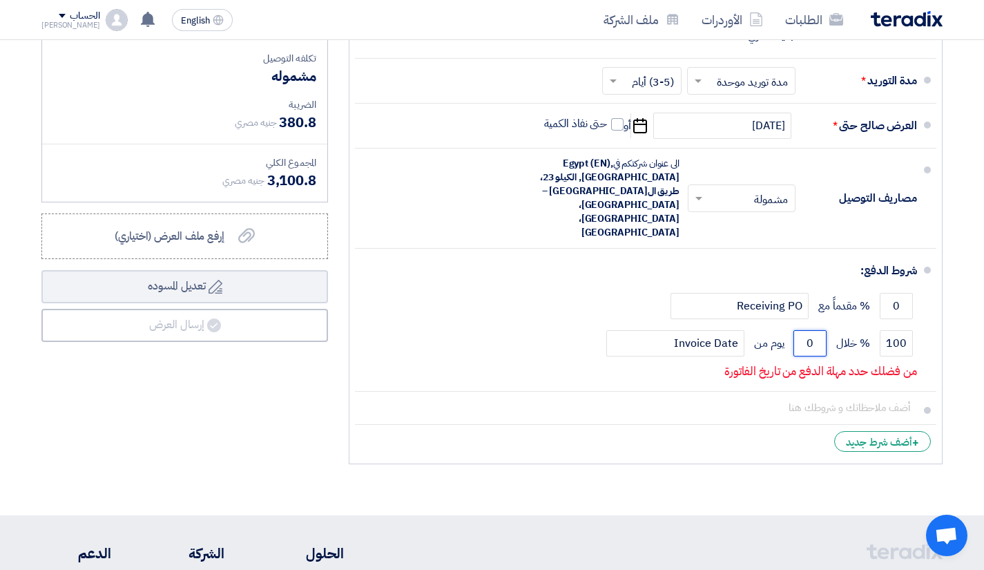
click at [809, 330] on input "0" at bounding box center [809, 343] width 33 height 26
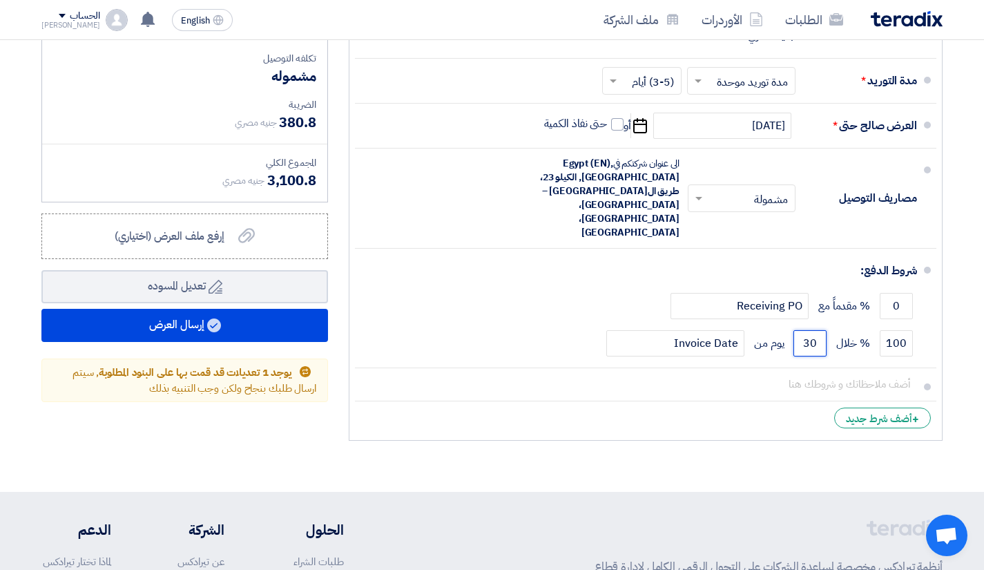
type input "30"
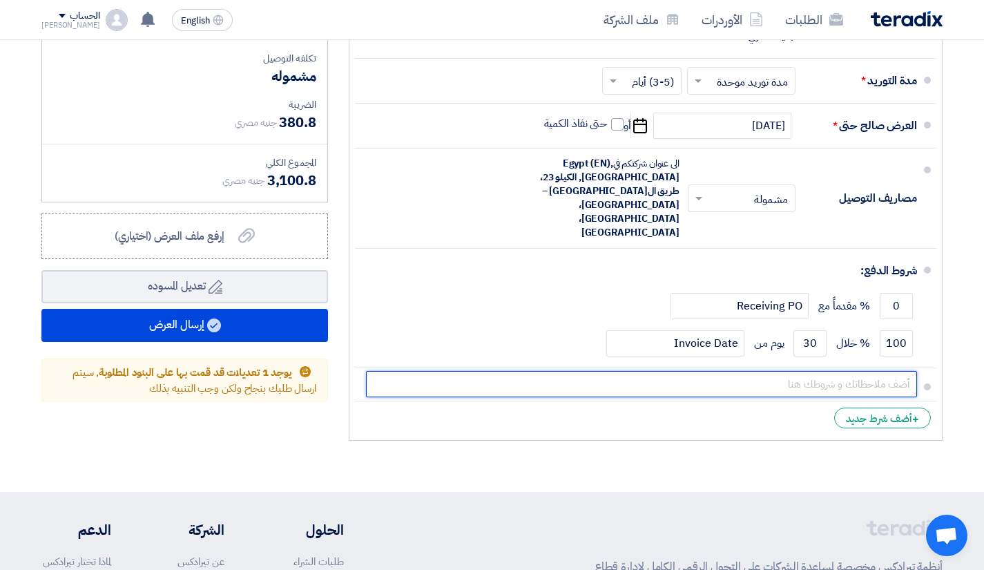
click at [827, 371] on input "text" at bounding box center [641, 384] width 551 height 26
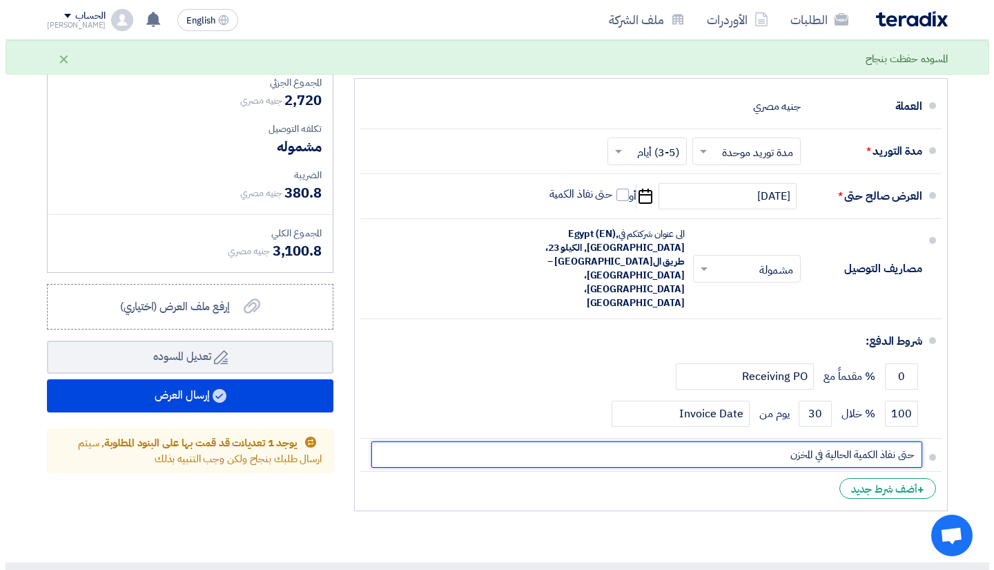
scroll to position [760, 0]
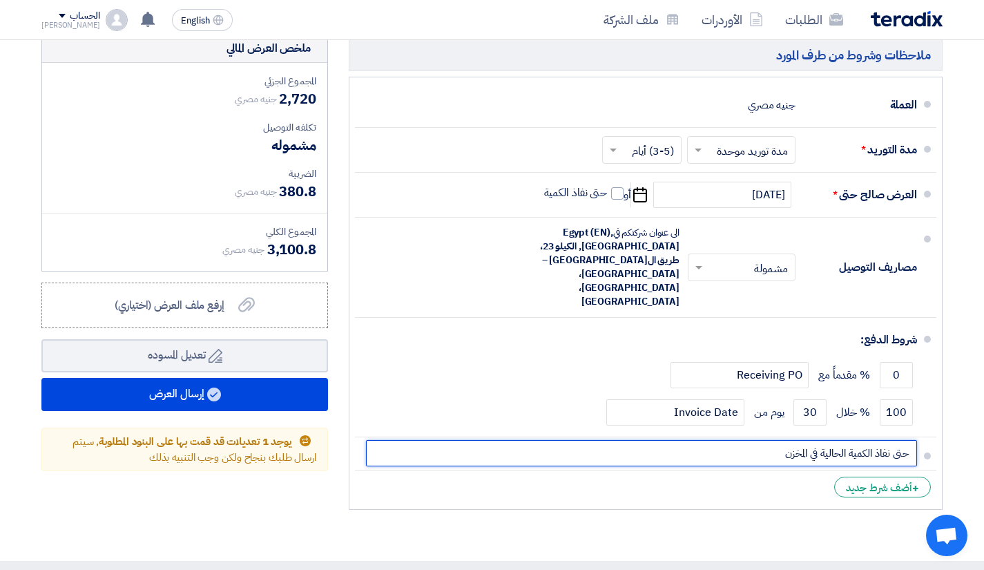
type input "حتى نفاذ الكمية الحالية في المخزن"
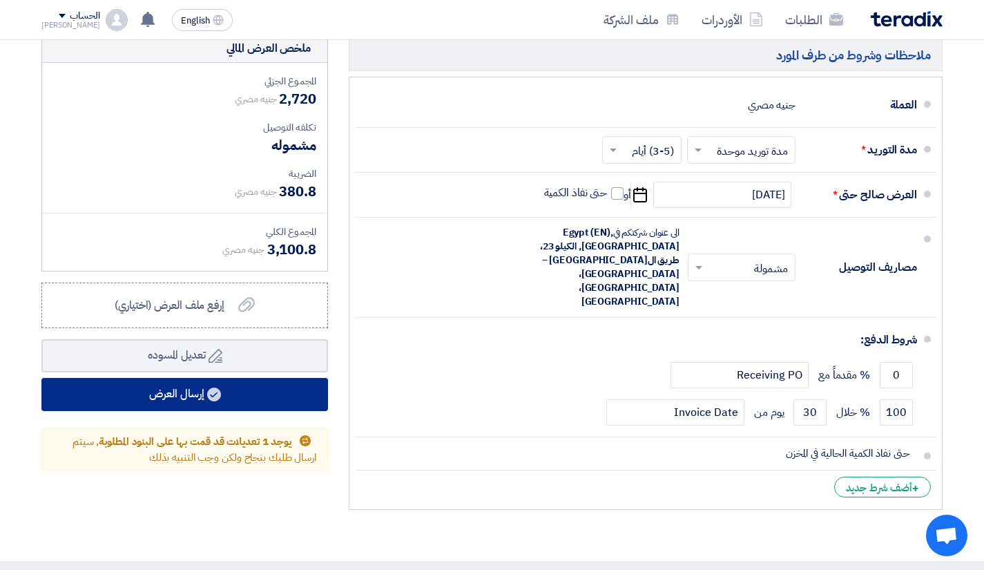
click at [201, 389] on button "إرسال العرض" at bounding box center [184, 394] width 287 height 33
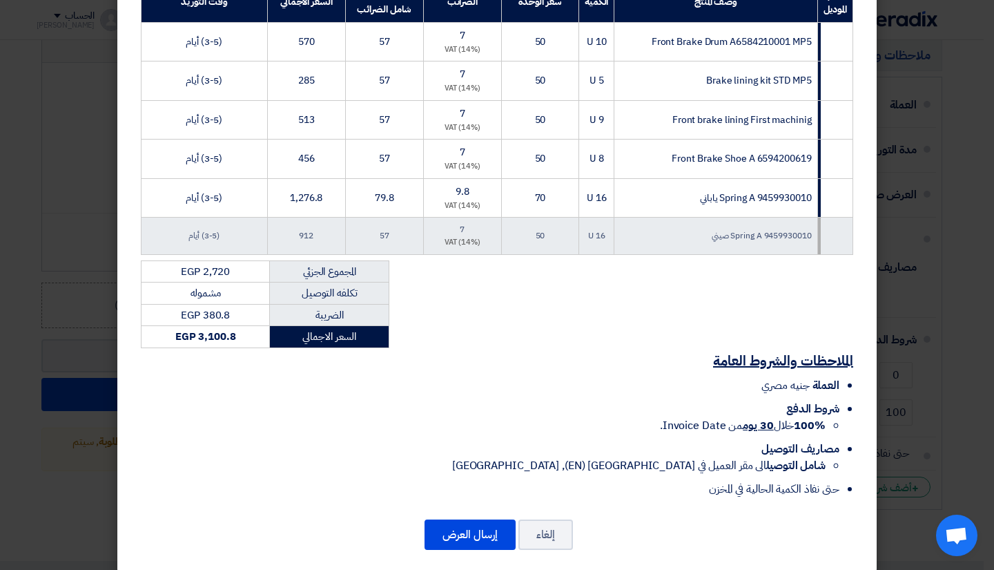
scroll to position [287, 0]
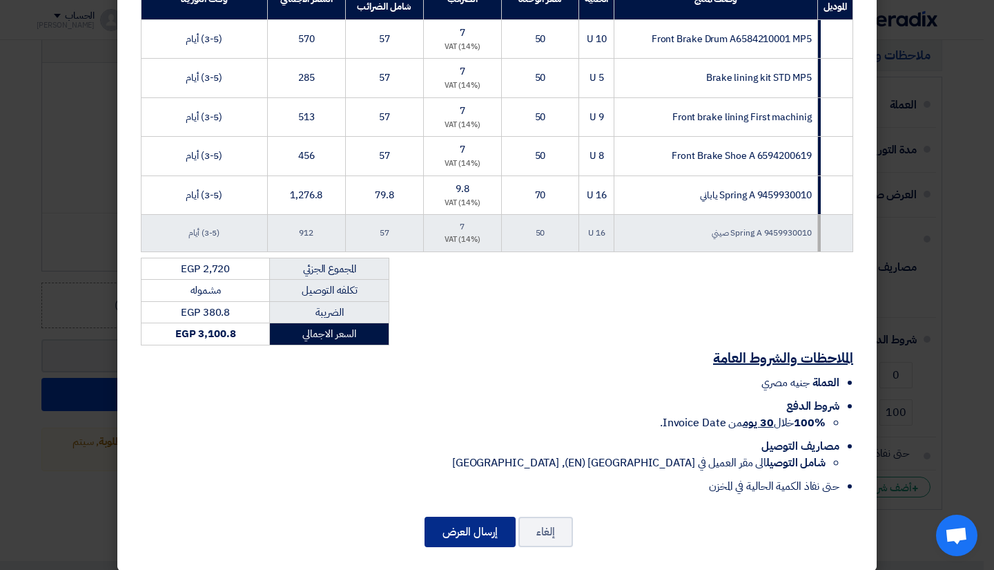
click at [476, 521] on button "إرسال العرض" at bounding box center [470, 532] width 91 height 30
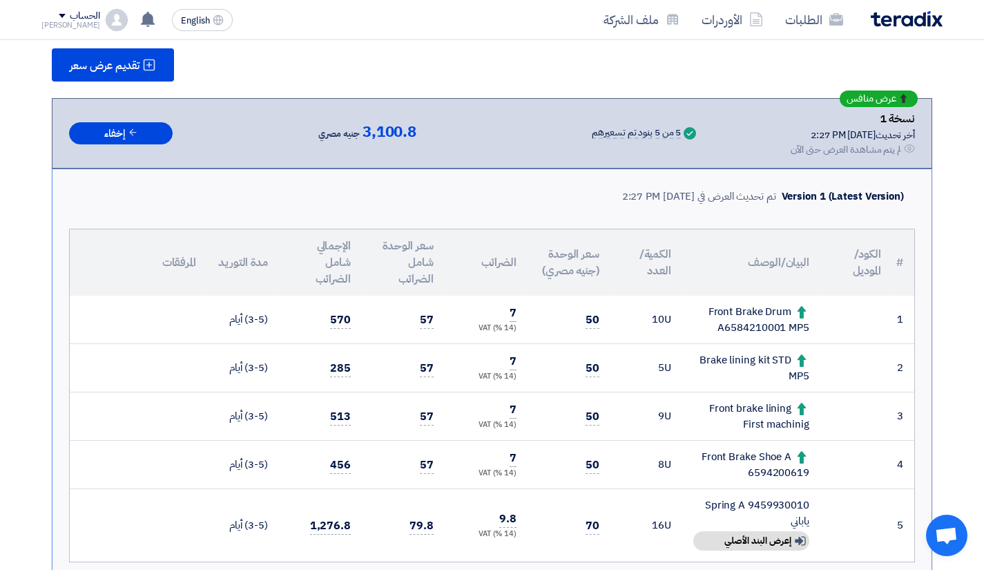
scroll to position [207, 0]
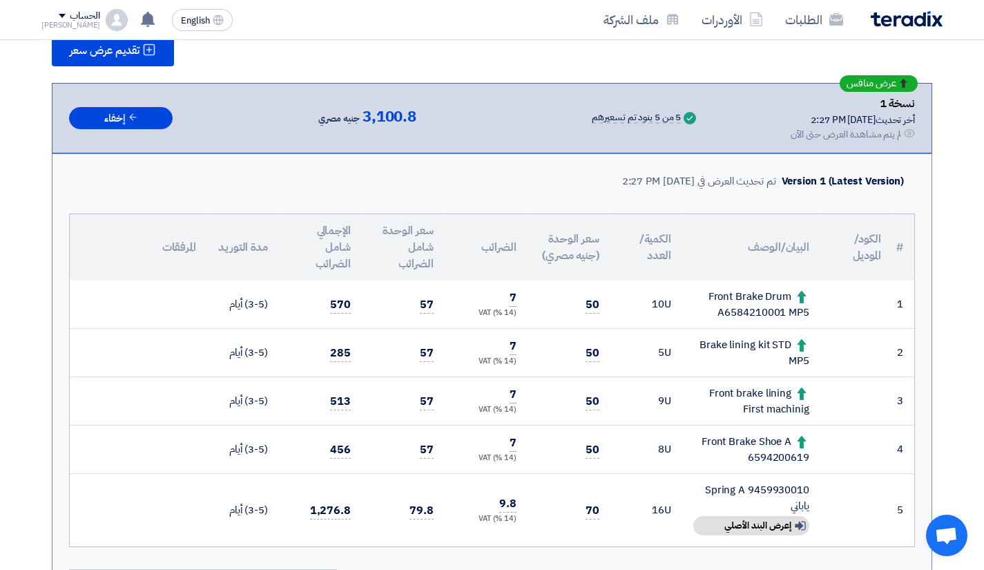
click at [468, 162] on div "Version 1 (Latest Version) تم تحديث العرض في 5 Oct 2025, 2:27 PM # الكود/المودي…" at bounding box center [492, 527] width 880 height 749
click at [501, 173] on div "Version 1 (Latest Version) تم تحديث العرض في 5 Oct 2025, 2:27 PM" at bounding box center [492, 181] width 846 height 32
click at [140, 18] on icon at bounding box center [147, 19] width 15 height 15
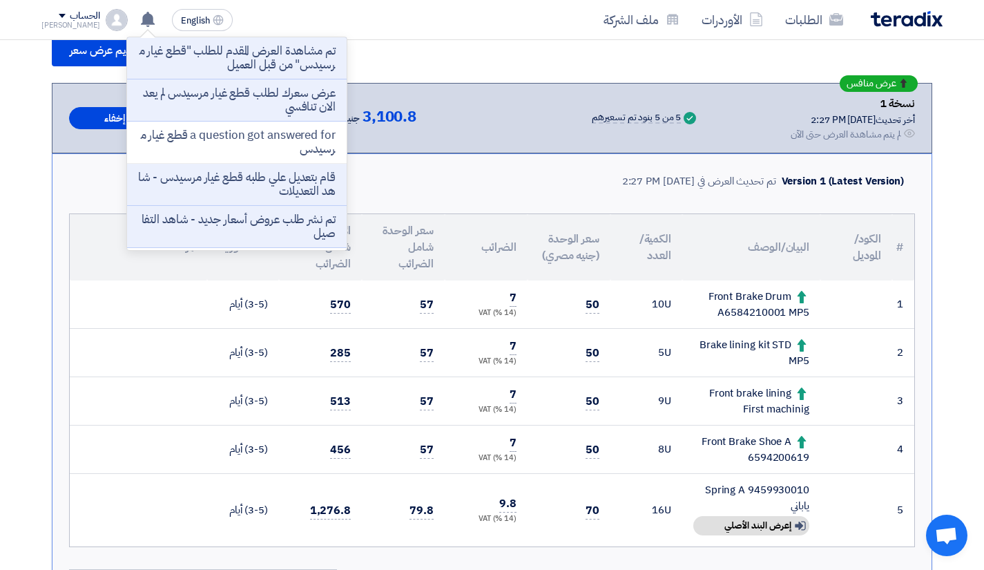
click at [383, 17] on div "الطلبات الأوردرات ملف الشركة English EN تم مشاهدة العرض المقدم للطلب "قطع غيار …" at bounding box center [492, 19] width 922 height 39
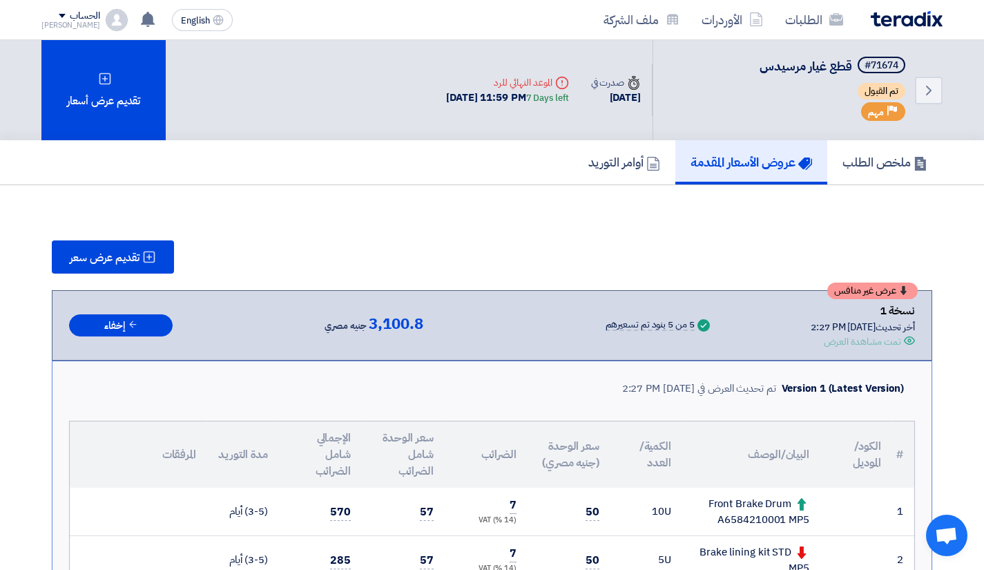
click at [909, 295] on div "عرض غير منافس" at bounding box center [872, 290] width 90 height 17
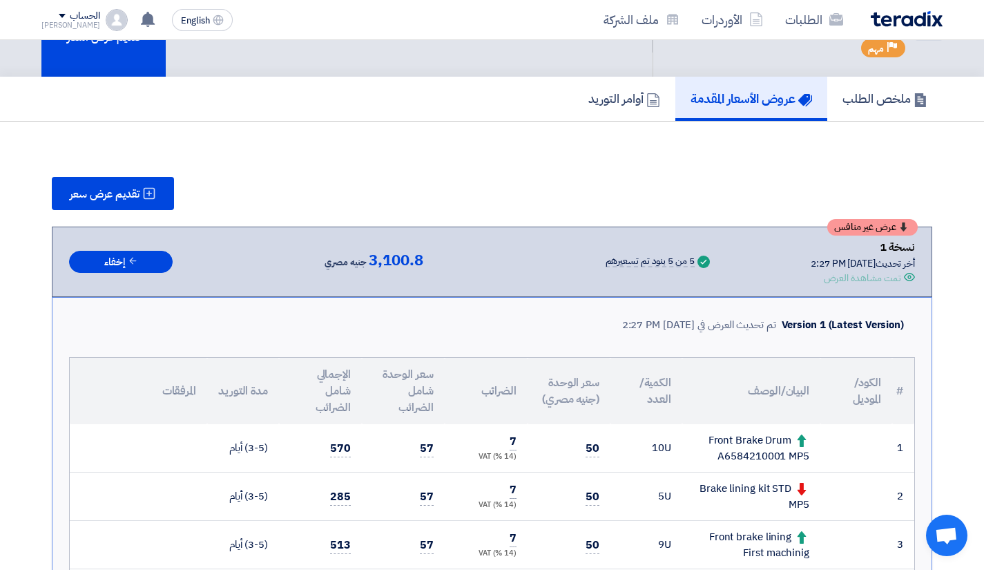
scroll to position [138, 0]
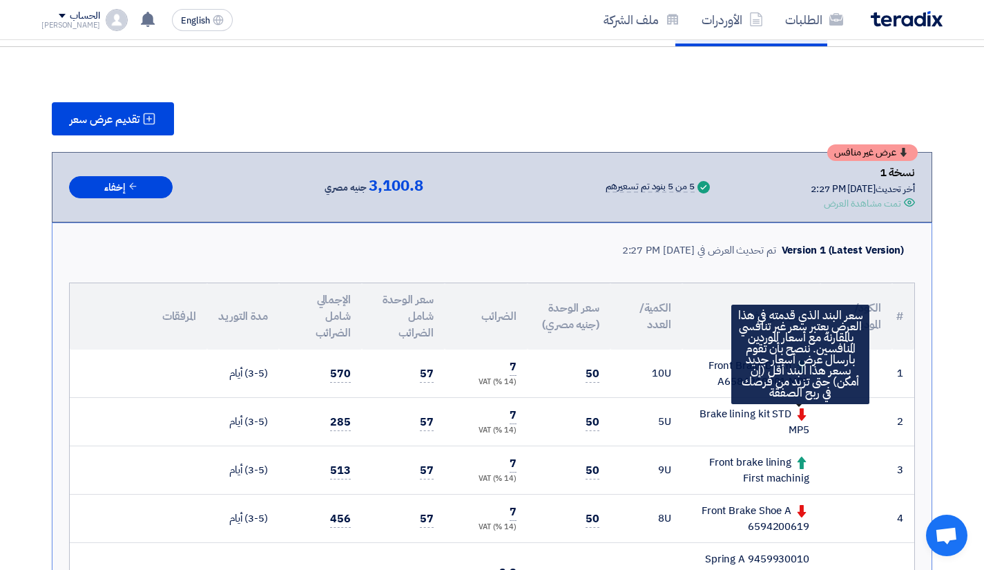
click at [805, 409] on icon at bounding box center [802, 414] width 12 height 12
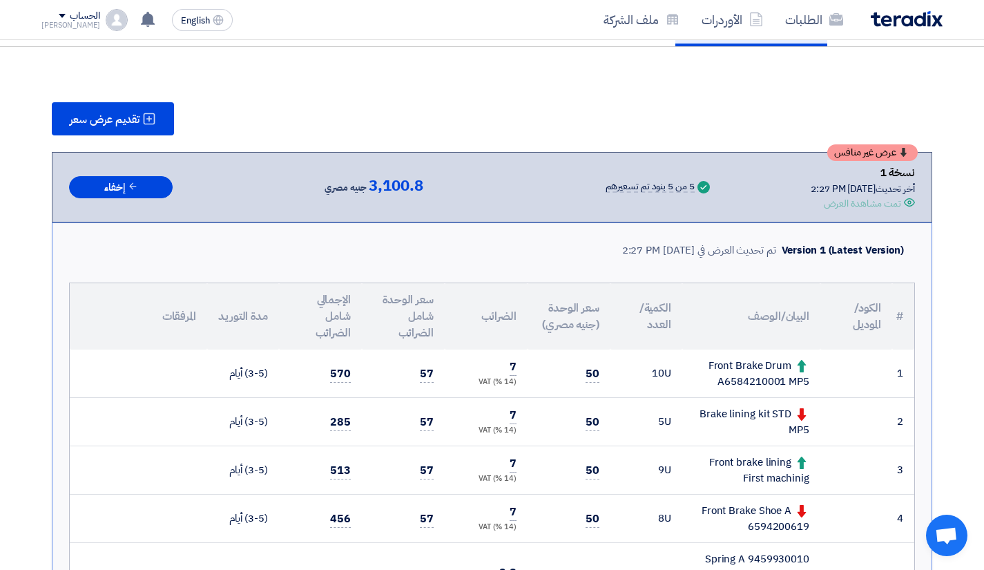
click at [934, 387] on div "تقديم عرض سعر عرض غير منافس نسخة 1 أخر تحديث [DATE] 2:27 PM Offer is Seen تمت م…" at bounding box center [491, 536] width 901 height 869
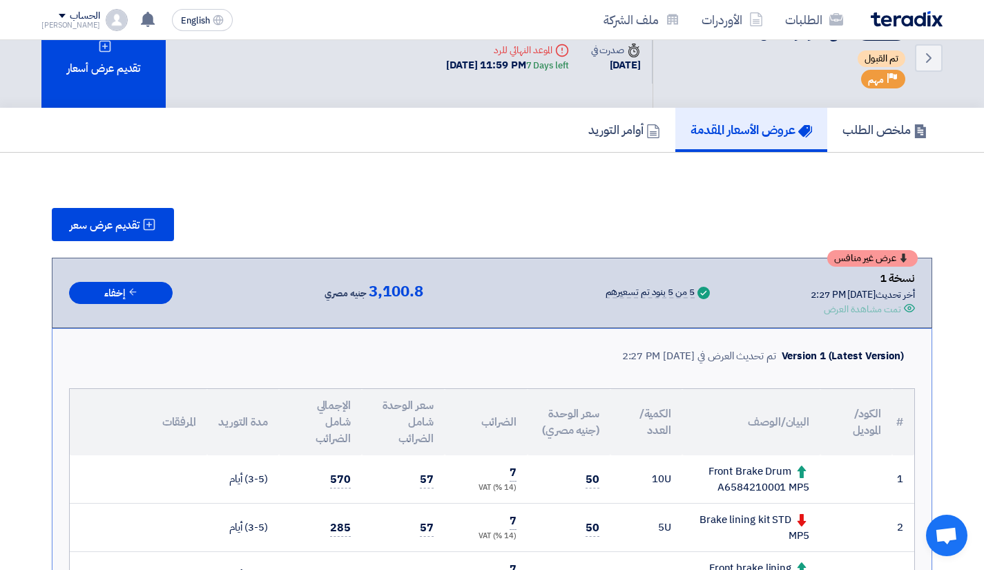
scroll to position [0, 0]
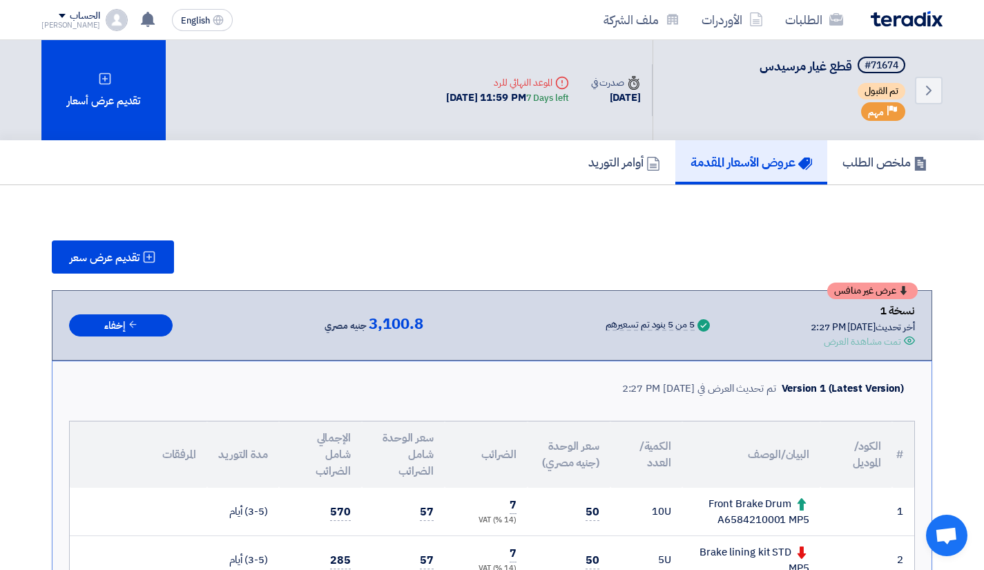
click at [124, 111] on div "تقديم عرض أسعار" at bounding box center [103, 90] width 124 height 100
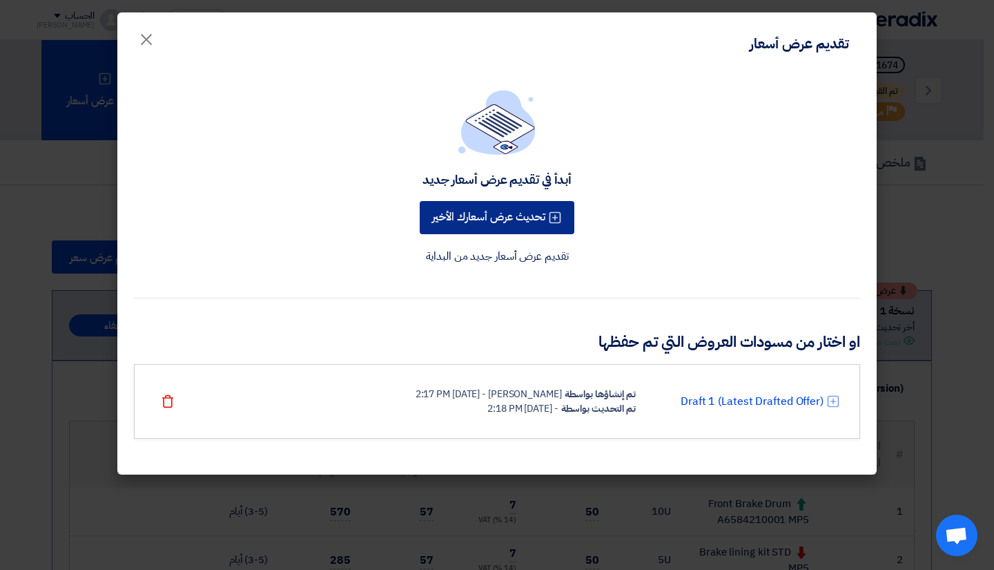
click at [479, 218] on button "تحديث عرض أسعارك الأخير" at bounding box center [497, 217] width 155 height 33
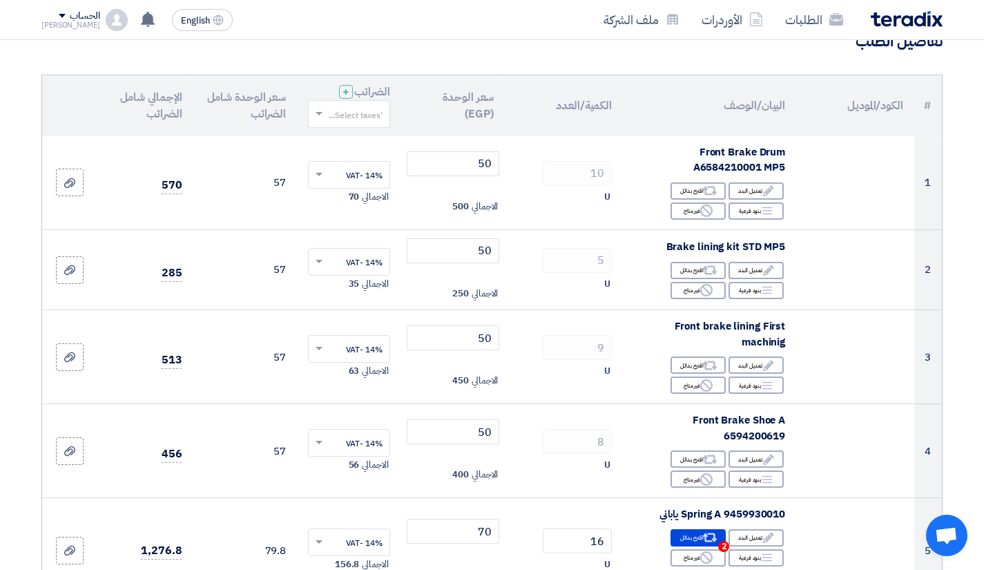
scroll to position [138, 0]
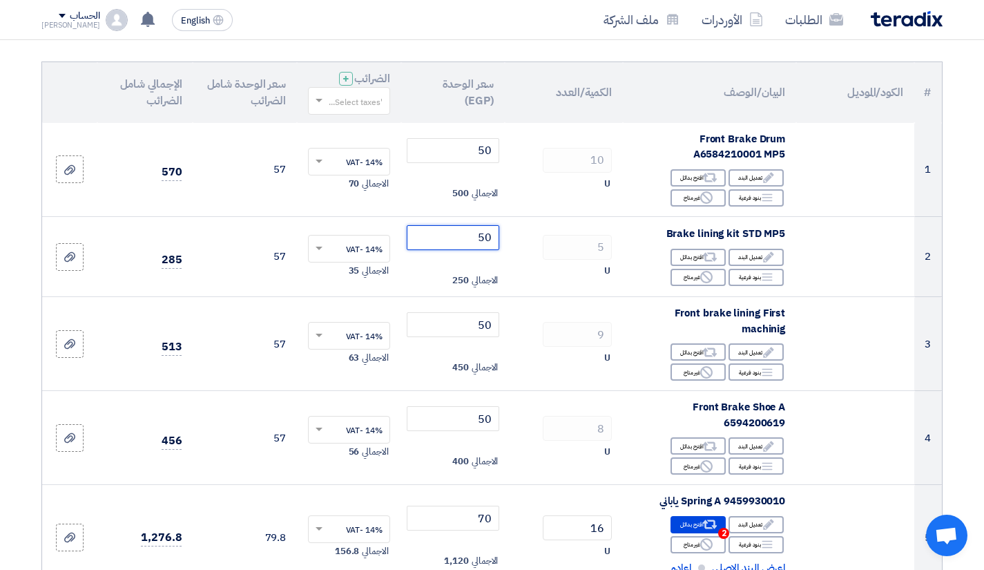
drag, startPoint x: 465, startPoint y: 233, endPoint x: 516, endPoint y: 233, distance: 50.4
click at [516, 233] on tr "2 Brake lining kit STD MP5 Edit تعديل البند Alternative اقترح بدائل Breakdown 5" at bounding box center [492, 256] width 900 height 81
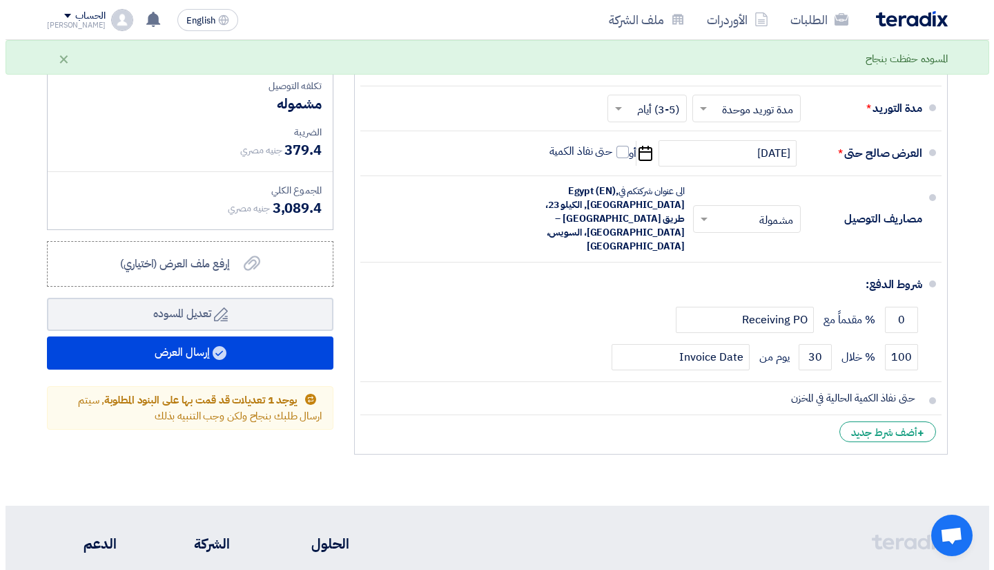
scroll to position [829, 0]
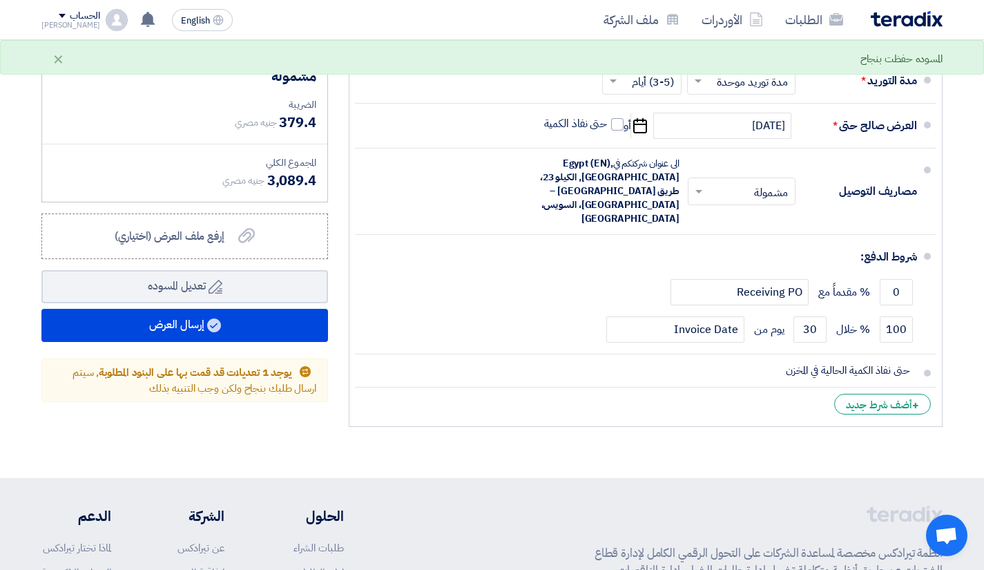
type input "48"
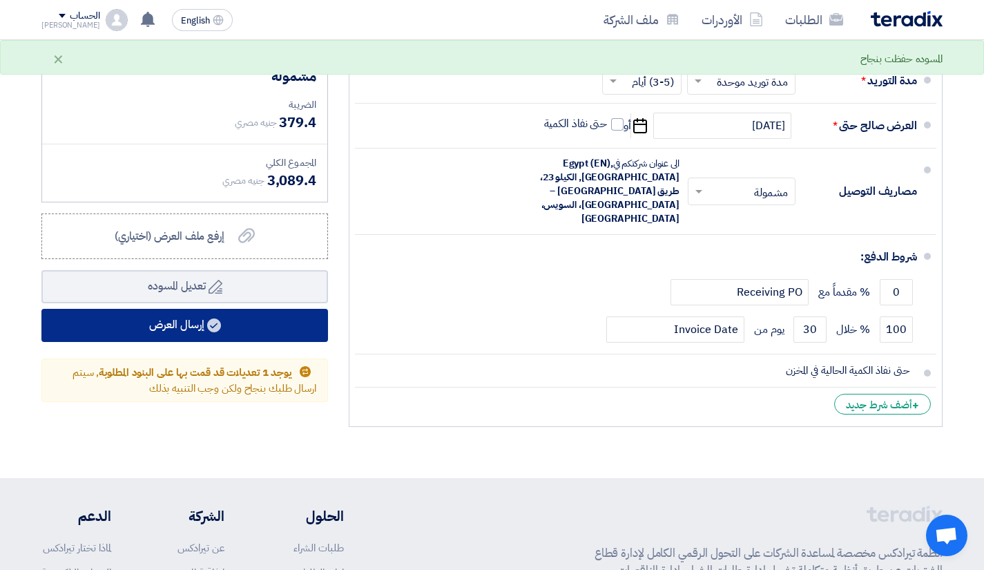
click at [218, 334] on button "إرسال العرض" at bounding box center [184, 325] width 287 height 33
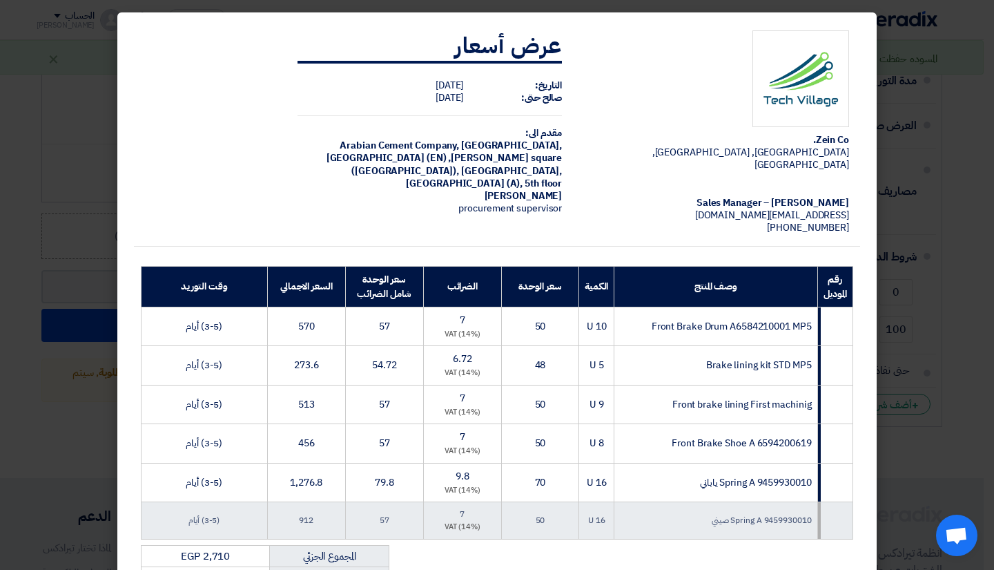
scroll to position [276, 0]
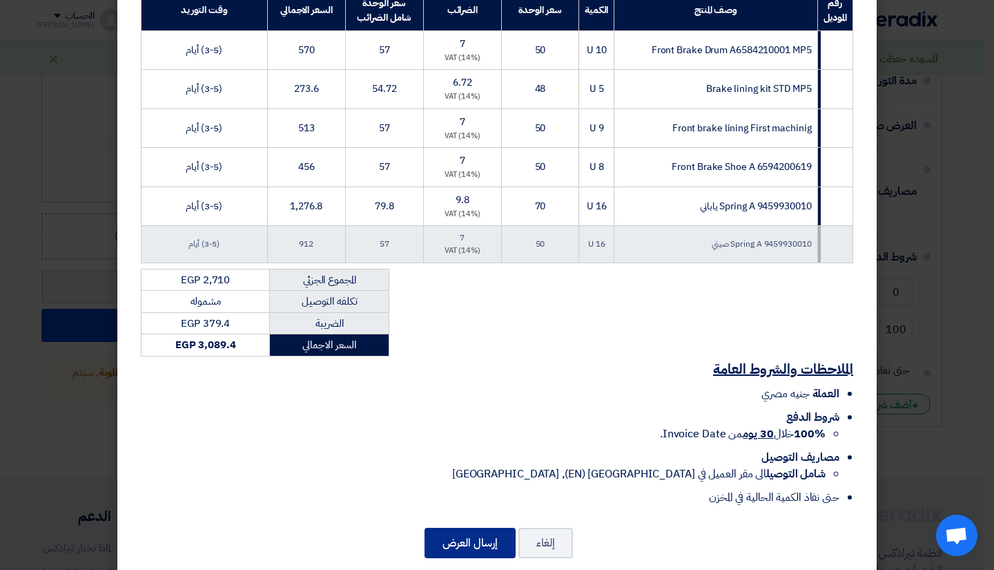
click at [443, 528] on button "إرسال العرض" at bounding box center [470, 543] width 91 height 30
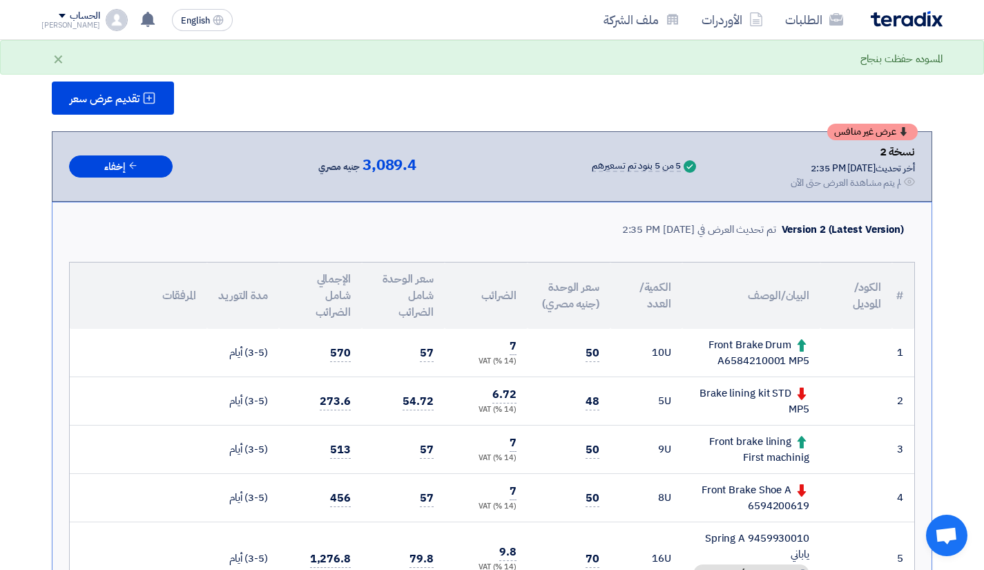
scroll to position [207, 0]
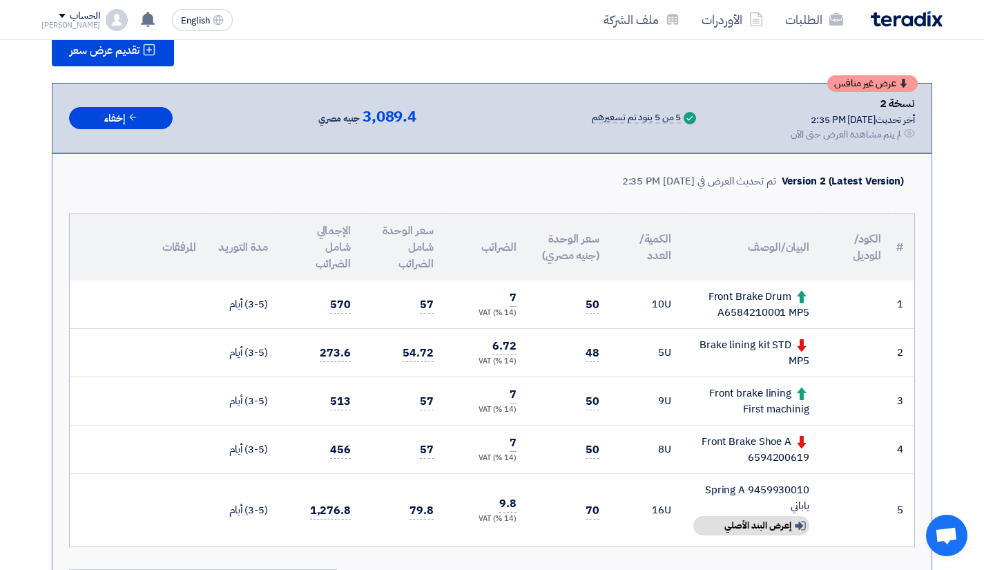
click at [595, 350] on span "48" at bounding box center [593, 353] width 14 height 17
click at [695, 336] on td "Brake lining kit STD MP5" at bounding box center [751, 353] width 138 height 48
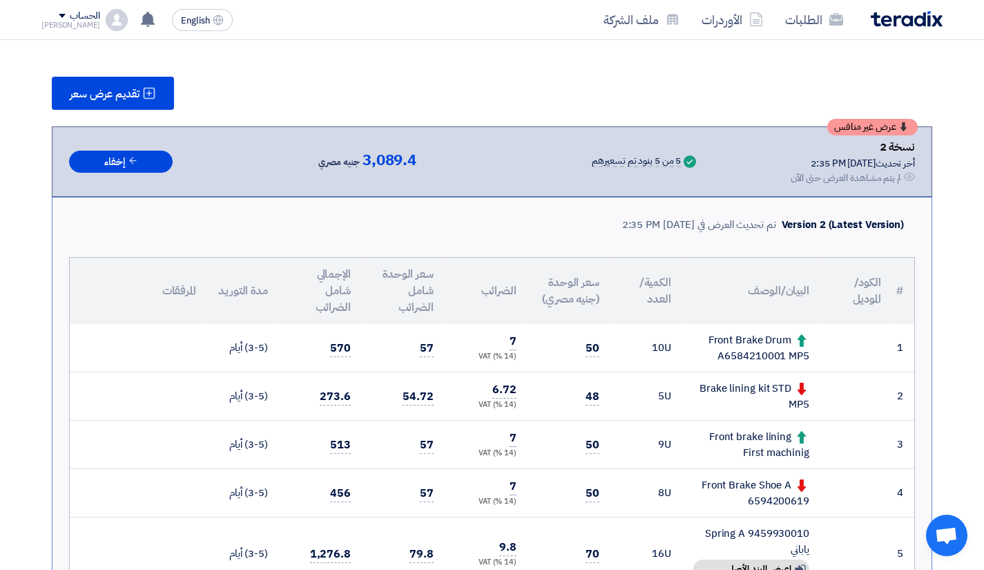
scroll to position [0, 0]
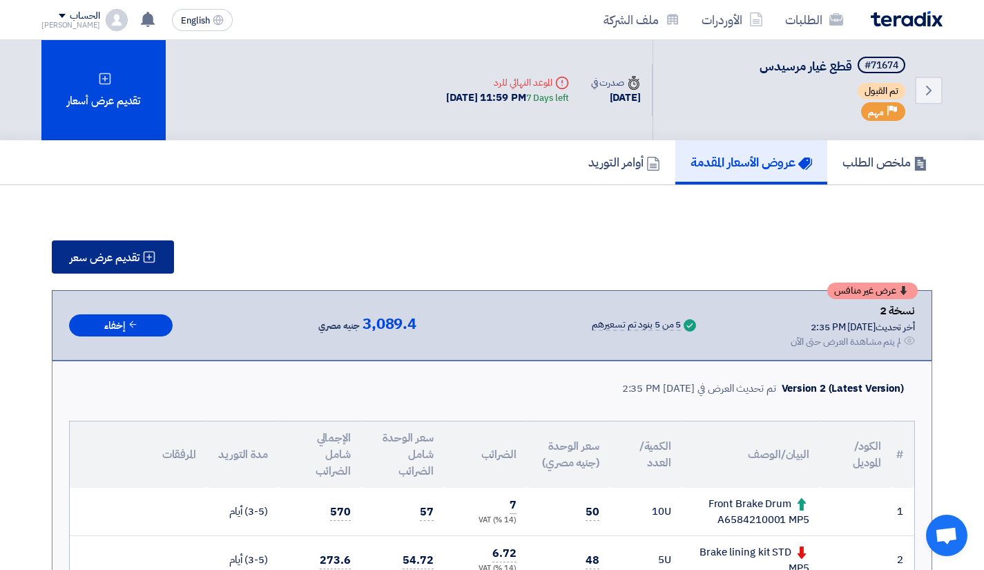
click at [131, 244] on button "تقديم عرض سعر" at bounding box center [113, 256] width 122 height 33
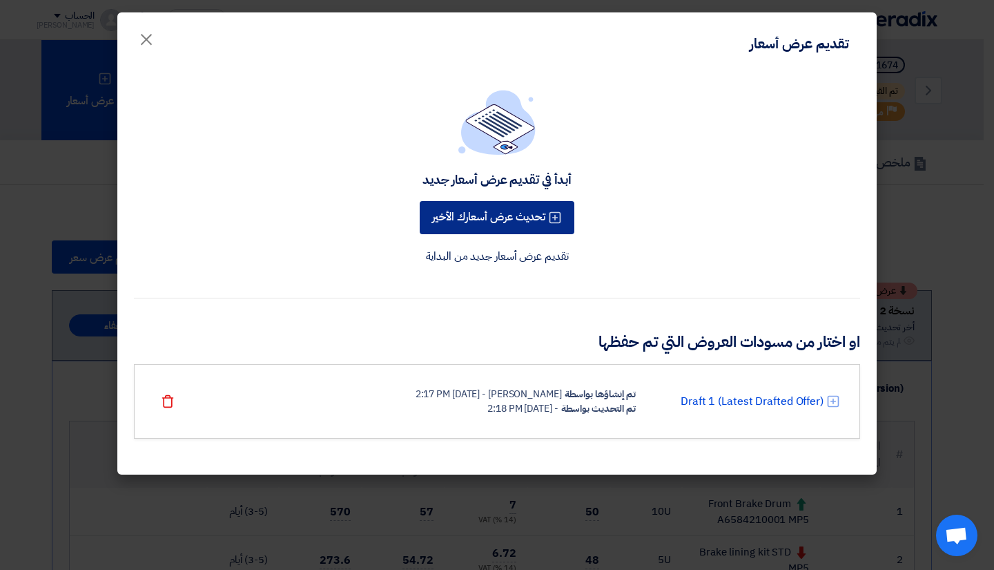
click at [523, 221] on button "تحديث عرض أسعارك الأخير" at bounding box center [497, 217] width 155 height 33
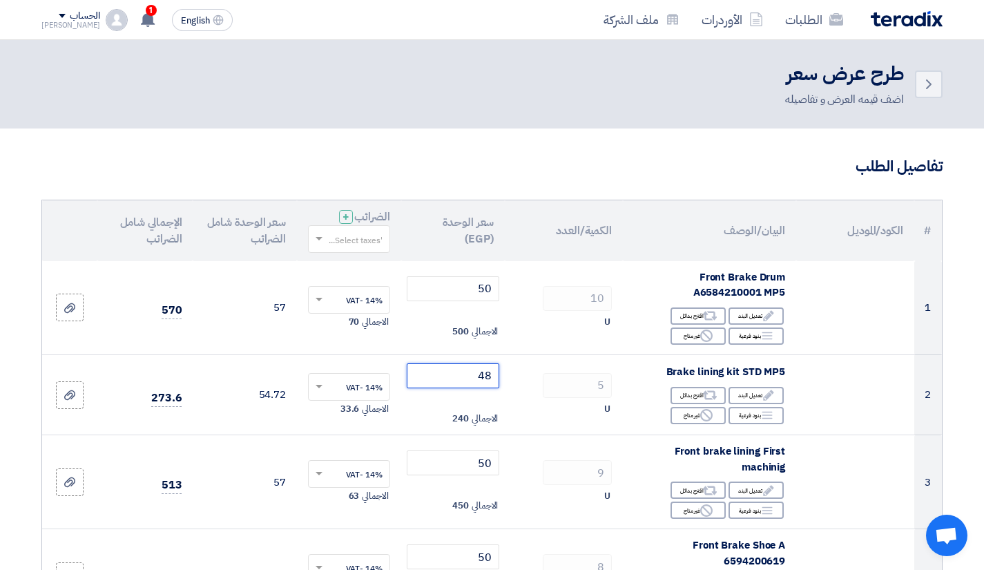
drag, startPoint x: 468, startPoint y: 375, endPoint x: 542, endPoint y: 376, distance: 73.9
click at [542, 376] on tr "2 Brake lining kit STD MP5 Edit تعديل البند Alternative اقترح بدائل Breakdown 5" at bounding box center [492, 394] width 900 height 81
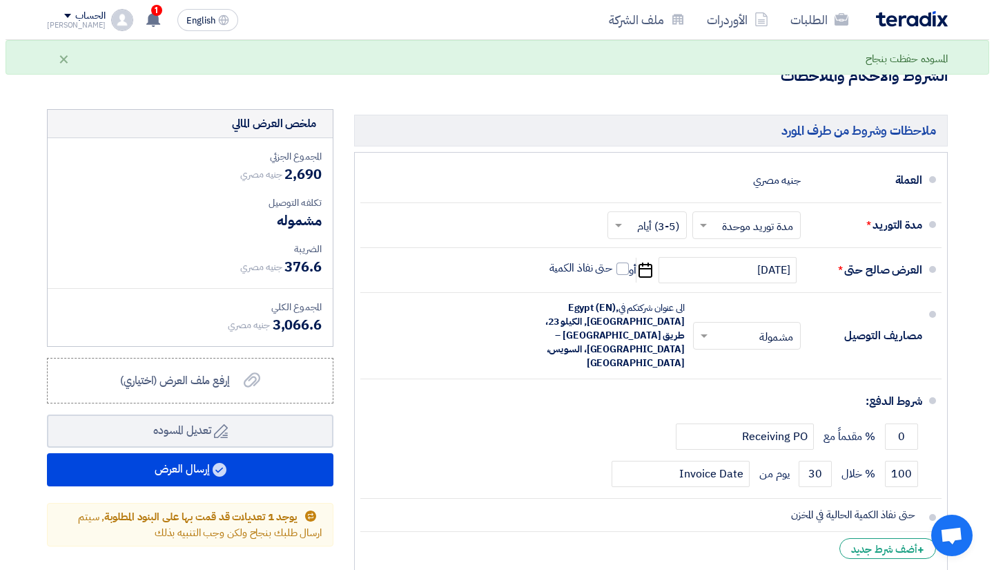
scroll to position [760, 0]
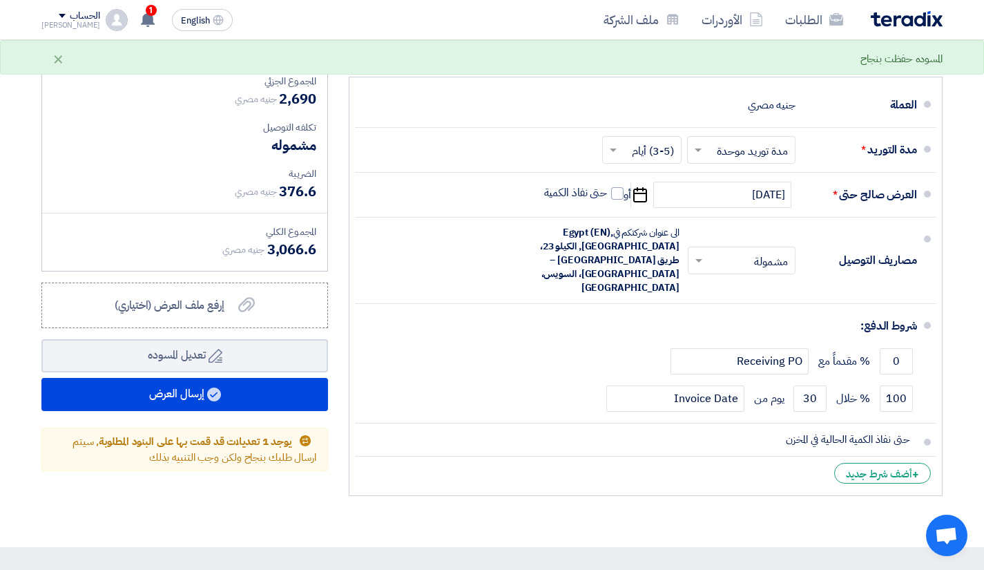
type input "44"
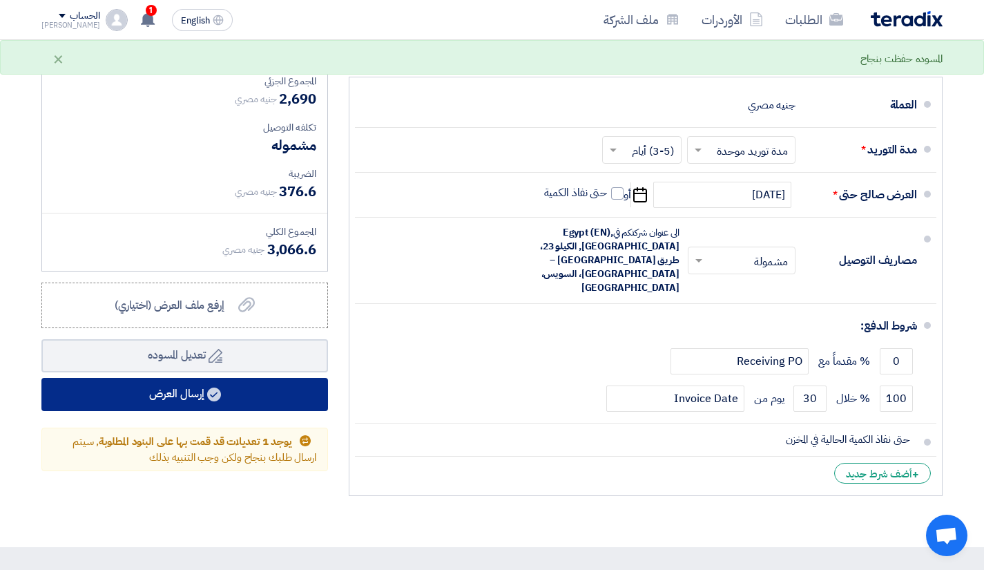
click at [220, 387] on icon at bounding box center [214, 394] width 14 height 14
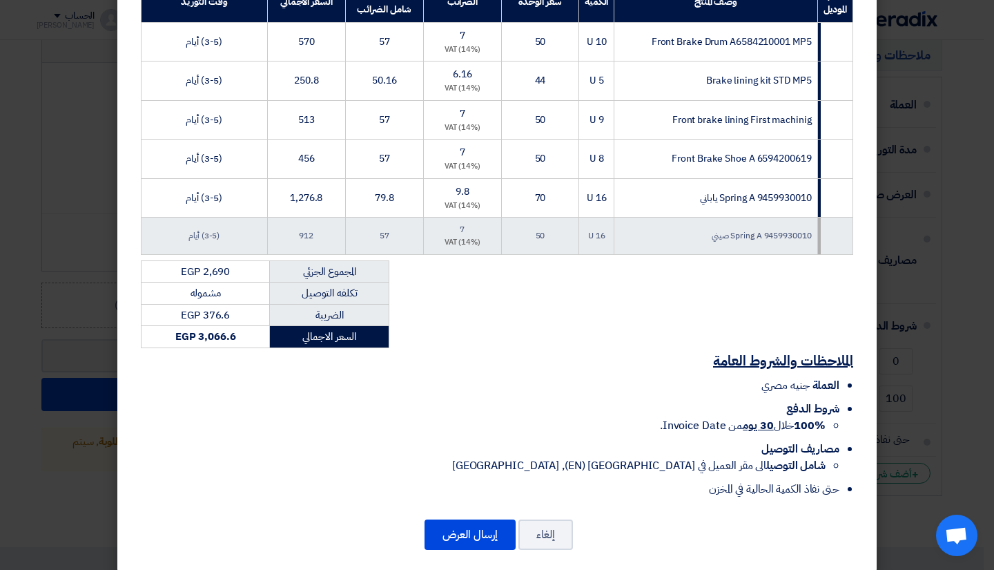
scroll to position [287, 0]
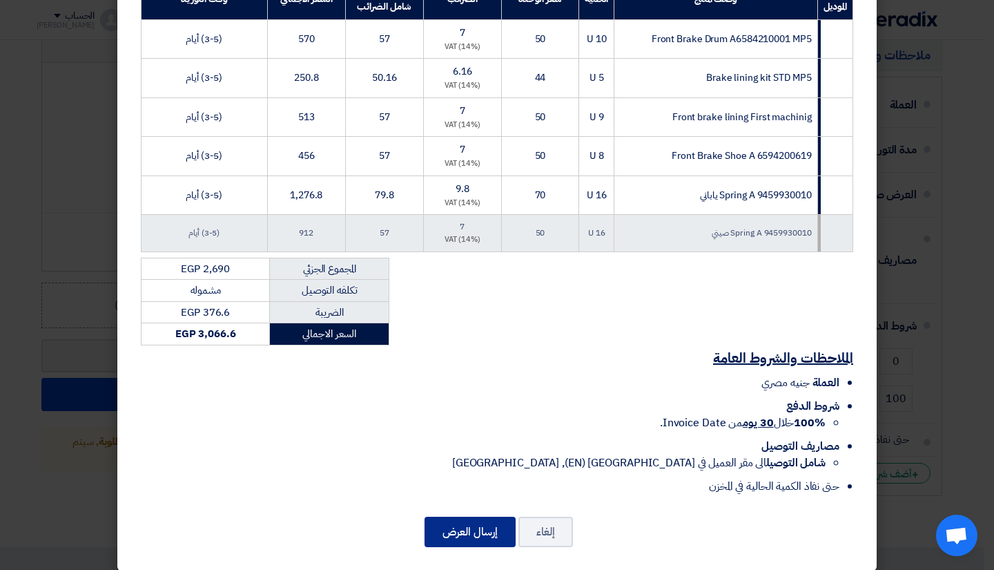
click at [470, 517] on button "إرسال العرض" at bounding box center [470, 532] width 91 height 30
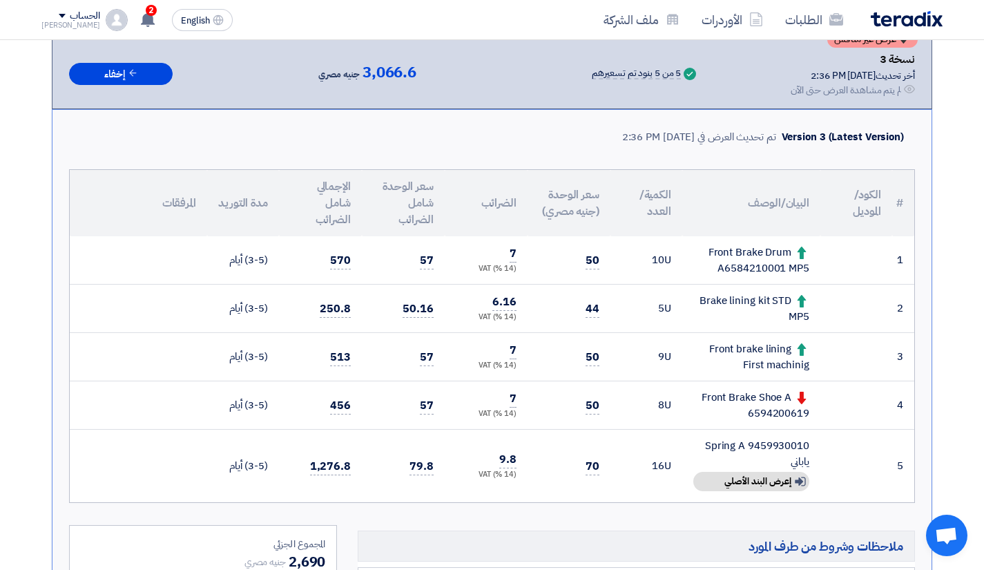
scroll to position [276, 0]
